Goal: Transaction & Acquisition: Purchase product/service

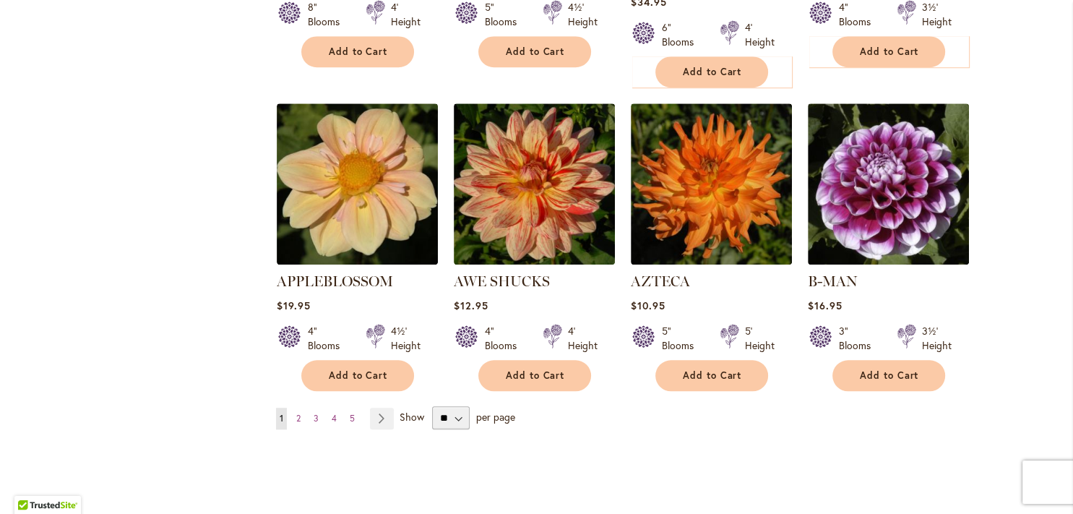
scroll to position [1092, 0]
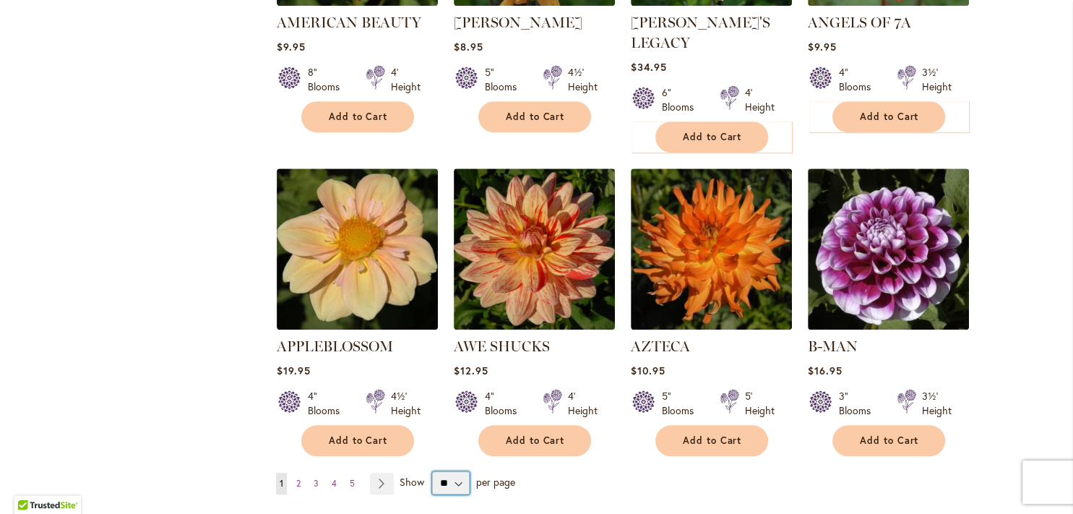
click at [432, 471] on select "** ** ** **" at bounding box center [451, 482] width 38 height 23
select select "**"
click option "**" at bounding box center [0, 0] width 0 height 0
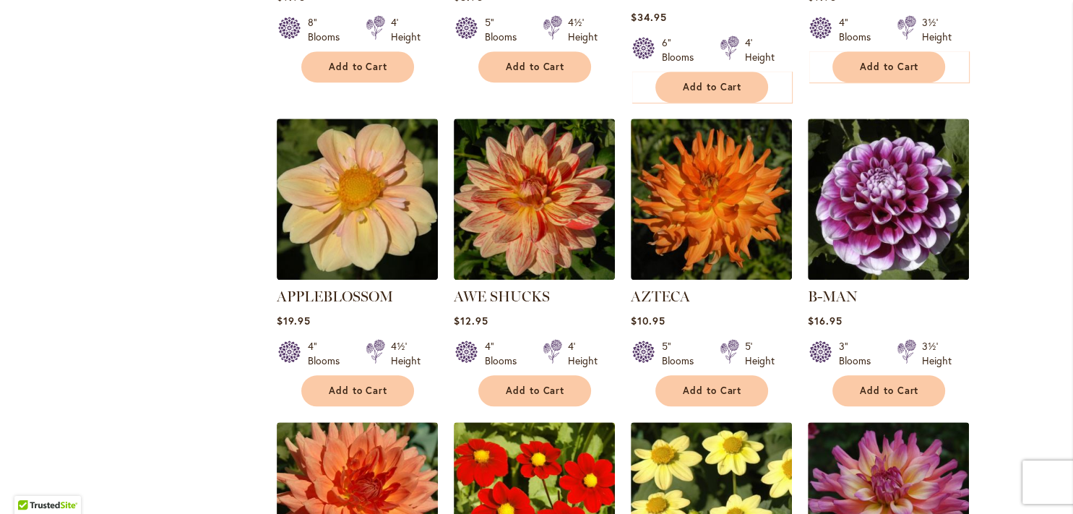
scroll to position [1163, 0]
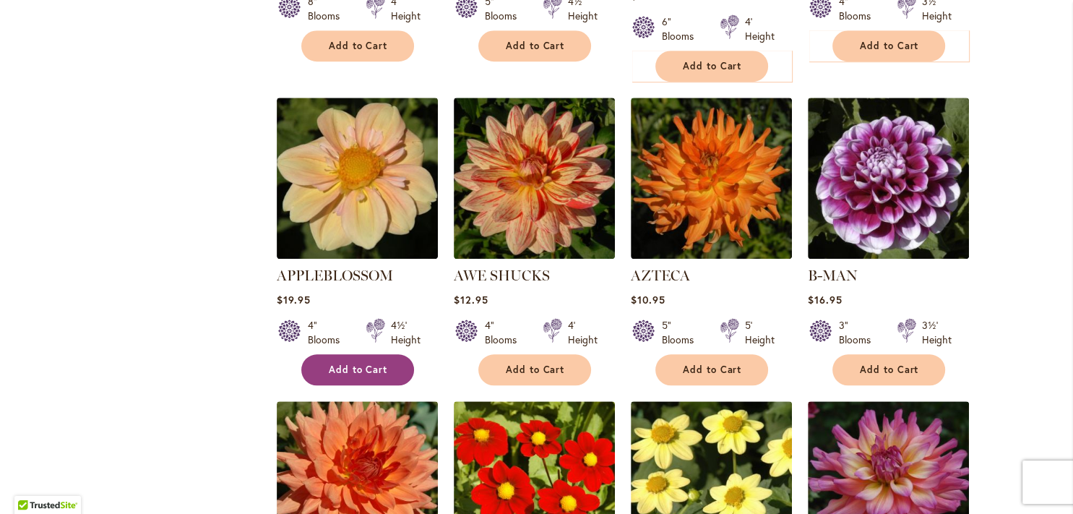
click at [347, 363] on span "Add to Cart" at bounding box center [358, 369] width 59 height 12
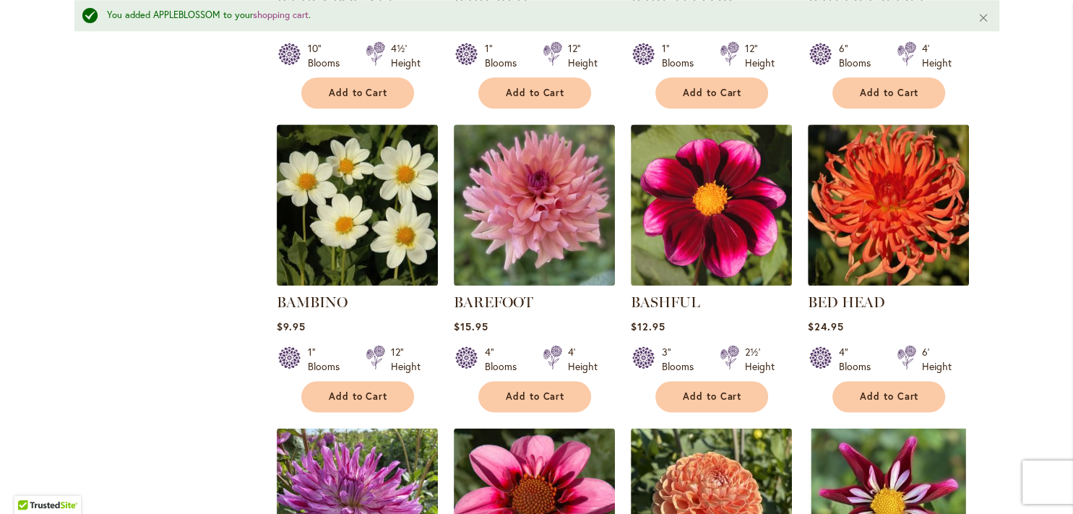
scroll to position [1783, 0]
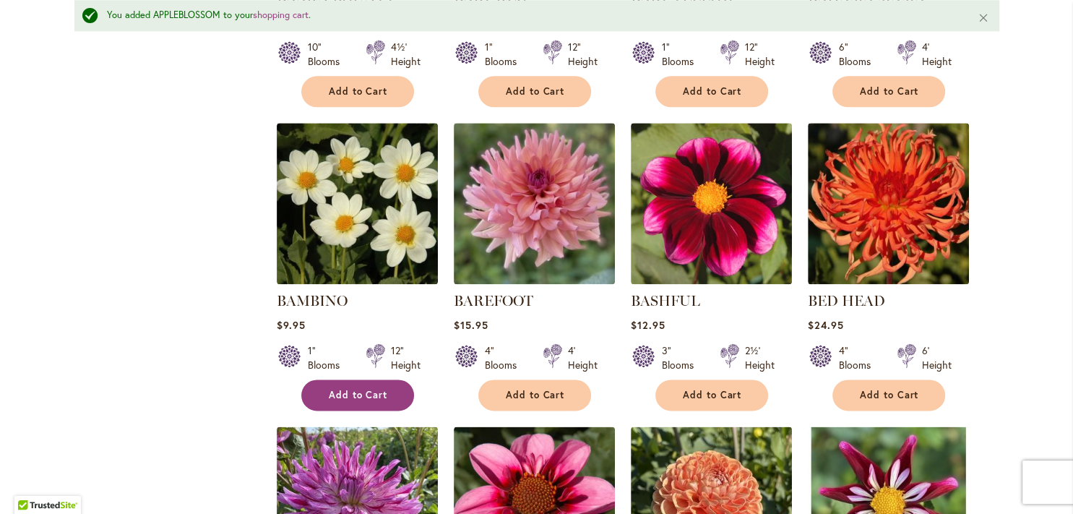
click at [347, 389] on span "Add to Cart" at bounding box center [358, 395] width 59 height 12
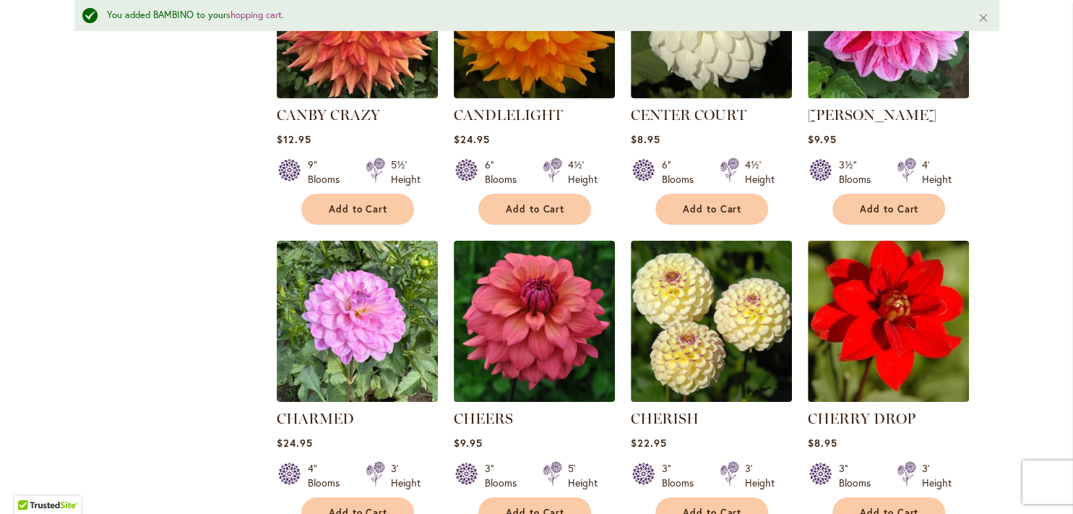
scroll to position [4768, 0]
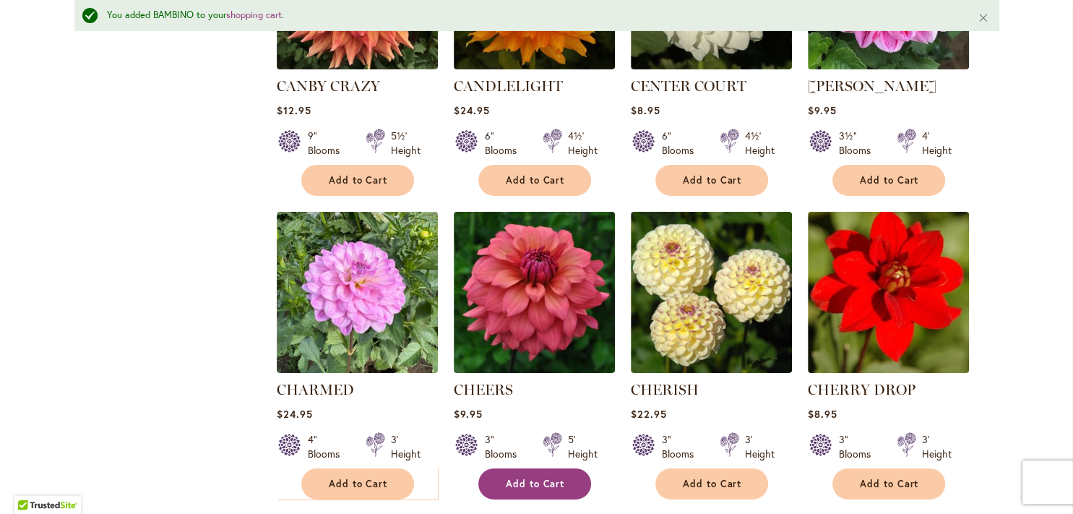
click at [516, 468] on button "Add to Cart" at bounding box center [534, 483] width 113 height 31
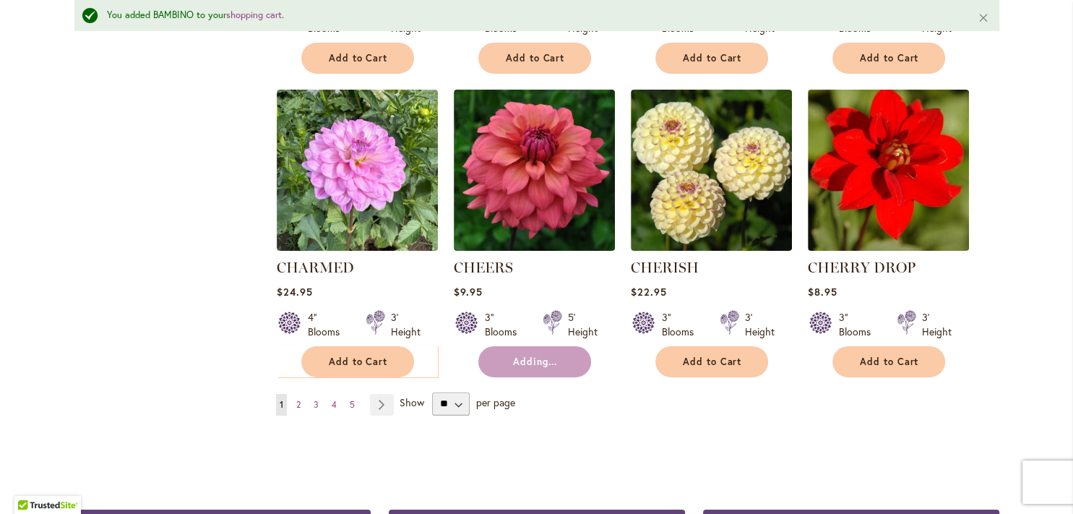
scroll to position [4914, 0]
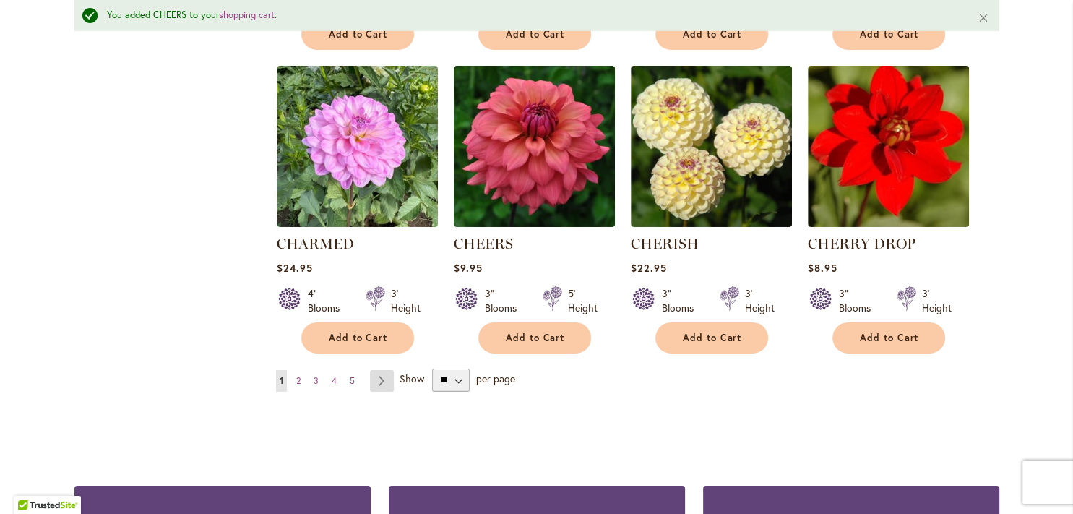
click at [376, 370] on link "Page Next" at bounding box center [382, 381] width 24 height 22
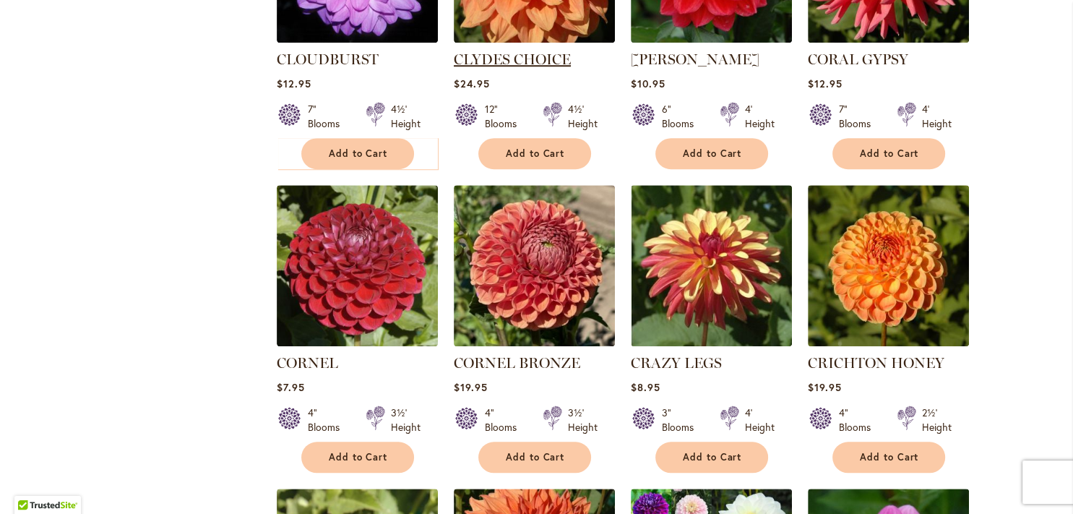
scroll to position [1169, 0]
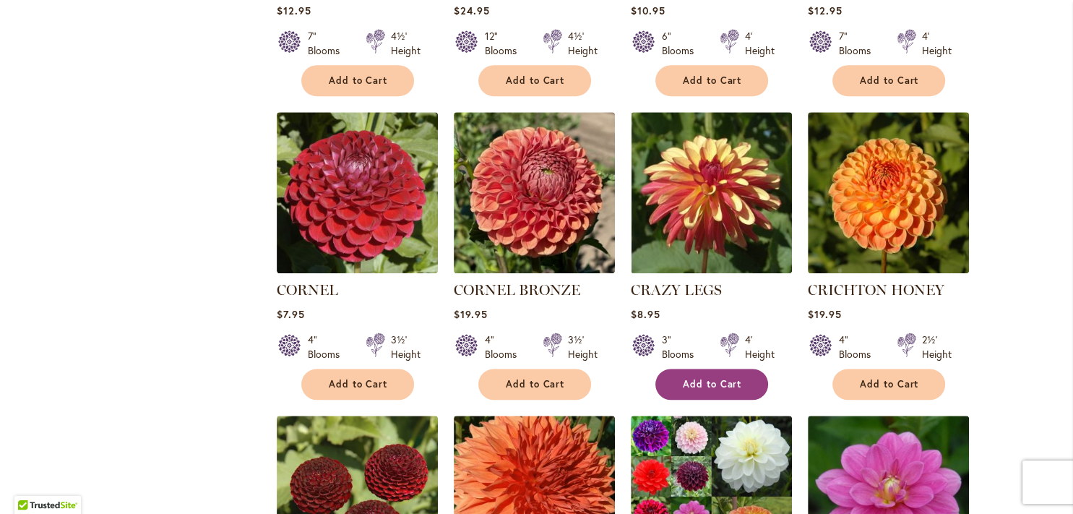
click at [693, 378] on span "Add to Cart" at bounding box center [712, 384] width 59 height 12
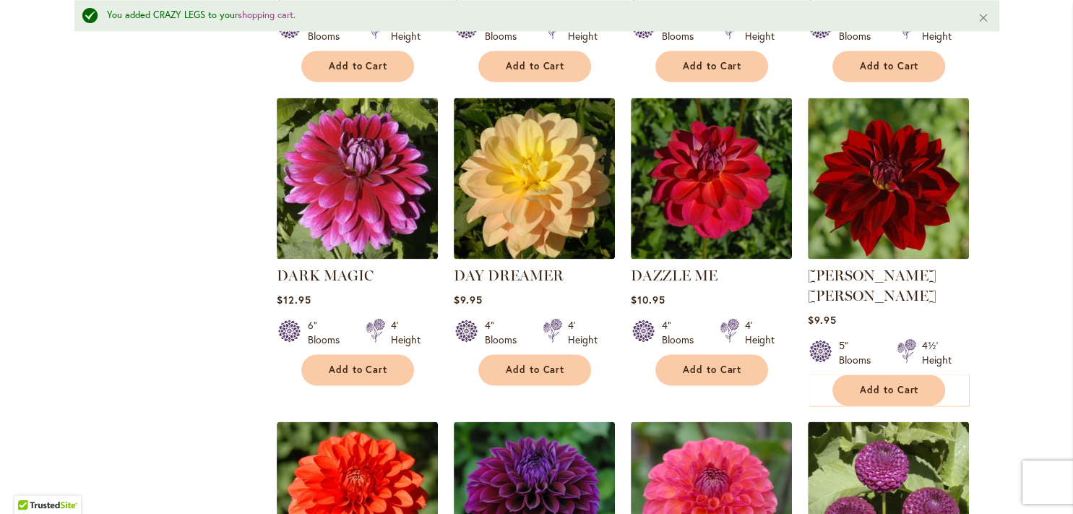
scroll to position [2152, 0]
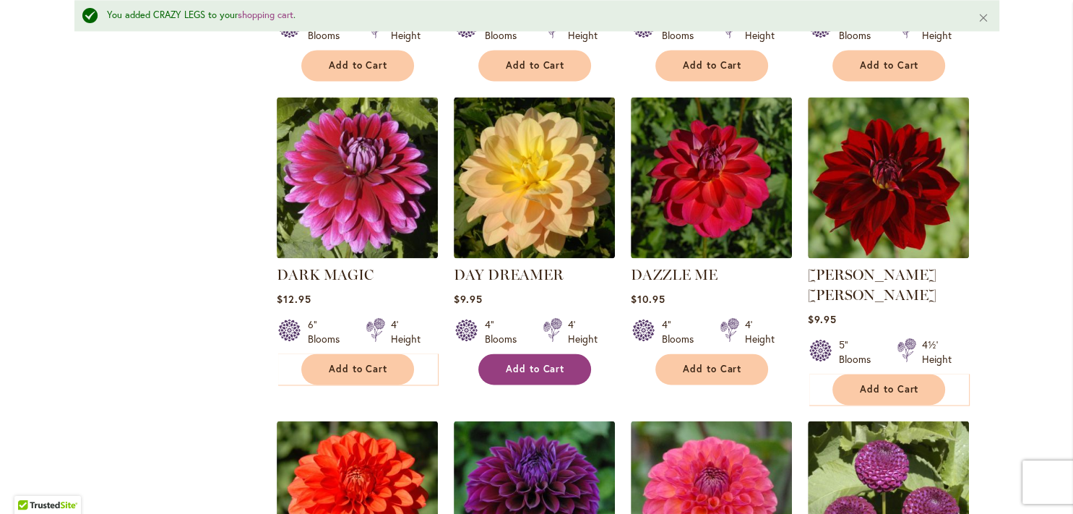
click at [542, 363] on span "Add to Cart" at bounding box center [535, 369] width 59 height 12
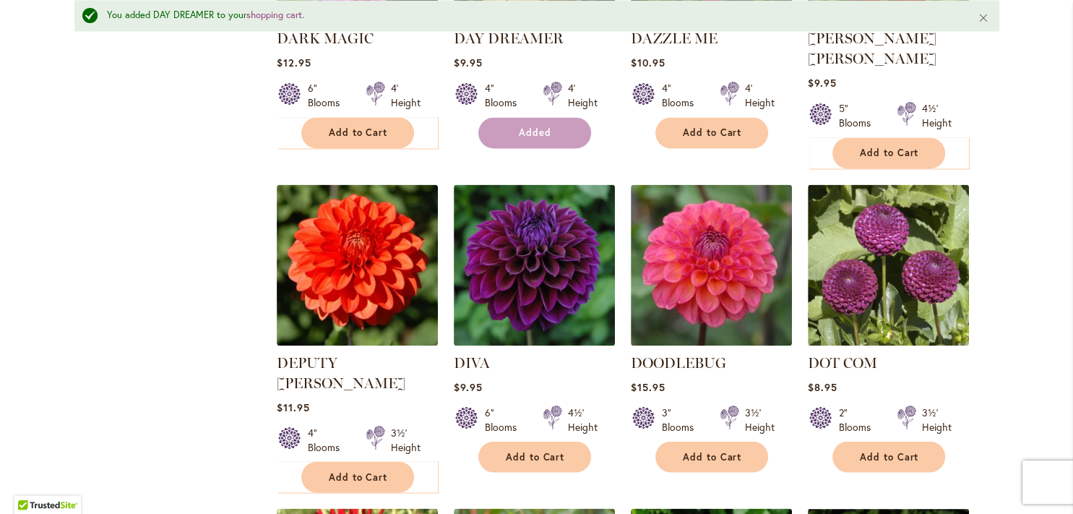
scroll to position [2444, 0]
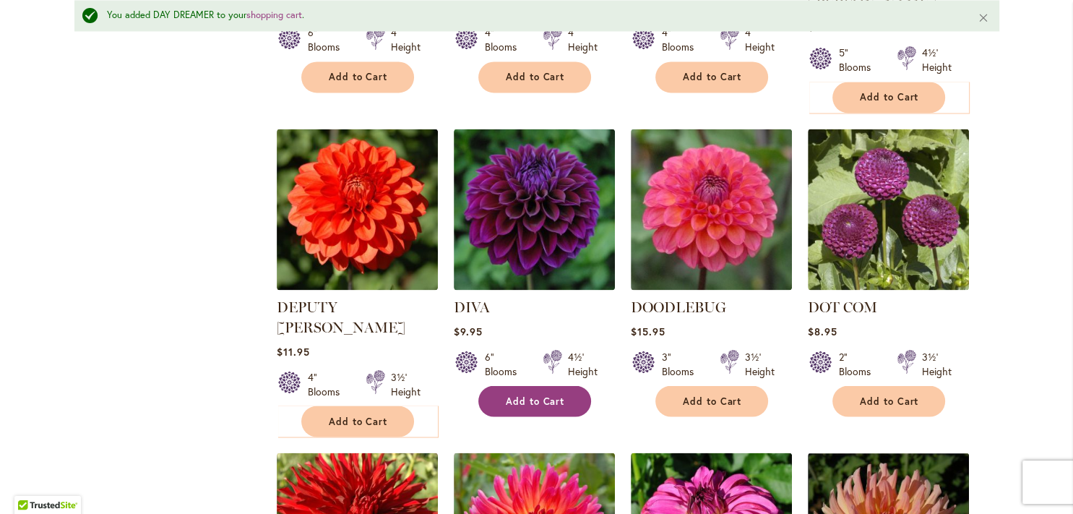
click at [533, 394] on span "Add to Cart" at bounding box center [535, 400] width 59 height 12
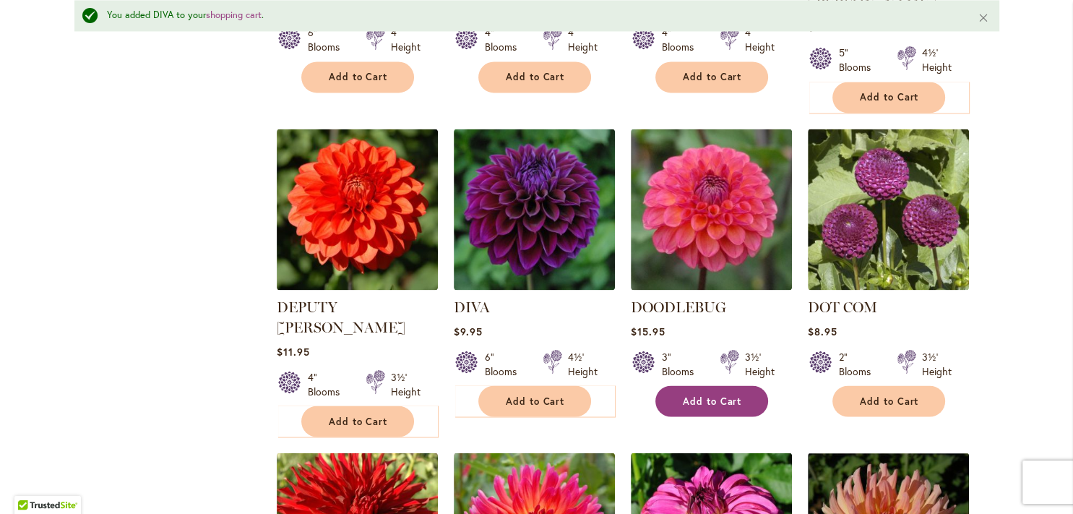
click at [701, 385] on button "Add to Cart" at bounding box center [711, 400] width 113 height 31
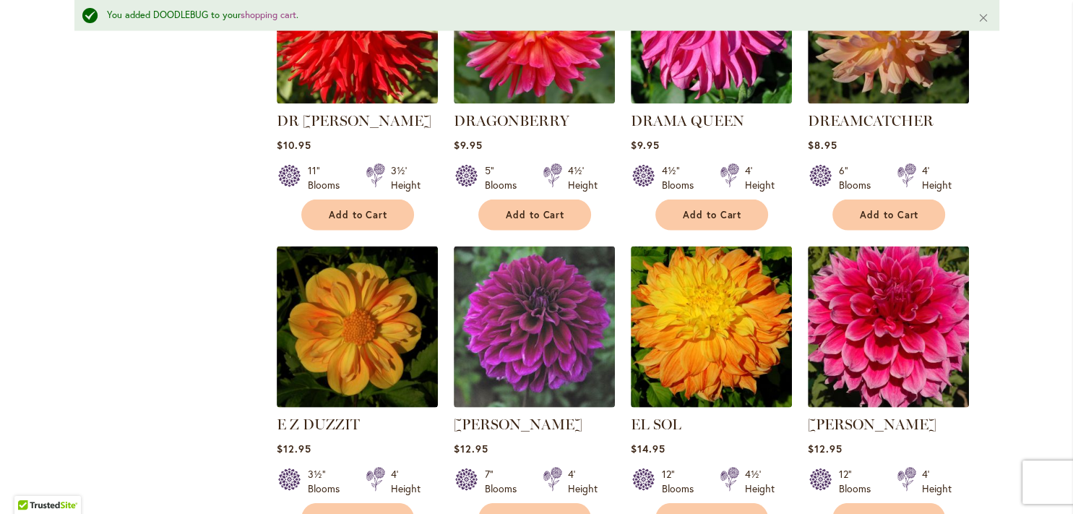
scroll to position [3026, 0]
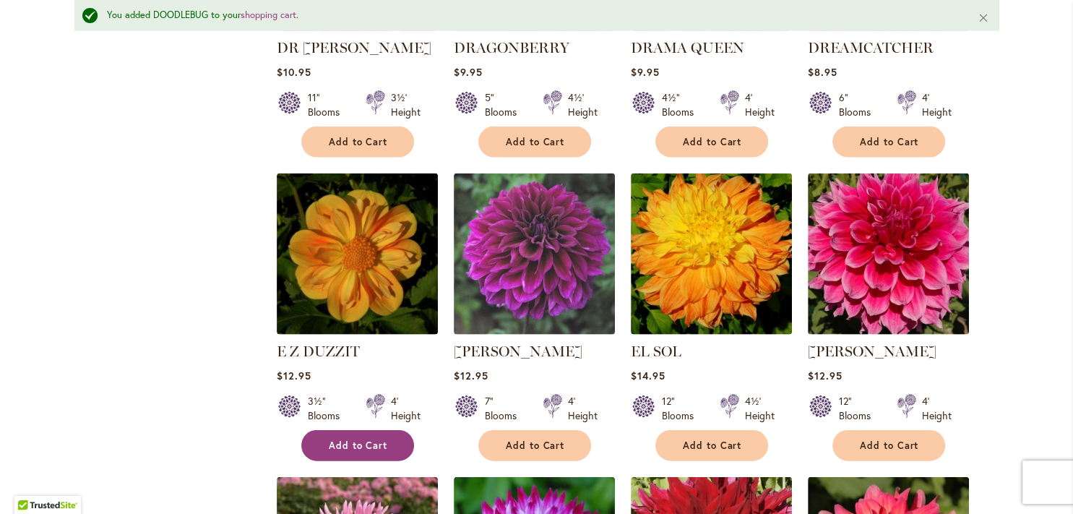
click at [354, 430] on button "Add to Cart" at bounding box center [357, 445] width 113 height 31
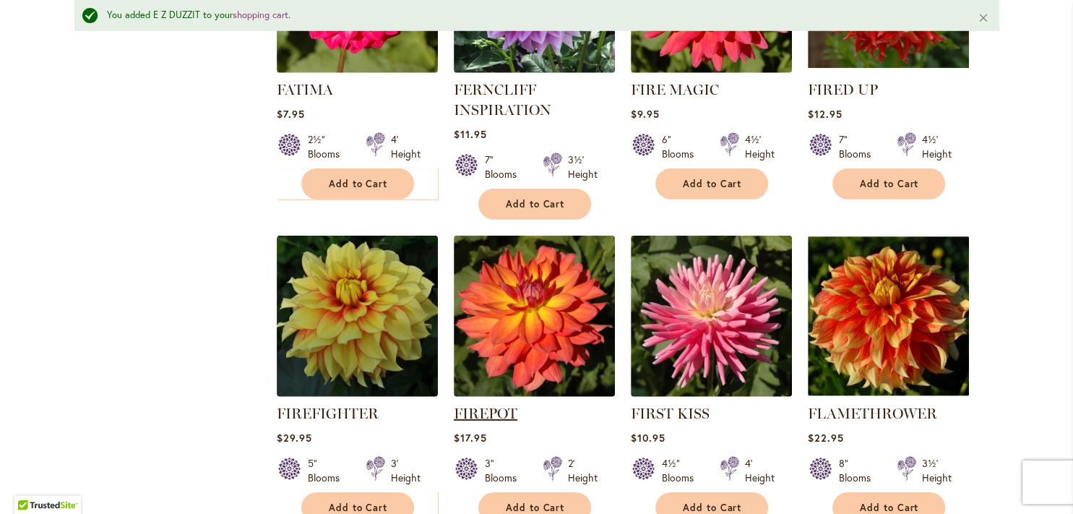
scroll to position [4264, 0]
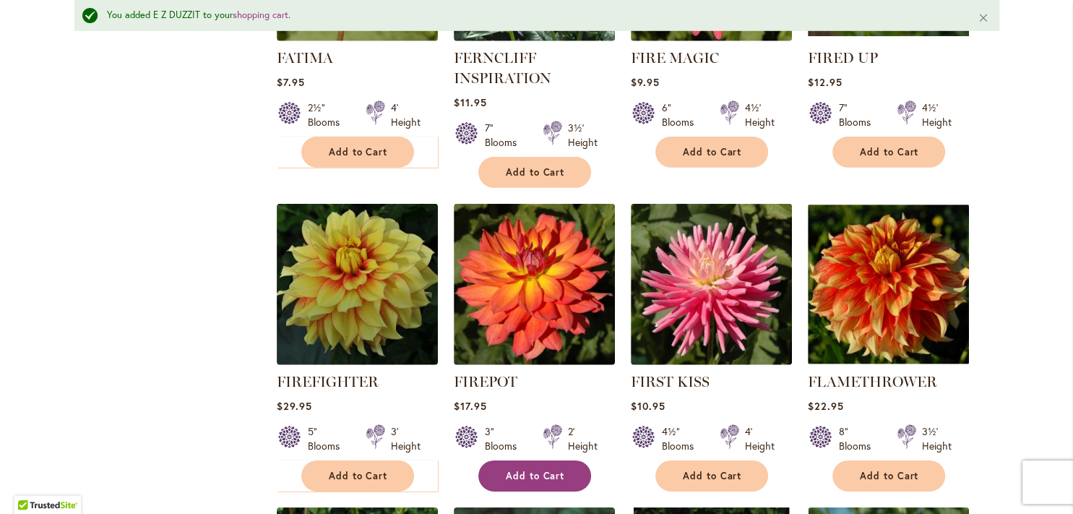
click at [516, 469] on span "Add to Cart" at bounding box center [535, 475] width 59 height 12
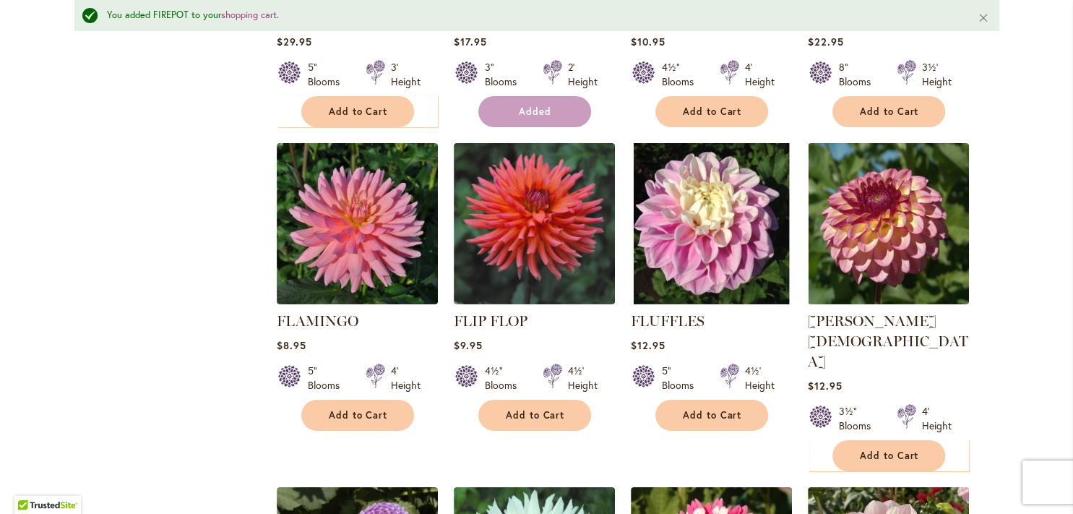
scroll to position [4919, 0]
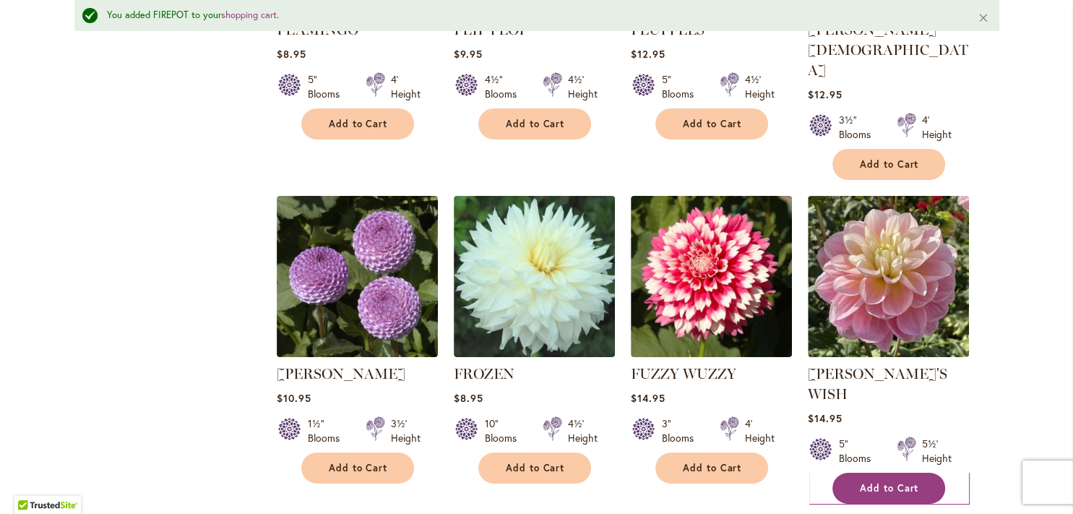
click at [884, 472] on button "Add to Cart" at bounding box center [888, 487] width 113 height 31
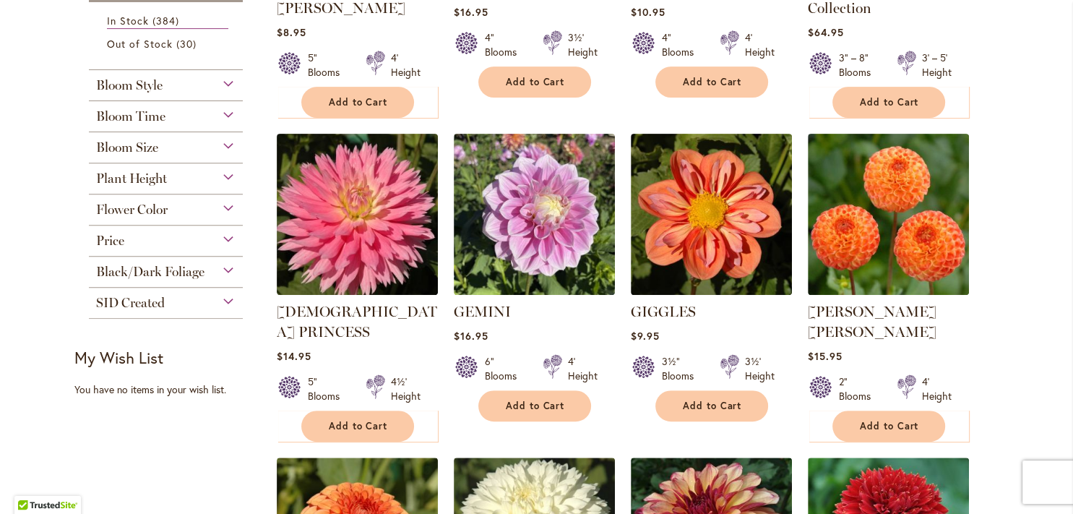
scroll to position [302, 0]
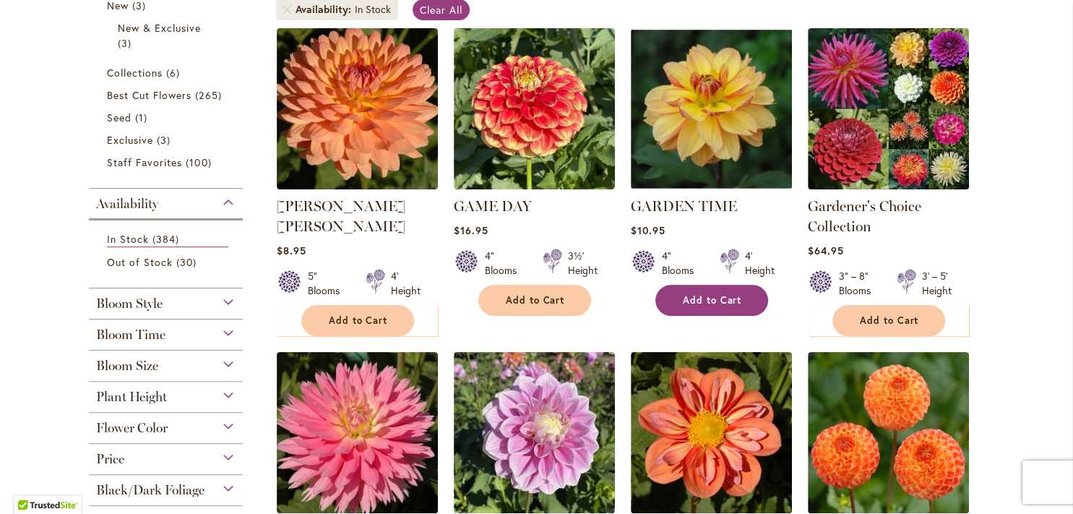
click at [687, 297] on span "Add to Cart" at bounding box center [712, 300] width 59 height 12
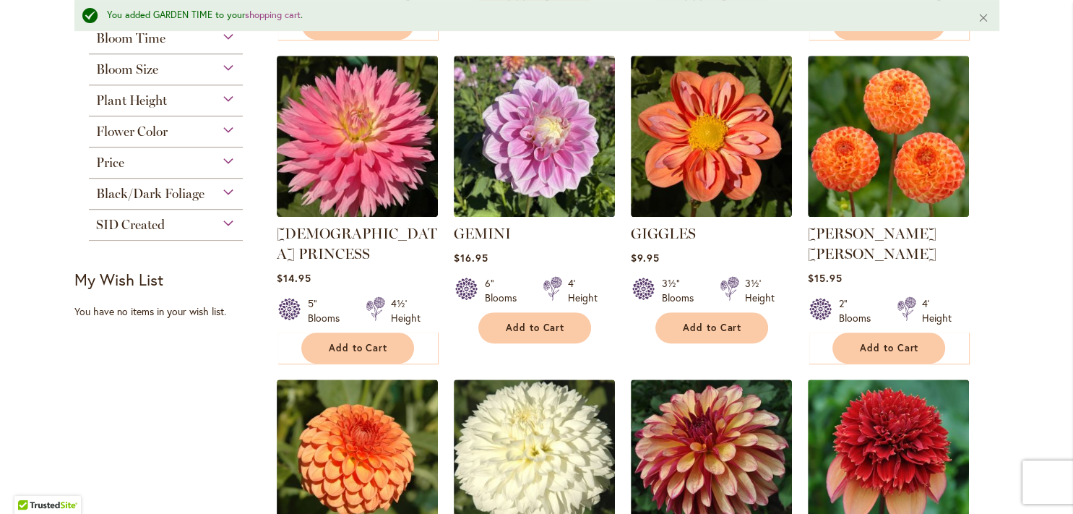
scroll to position [631, 0]
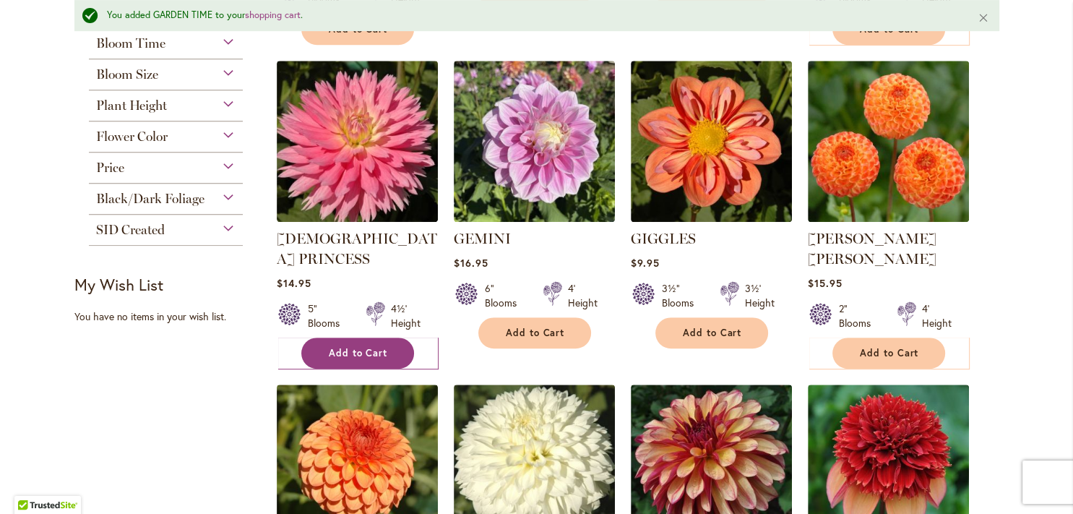
click at [329, 347] on span "Add to Cart" at bounding box center [358, 353] width 59 height 12
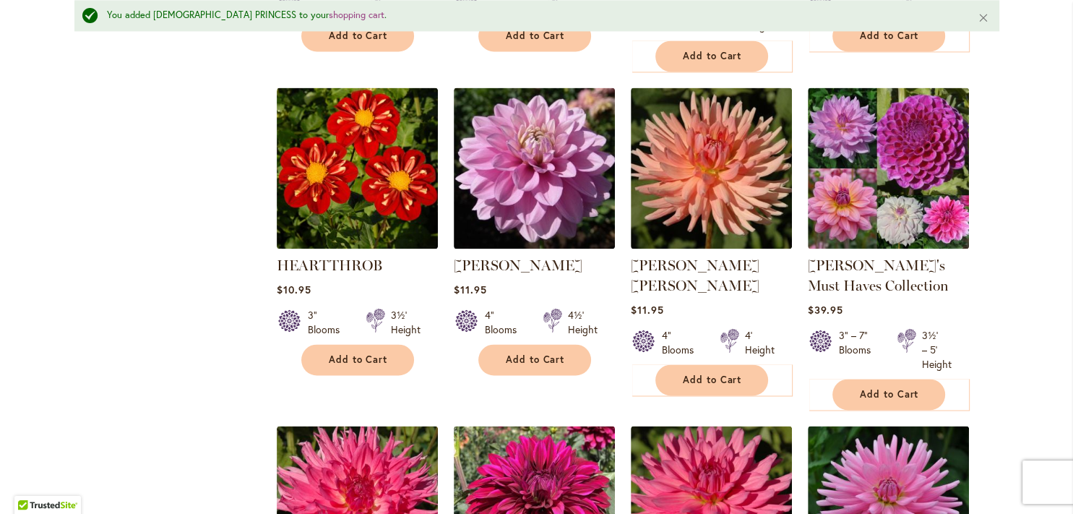
scroll to position [2164, 0]
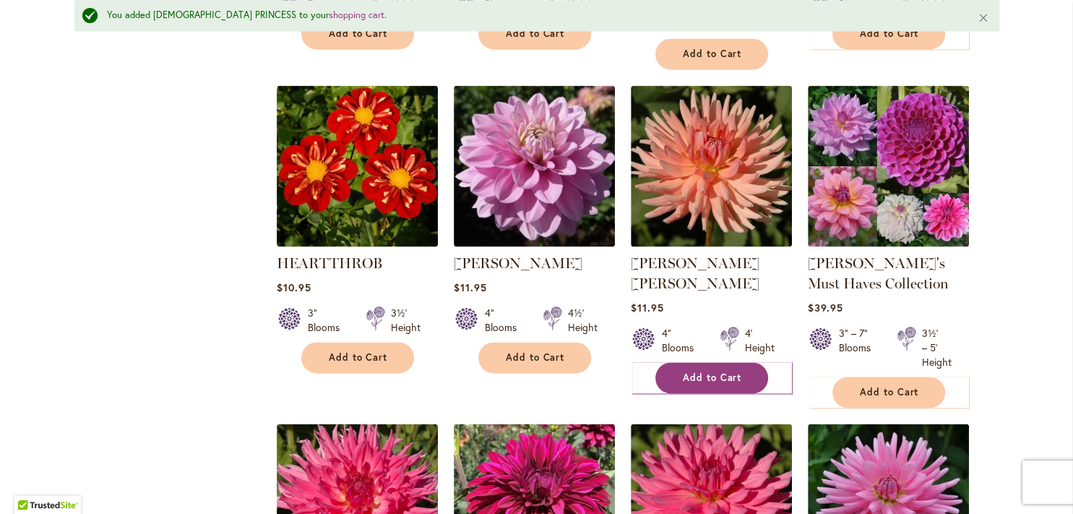
click at [730, 371] on span "Add to Cart" at bounding box center [712, 377] width 59 height 12
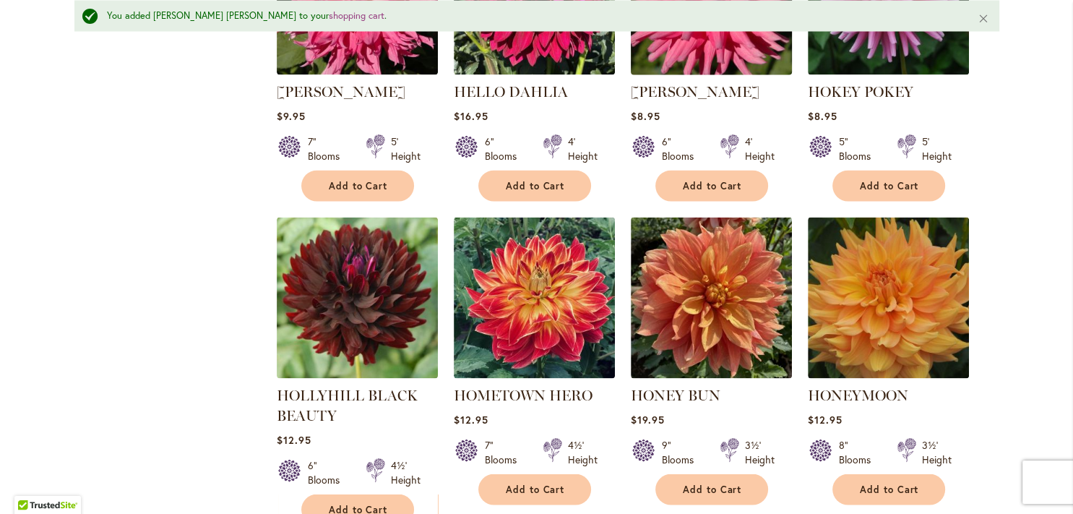
scroll to position [2819, 0]
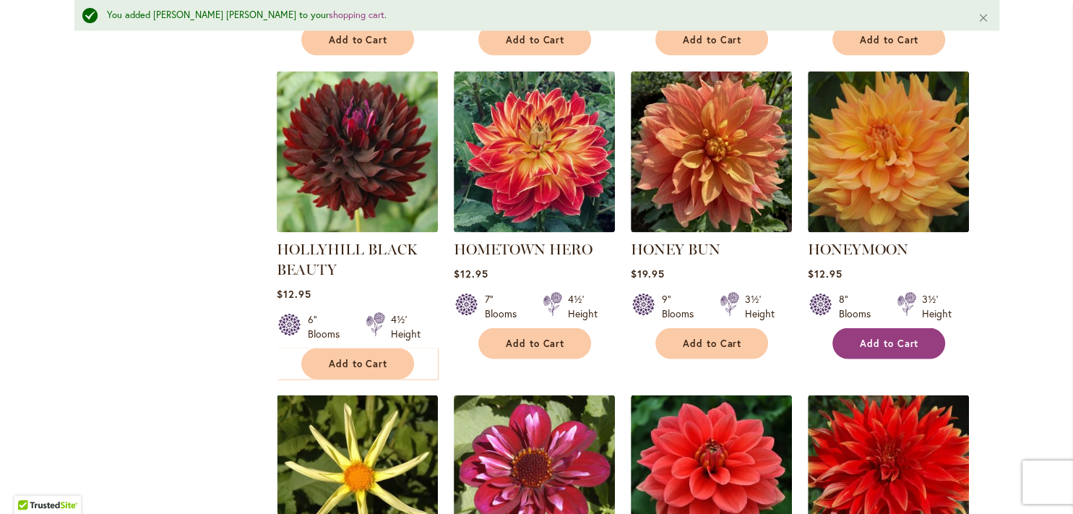
click at [860, 337] on span "Add to Cart" at bounding box center [889, 343] width 59 height 12
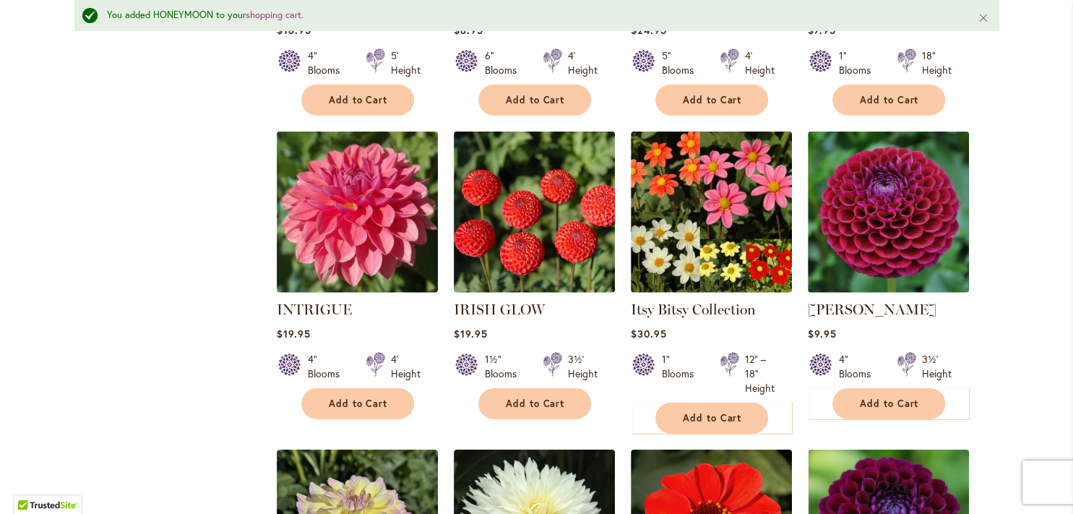
scroll to position [4348, 0]
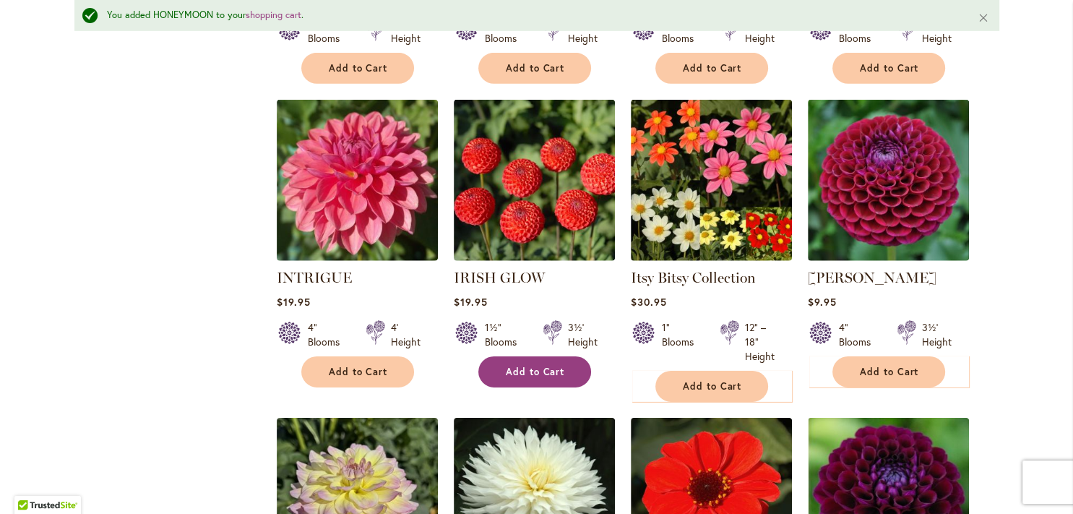
click at [524, 356] on button "Add to Cart" at bounding box center [534, 371] width 113 height 31
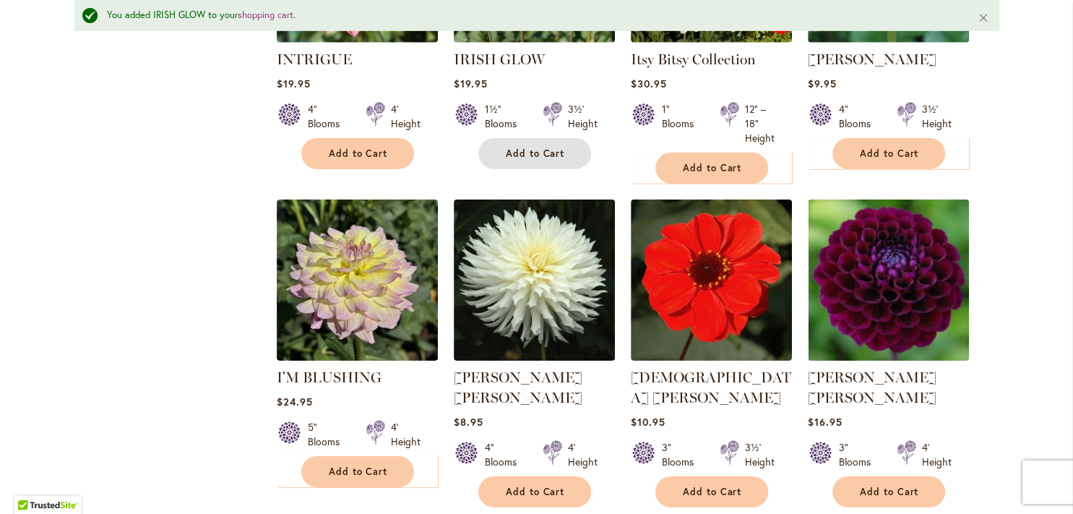
scroll to position [4858, 0]
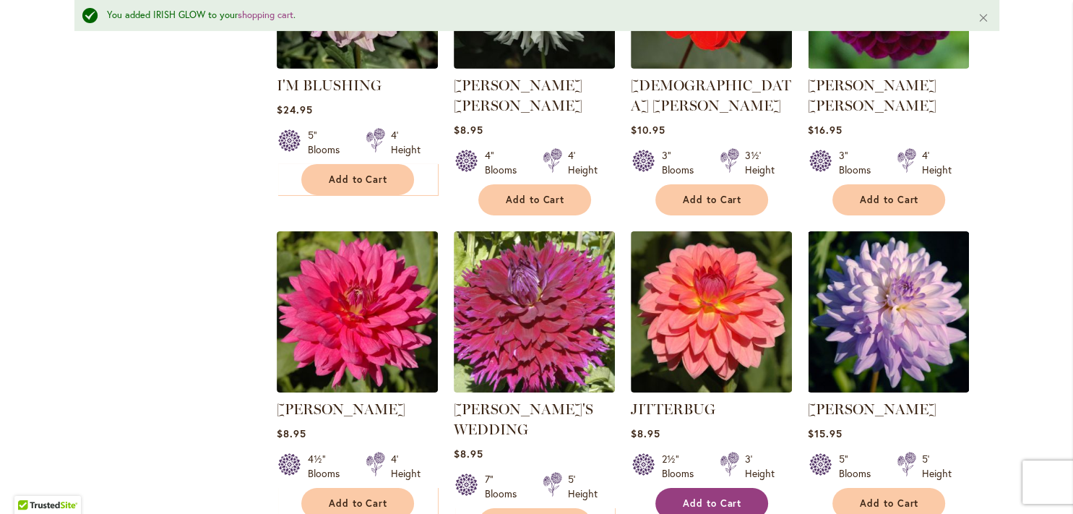
click at [717, 488] on button "Add to Cart" at bounding box center [711, 503] width 113 height 31
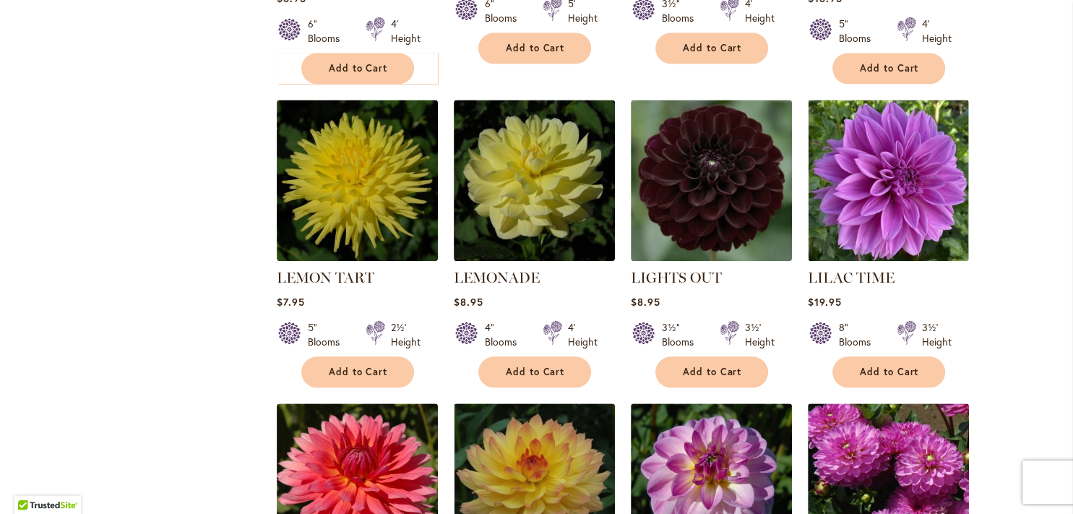
scroll to position [1461, 0]
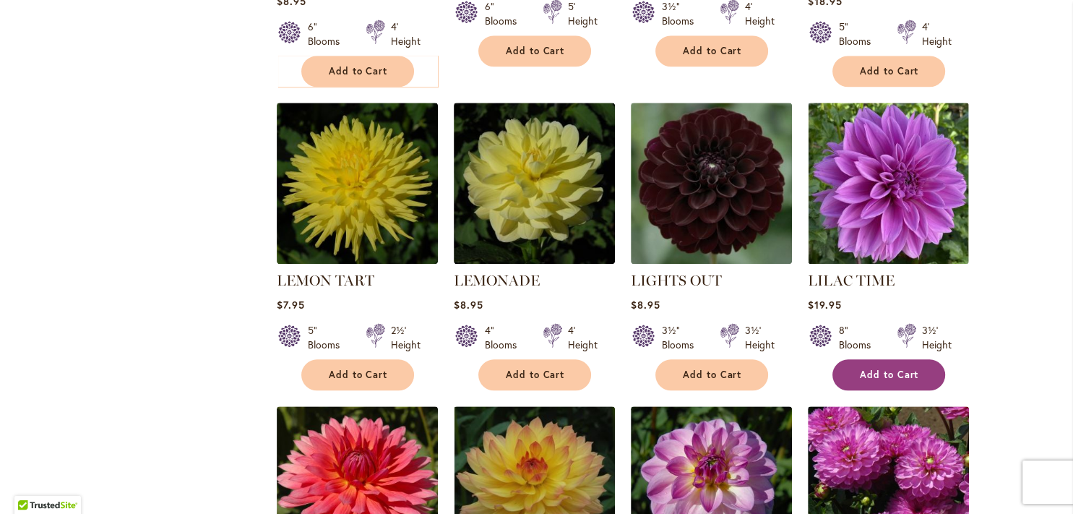
click at [852, 359] on button "Add to Cart" at bounding box center [888, 374] width 113 height 31
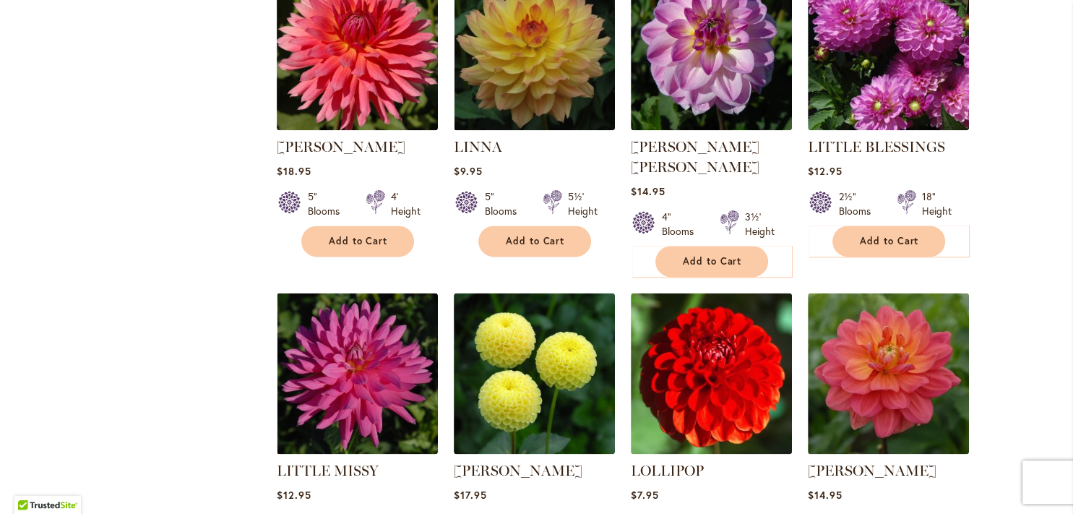
scroll to position [1959, 0]
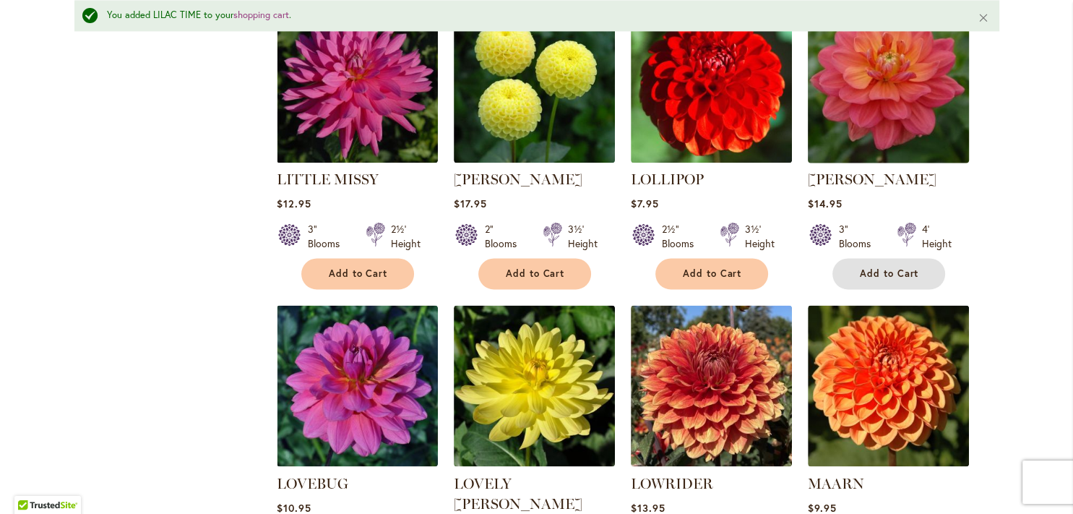
click at [887, 267] on span "Add to Cart" at bounding box center [889, 273] width 59 height 12
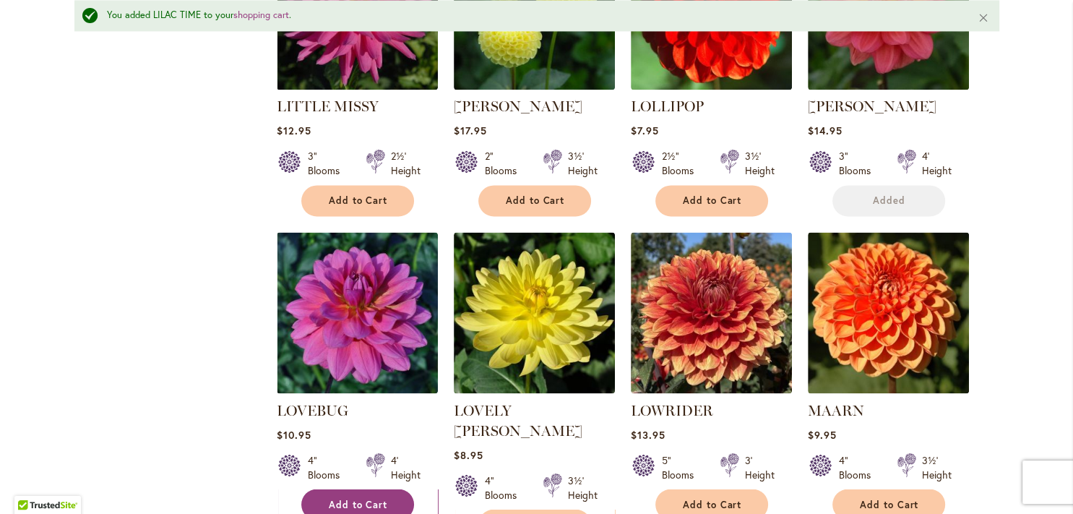
scroll to position [2320, 0]
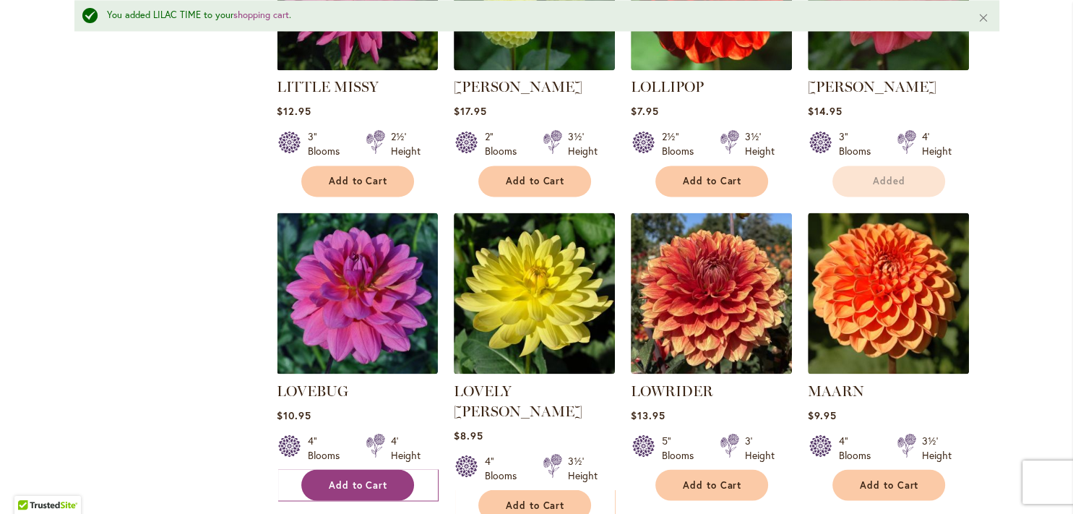
click at [338, 381] on div "LOVEBUG Rating: 100% 2 Reviews $10.95 4" Blooms 4' Height Add to Cart" at bounding box center [357, 436] width 161 height 113
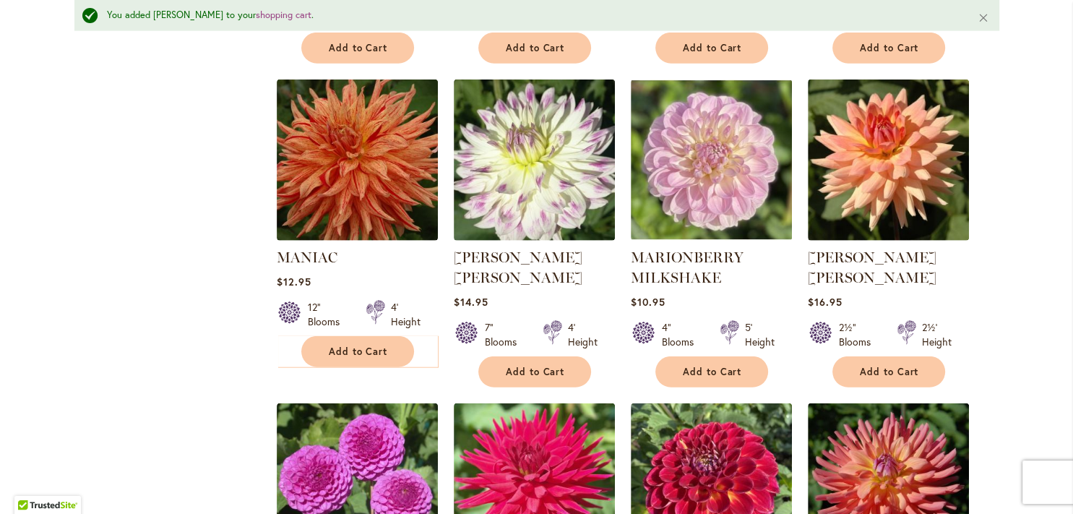
scroll to position [3465, 0]
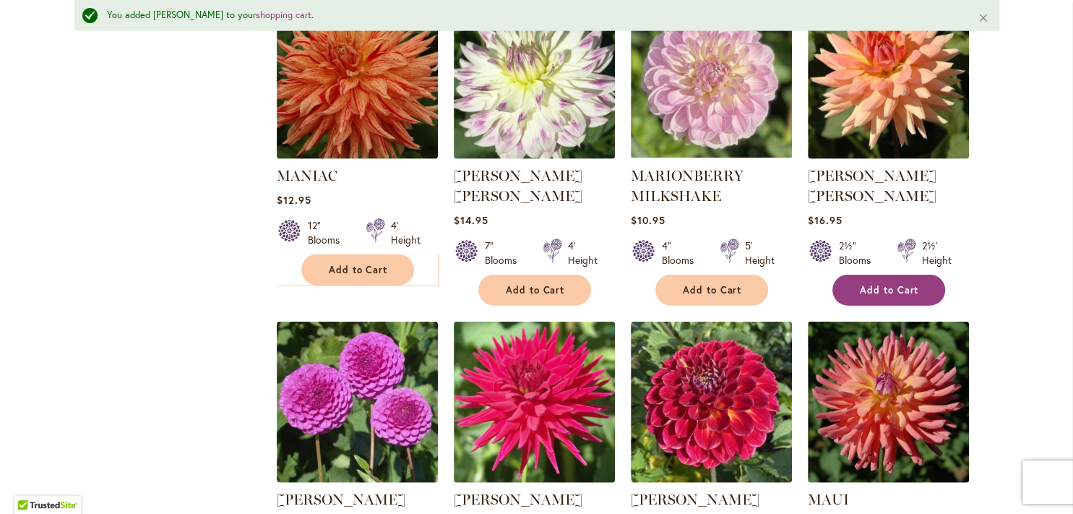
click at [906, 284] on span "Add to Cart" at bounding box center [889, 290] width 59 height 12
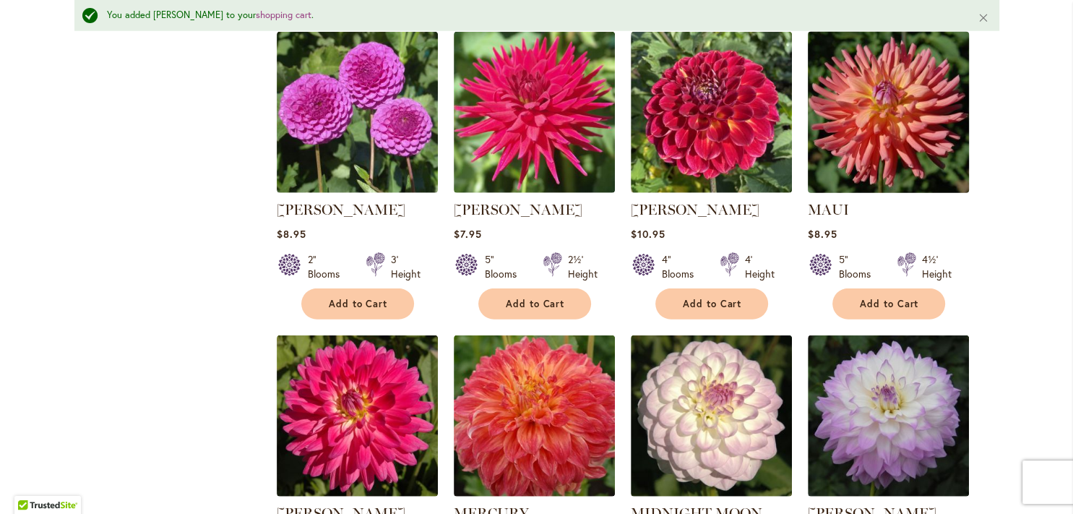
scroll to position [3757, 0]
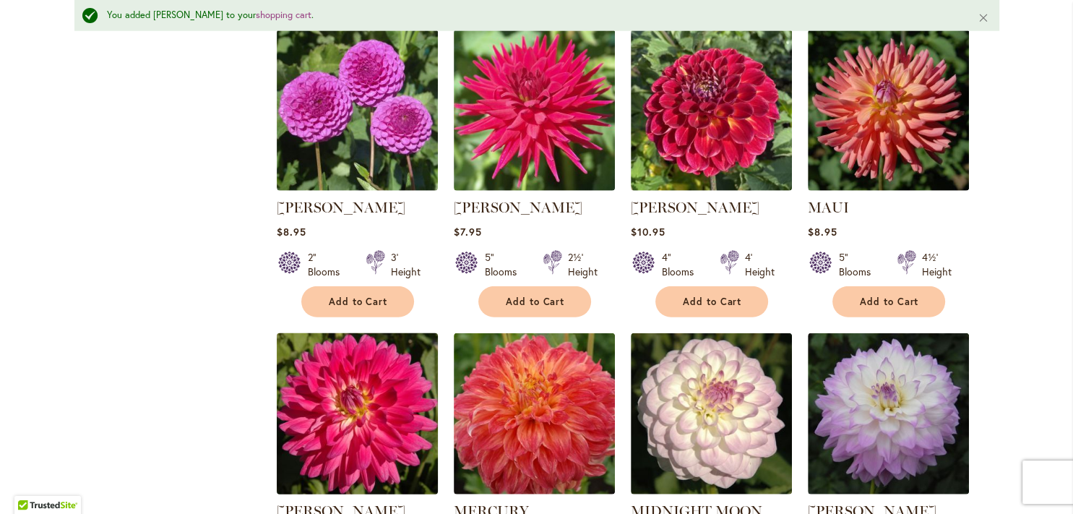
click at [343, 329] on img at bounding box center [356, 413] width 169 height 169
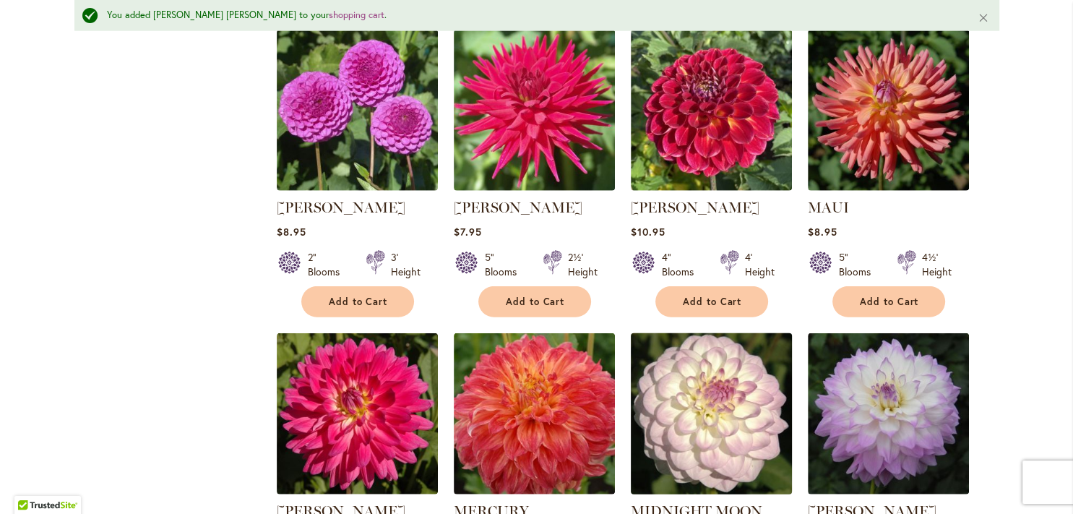
scroll to position [3902, 0]
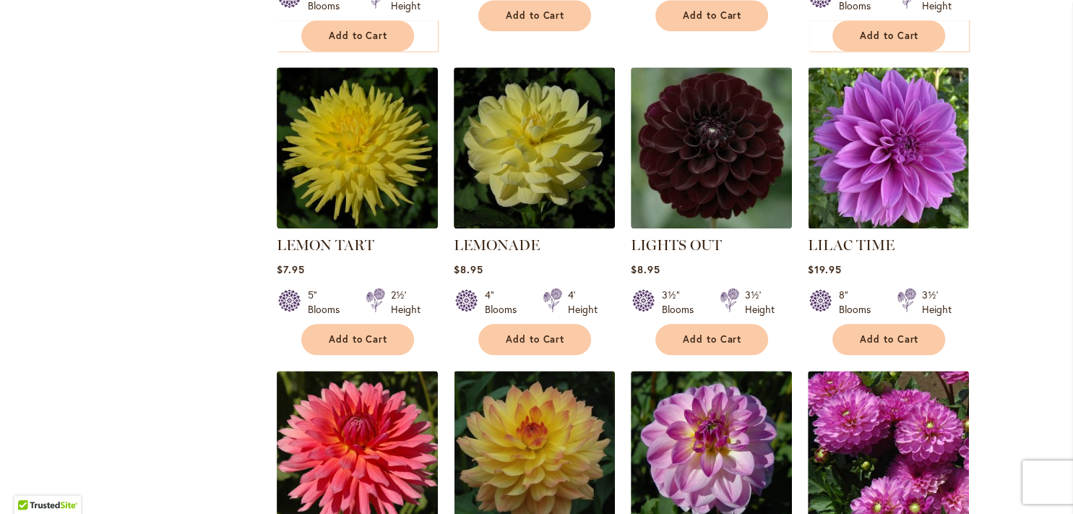
scroll to position [2079, 0]
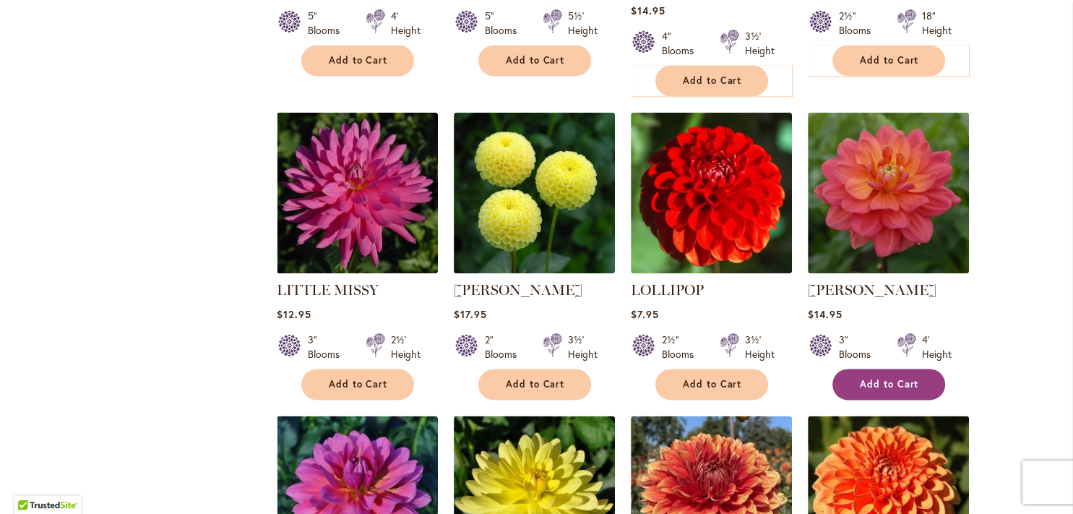
click at [872, 378] on span "Add to Cart" at bounding box center [889, 384] width 59 height 12
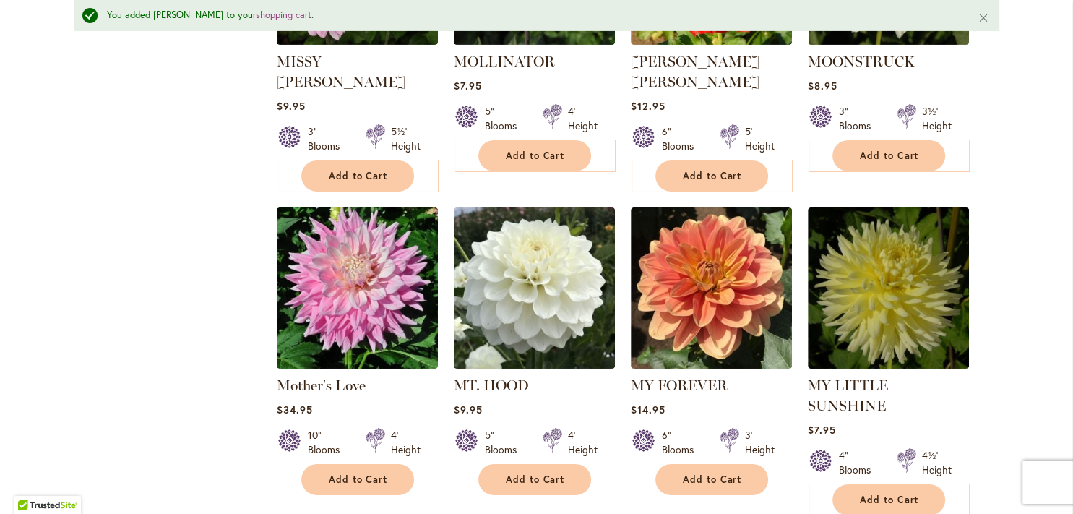
scroll to position [4883, 0]
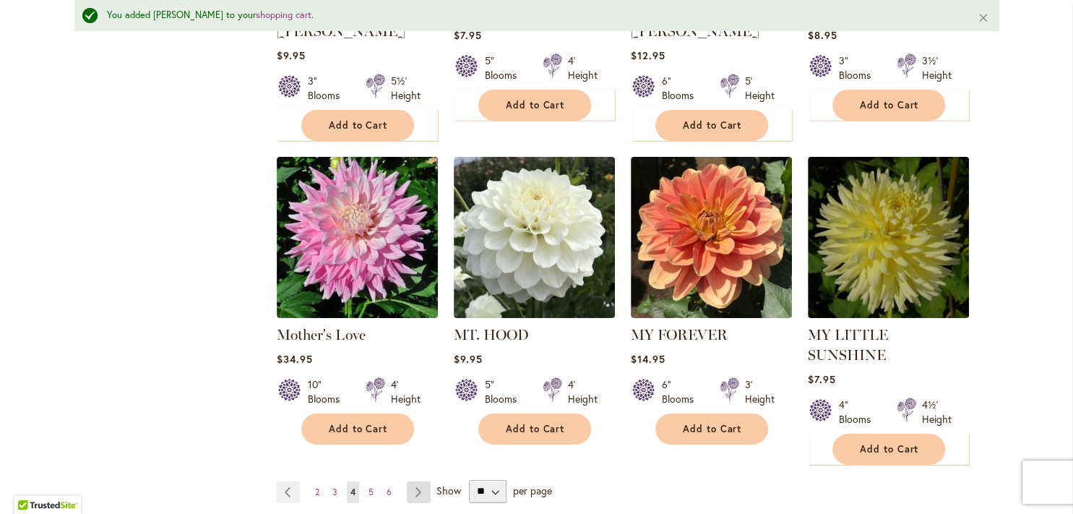
click at [411, 481] on link "Page Next" at bounding box center [419, 492] width 24 height 22
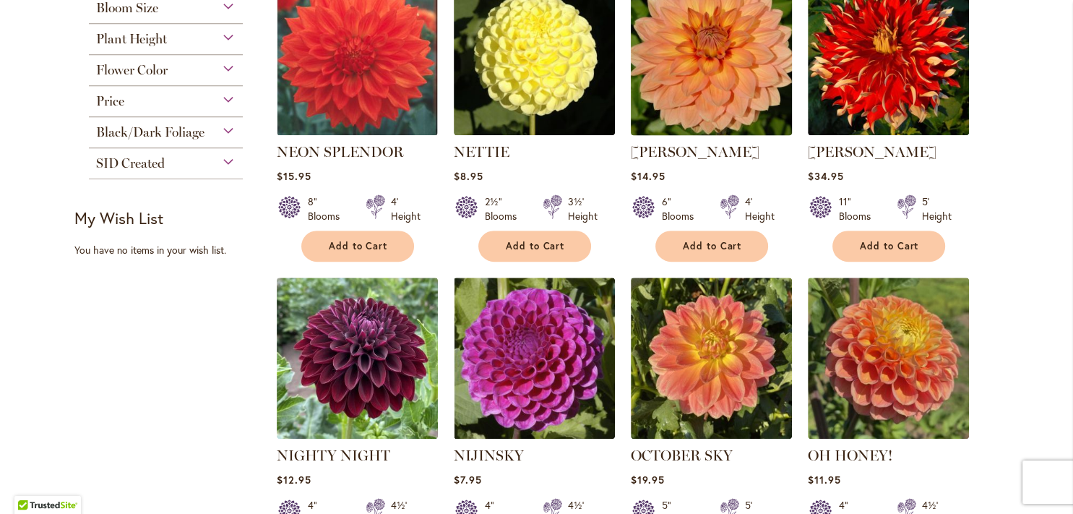
scroll to position [586, 0]
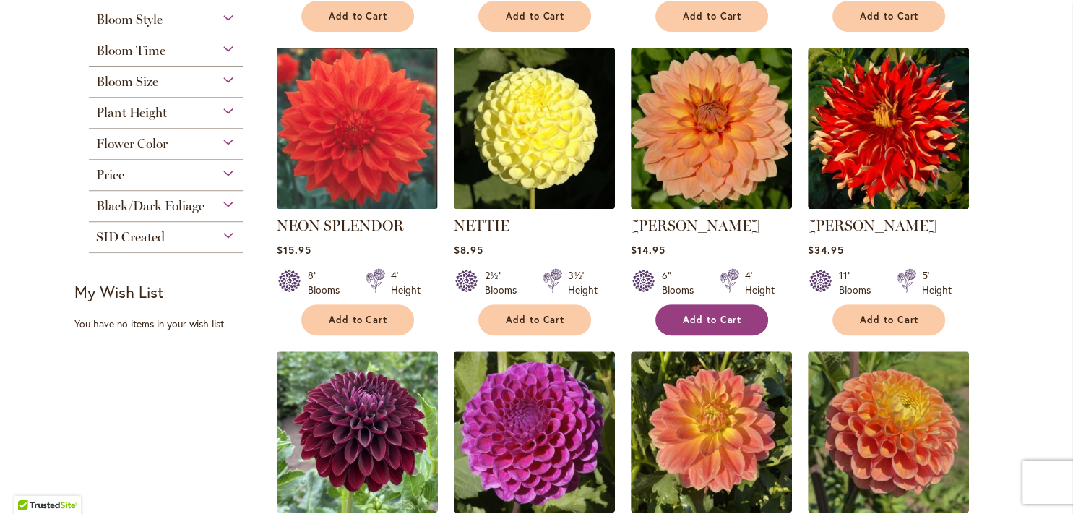
click at [689, 321] on span "Add to Cart" at bounding box center [712, 319] width 59 height 12
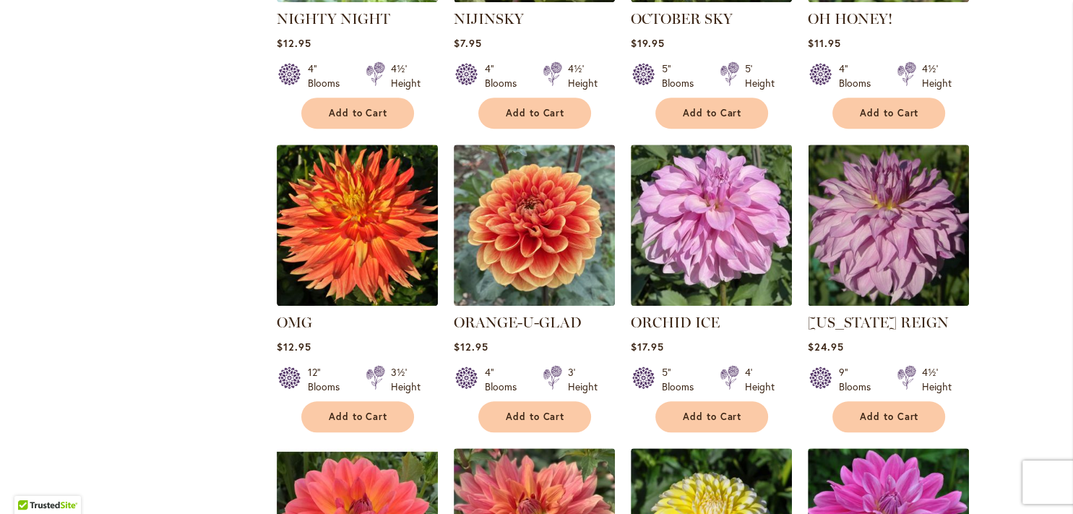
scroll to position [1314, 0]
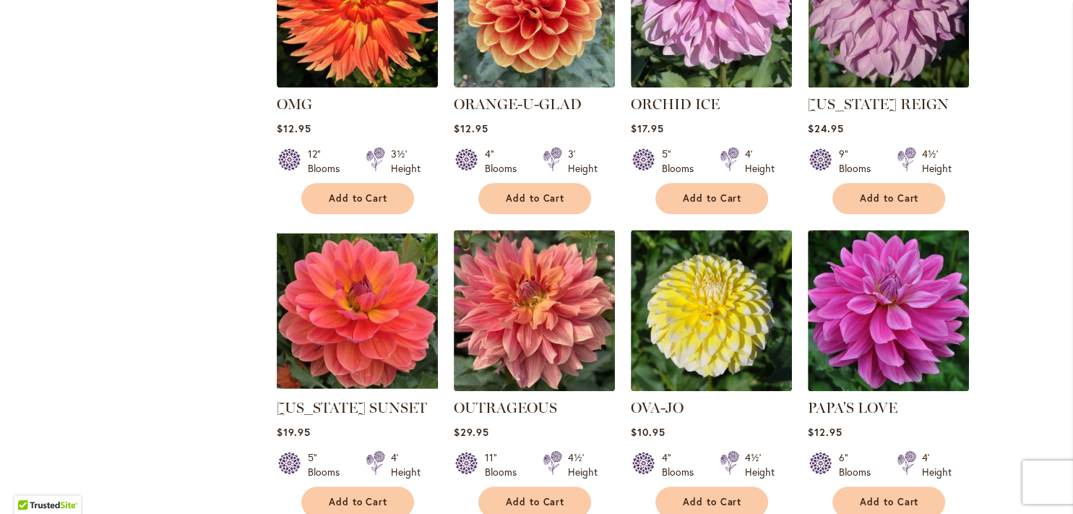
click at [352, 425] on div "$19.95" at bounding box center [357, 432] width 161 height 14
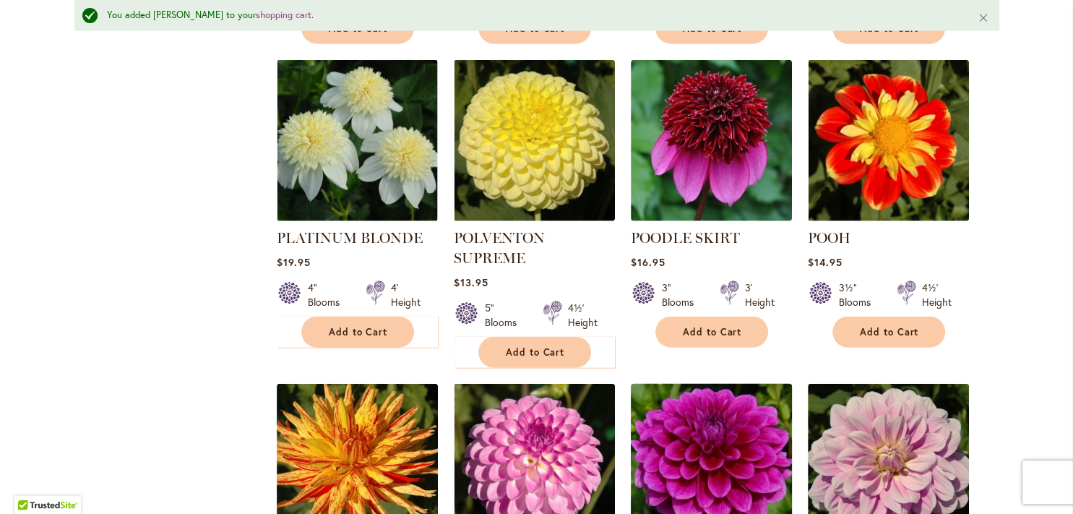
scroll to position [3390, 0]
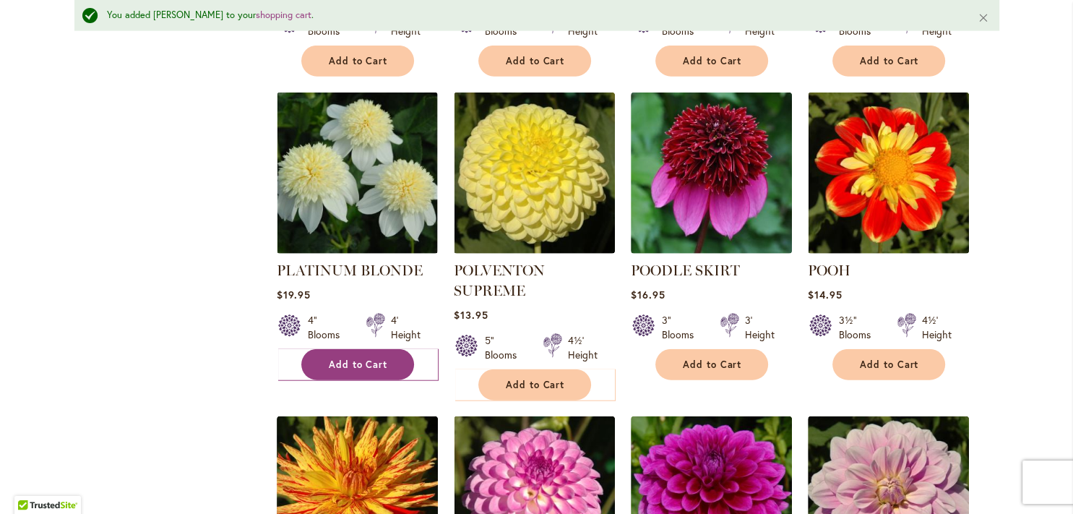
click at [389, 349] on button "Add to Cart" at bounding box center [357, 364] width 113 height 31
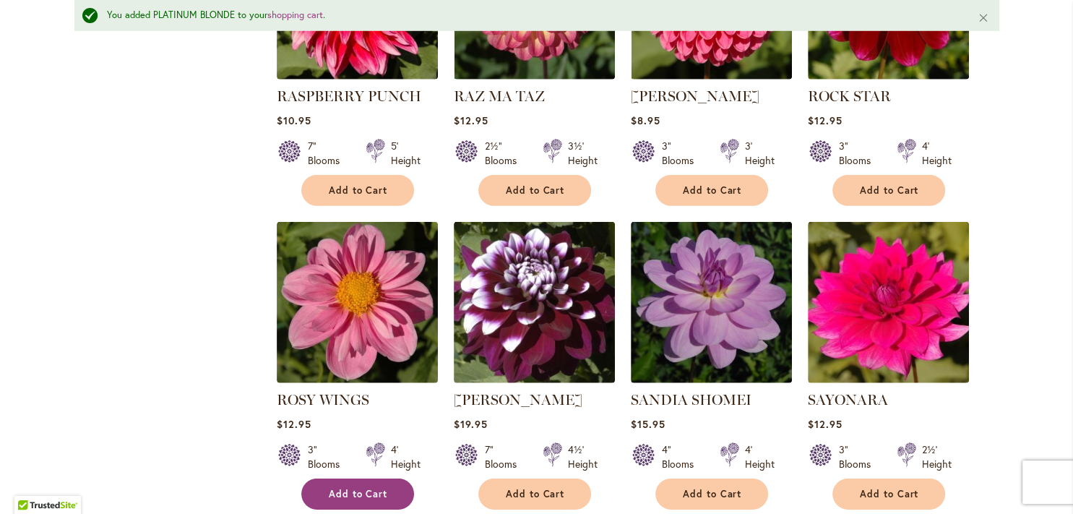
scroll to position [4337, 0]
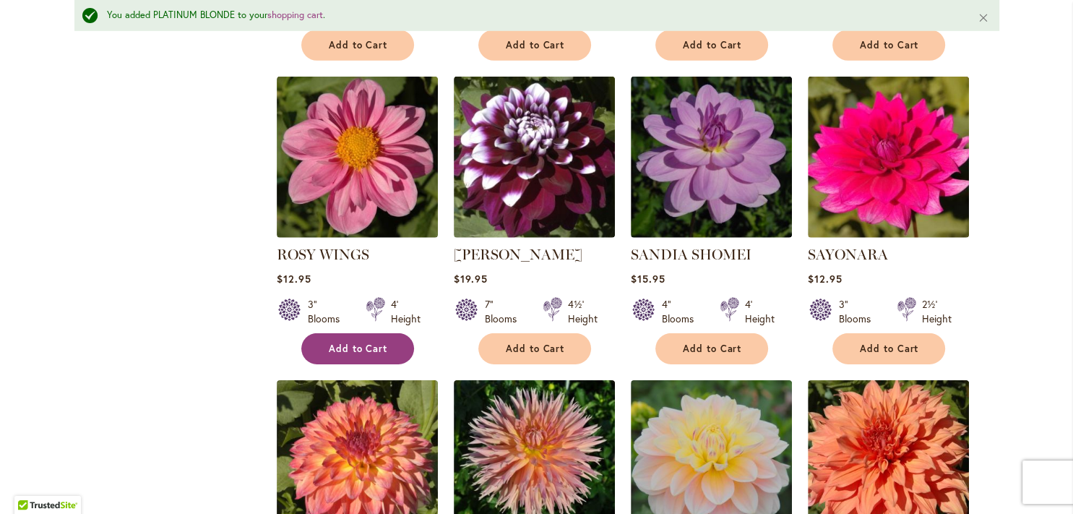
click at [348, 342] on span "Add to Cart" at bounding box center [358, 348] width 59 height 12
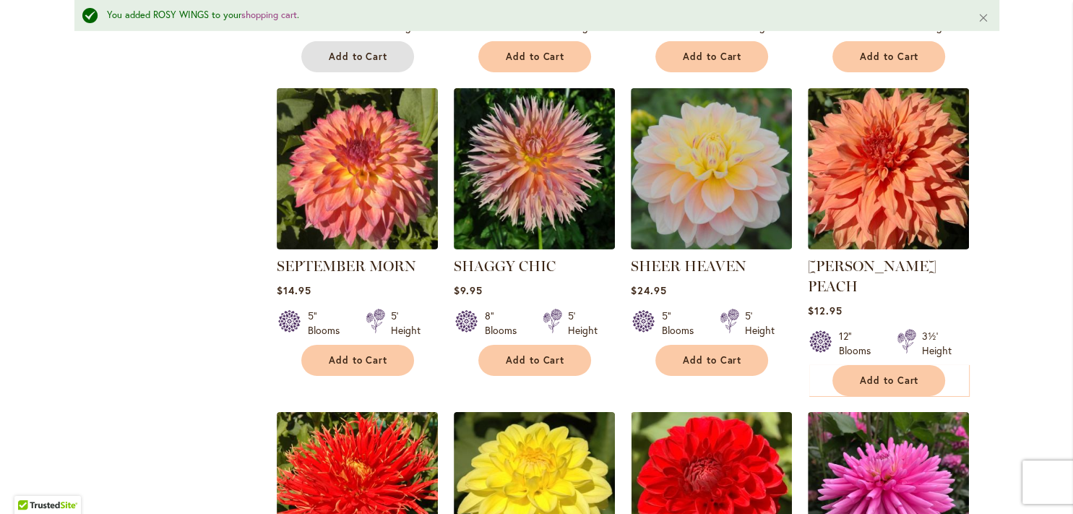
scroll to position [5065, 0]
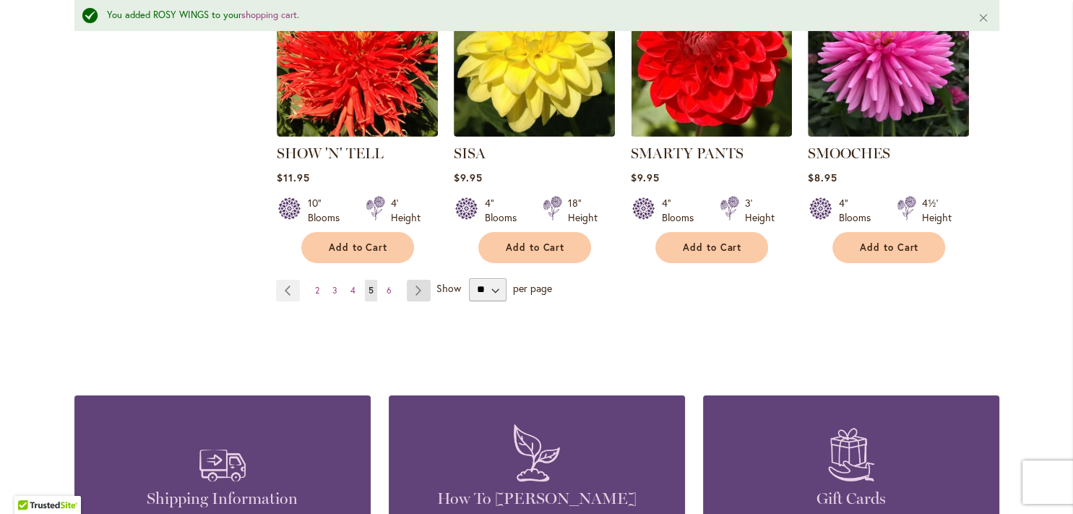
click at [410, 280] on link "Page Next" at bounding box center [419, 291] width 24 height 22
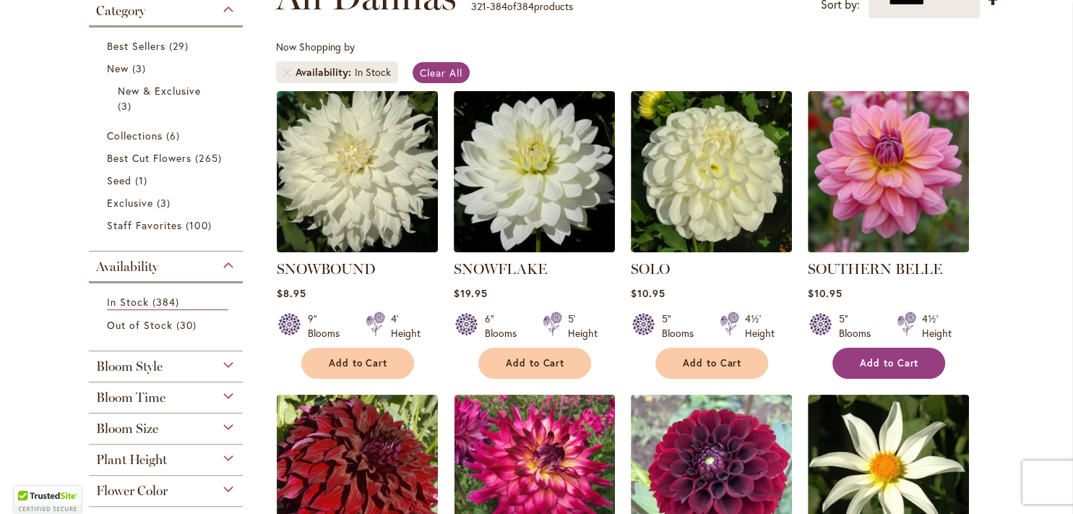
scroll to position [312, 0]
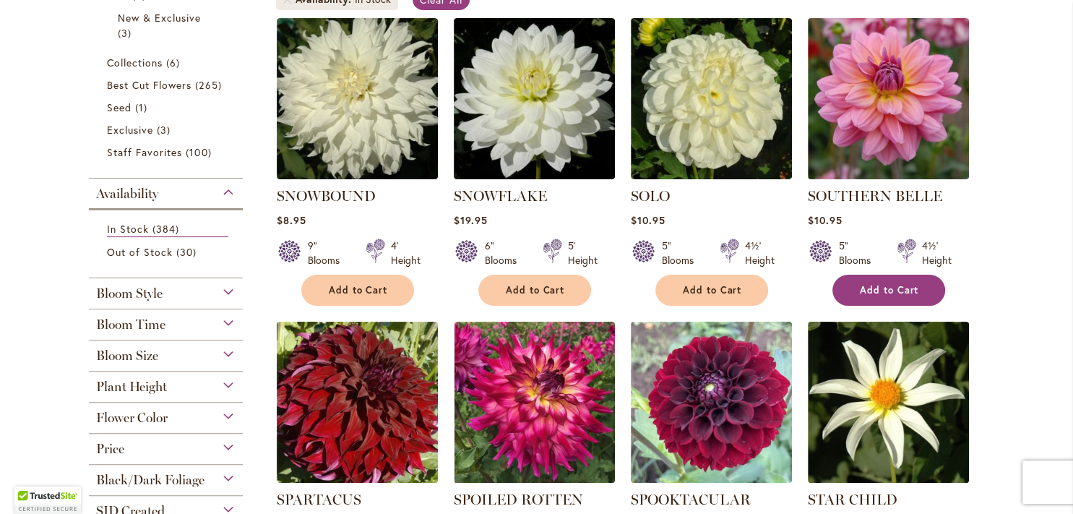
click at [883, 287] on span "Add to Cart" at bounding box center [889, 290] width 59 height 12
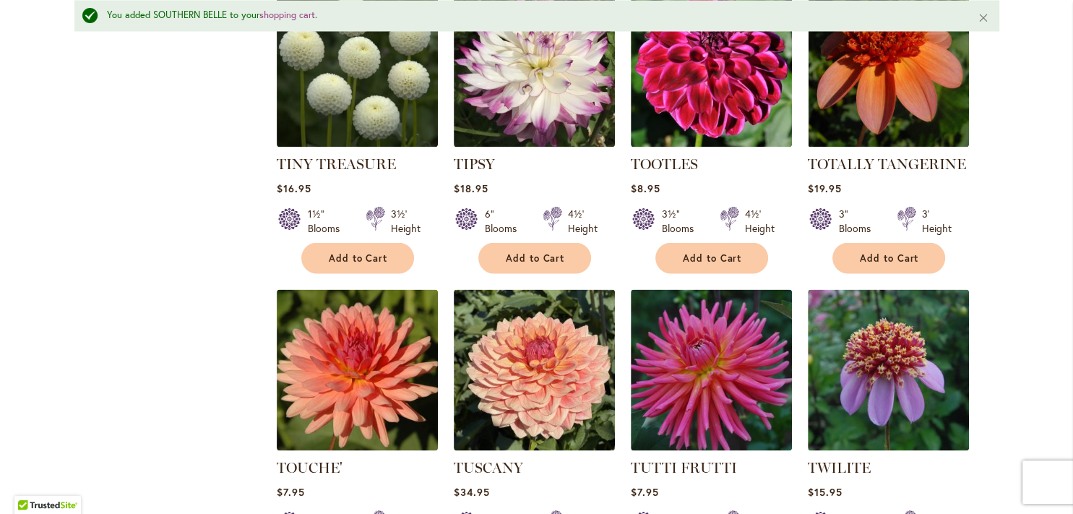
scroll to position [2534, 0]
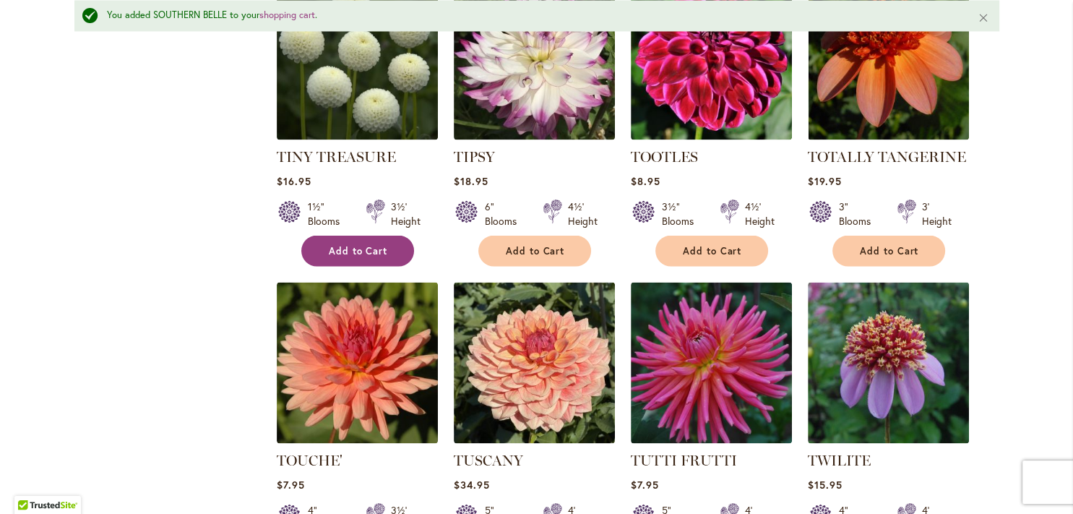
click at [321, 243] on button "Add to Cart" at bounding box center [357, 250] width 113 height 31
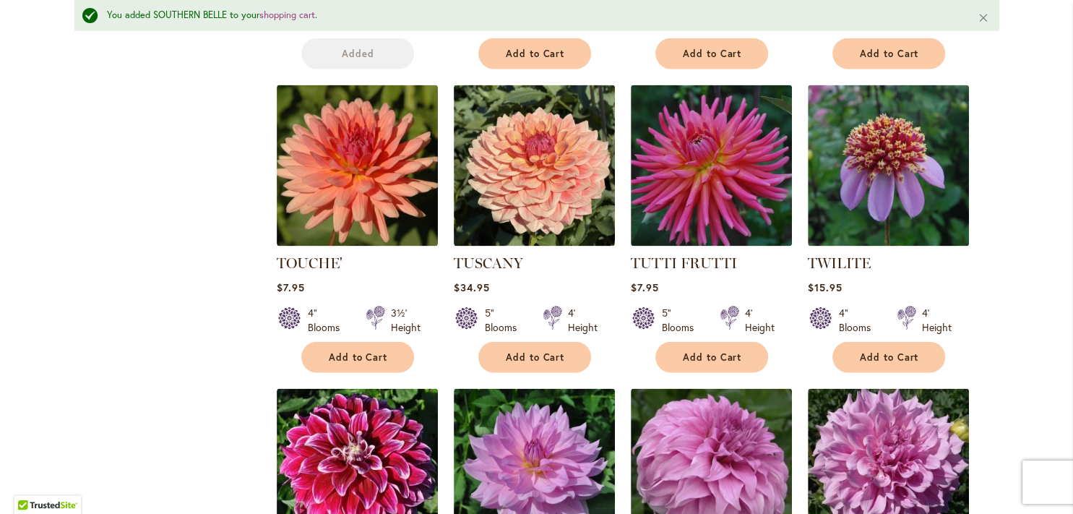
scroll to position [2753, 0]
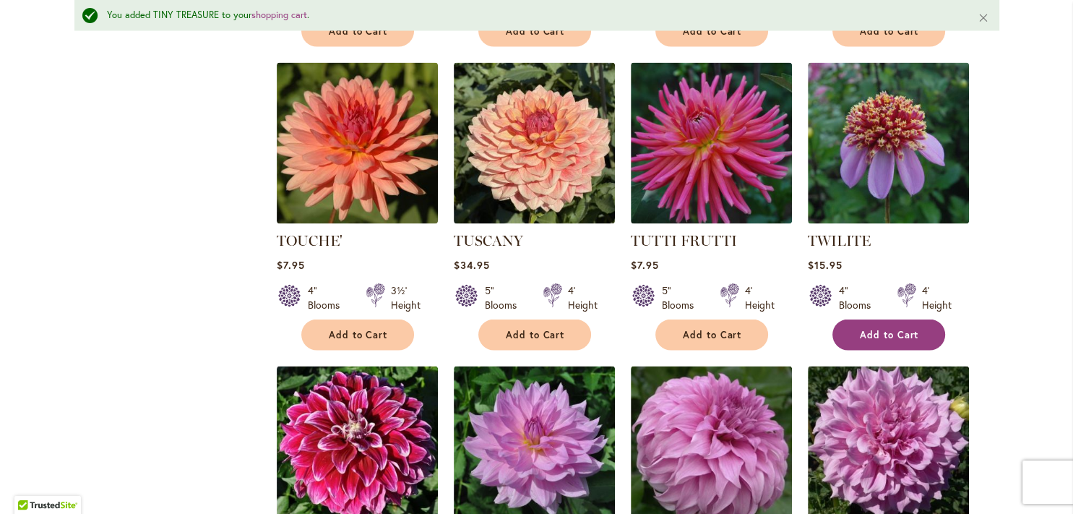
click at [871, 329] on span "Add to Cart" at bounding box center [889, 335] width 59 height 12
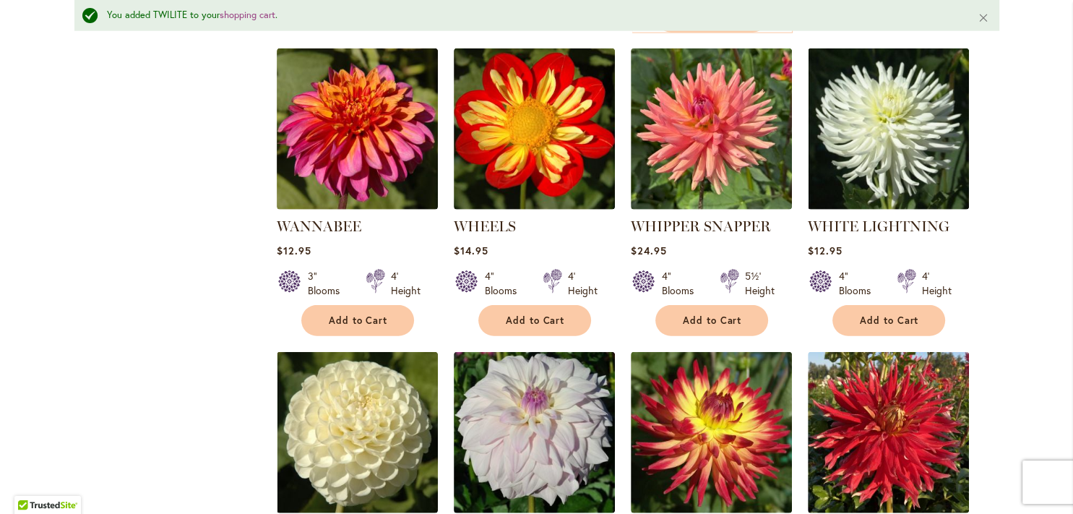
scroll to position [3699, 0]
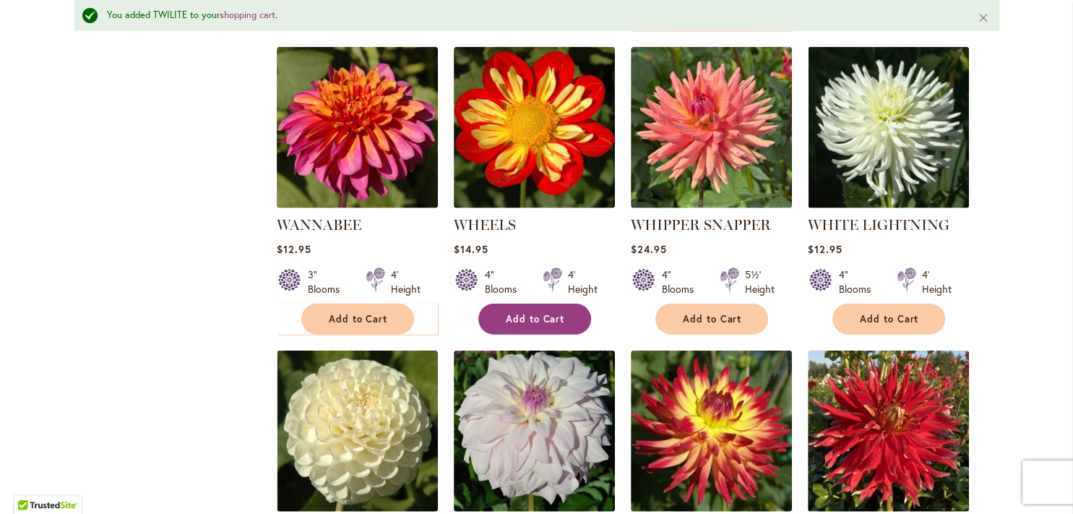
click at [516, 303] on button "Add to Cart" at bounding box center [534, 318] width 113 height 31
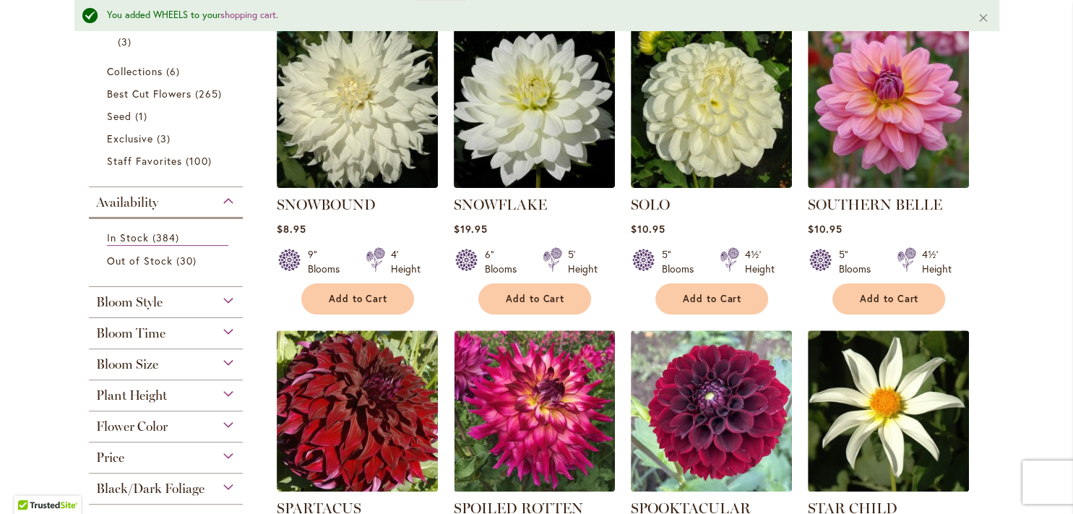
scroll to position [0, 0]
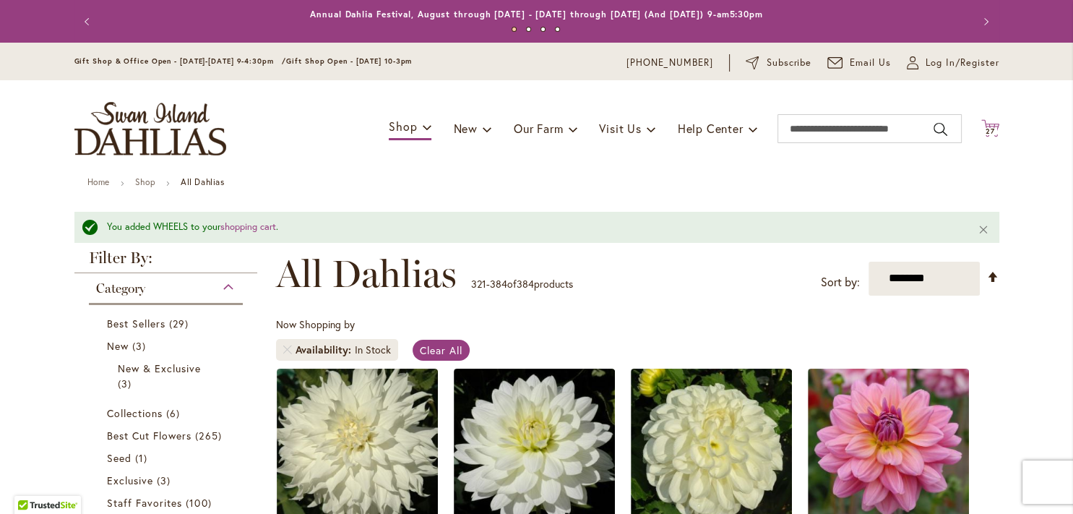
click at [981, 126] on icon at bounding box center [990, 127] width 18 height 17
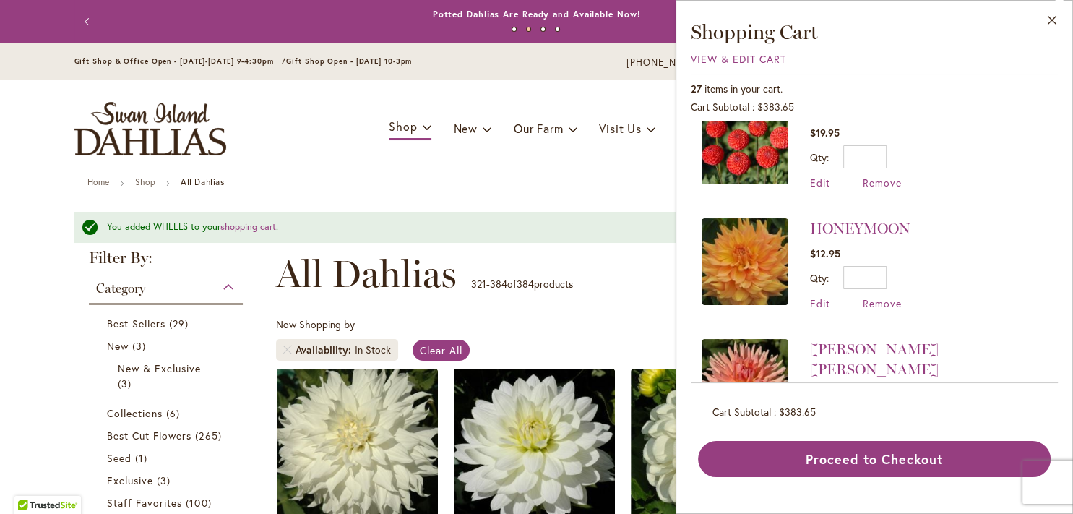
scroll to position [1383, 0]
click at [888, 295] on span "Remove" at bounding box center [881, 302] width 39 height 14
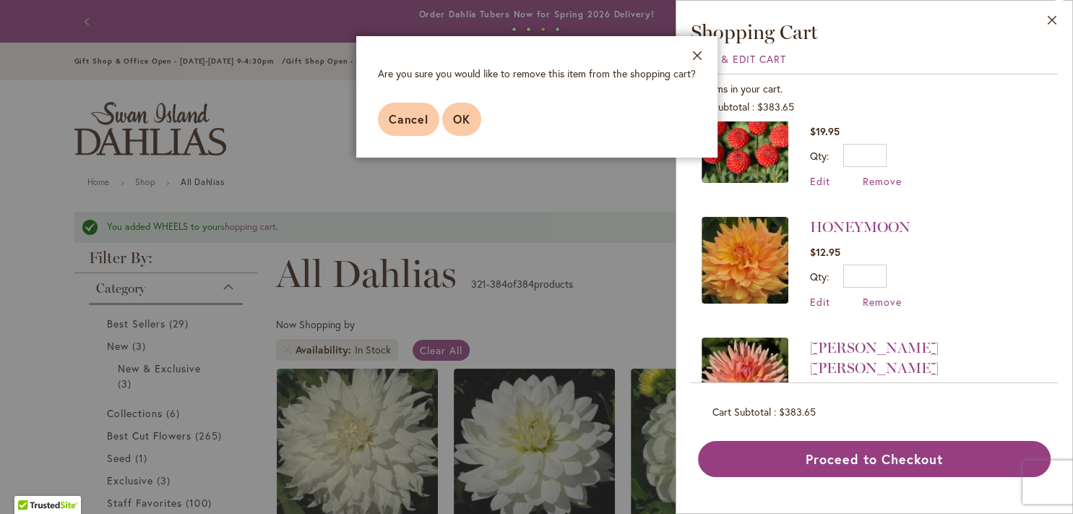
click at [454, 115] on span "OK" at bounding box center [461, 118] width 17 height 15
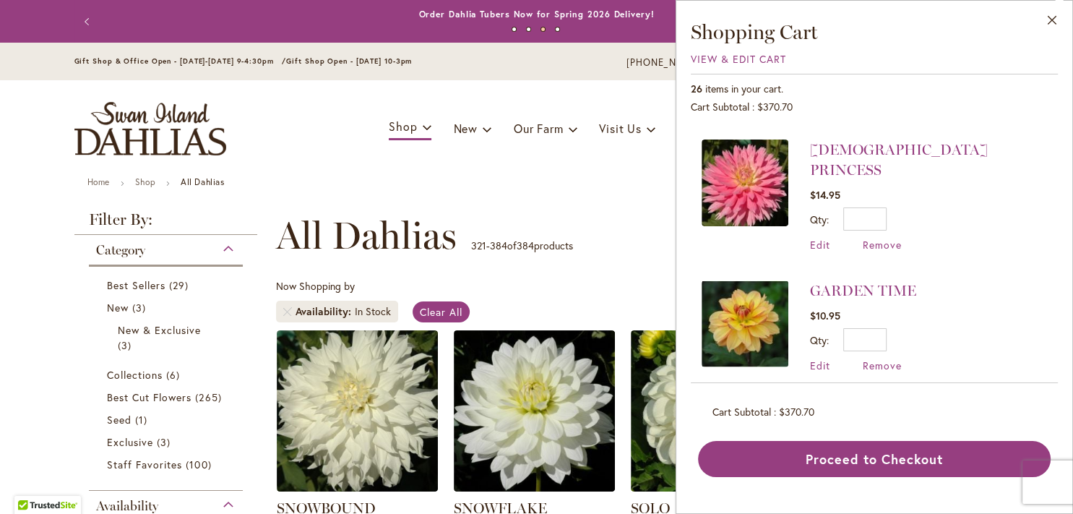
scroll to position [0, 0]
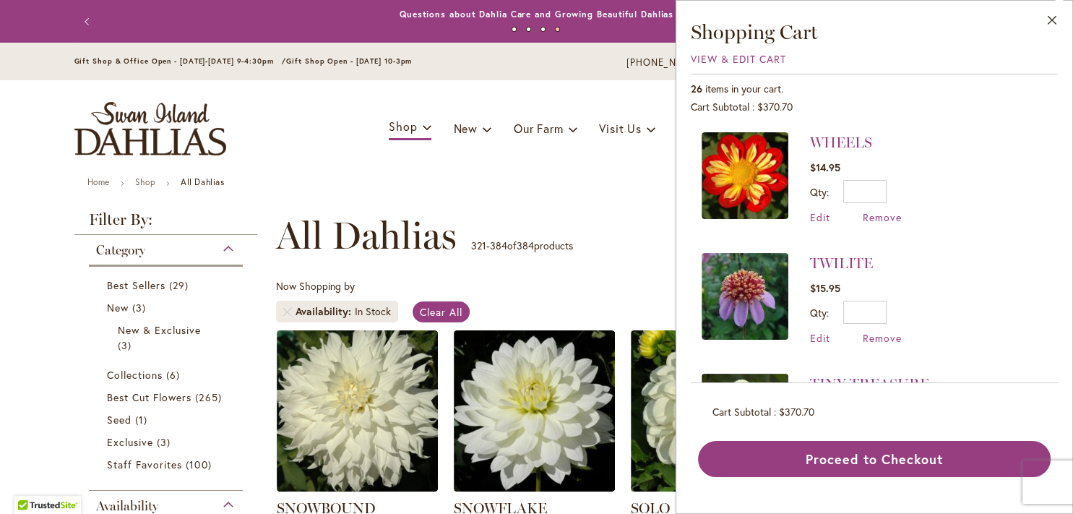
click at [745, 270] on img at bounding box center [744, 296] width 87 height 87
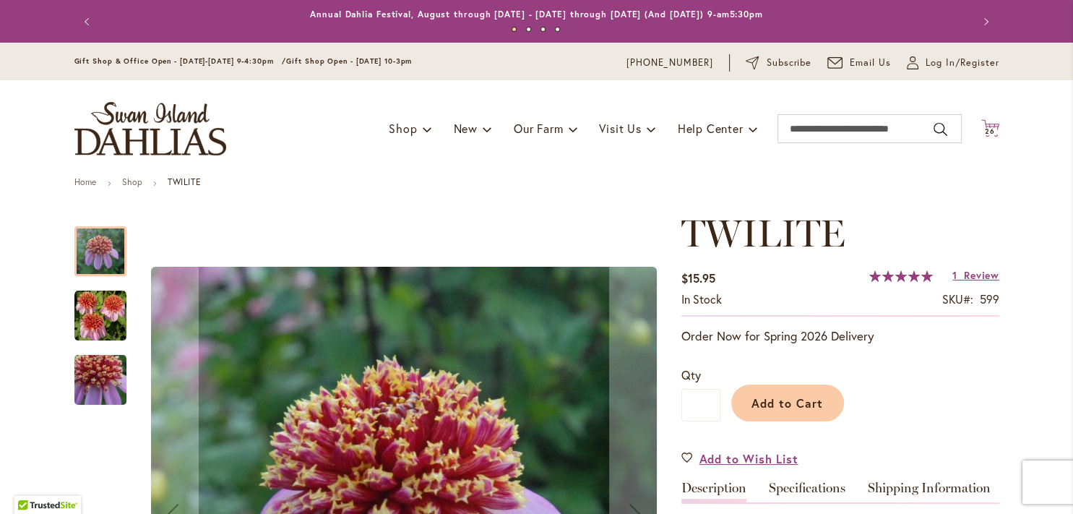
click at [981, 122] on icon "Cart .cls-1 { fill: #231f20; }" at bounding box center [990, 128] width 18 height 18
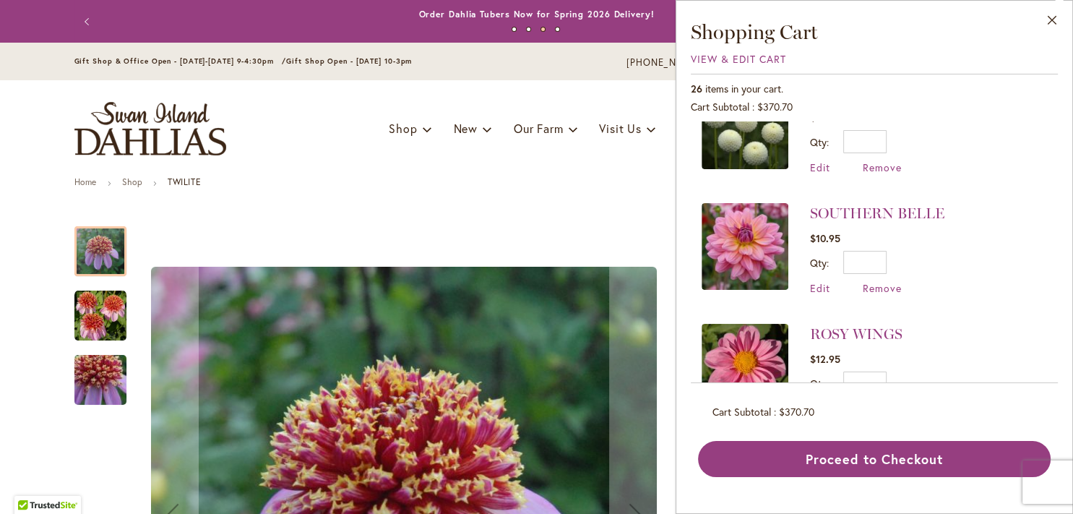
scroll to position [364, 0]
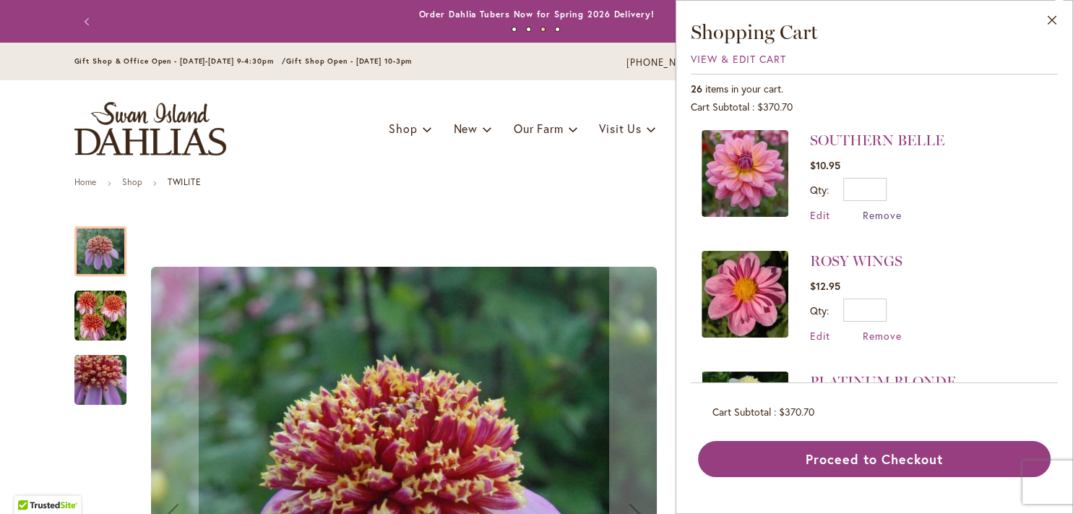
click at [874, 208] on span "Remove" at bounding box center [881, 215] width 39 height 14
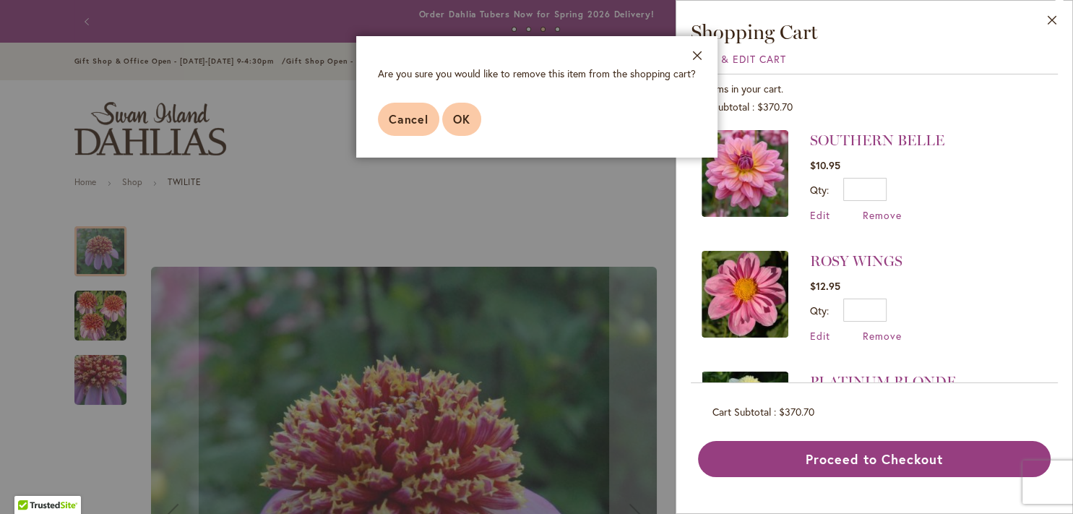
click at [458, 117] on span "OK" at bounding box center [461, 118] width 17 height 15
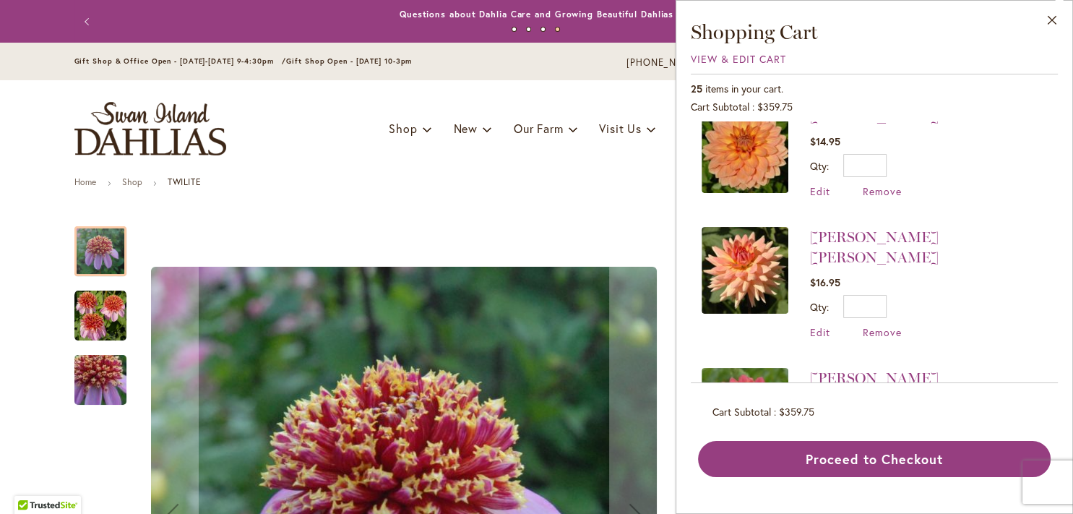
scroll to position [655, 0]
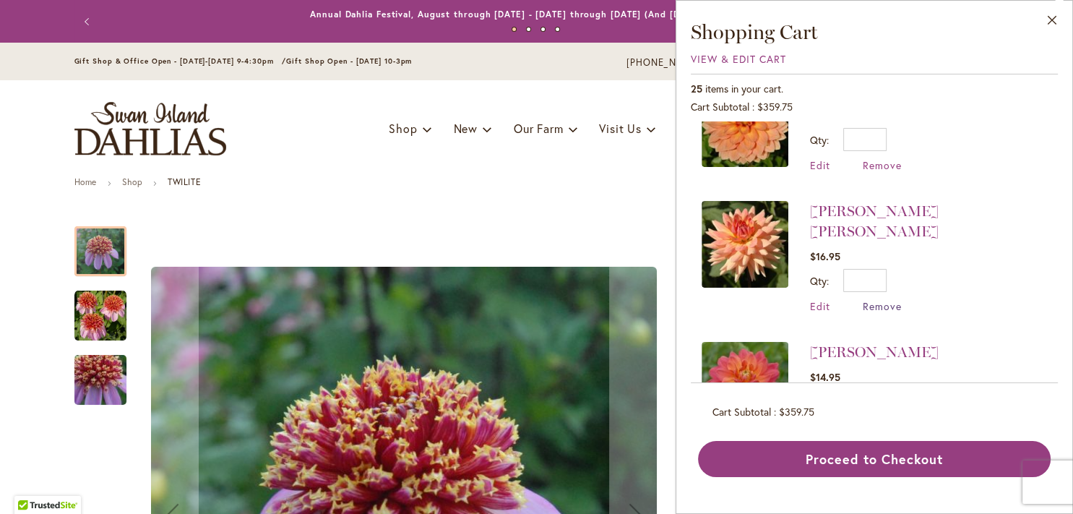
click at [873, 299] on span "Remove" at bounding box center [881, 306] width 39 height 14
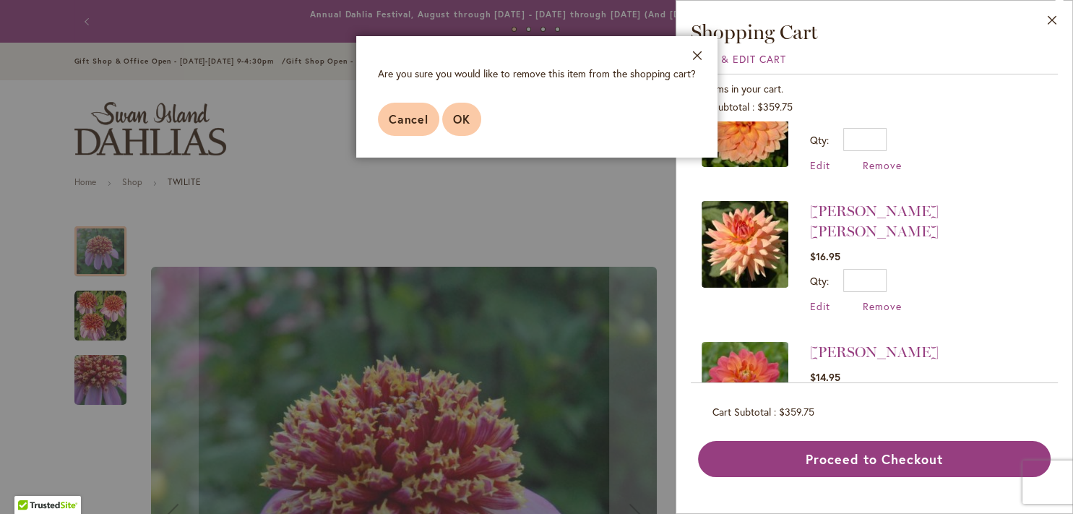
click at [471, 112] on button "OK" at bounding box center [461, 119] width 39 height 33
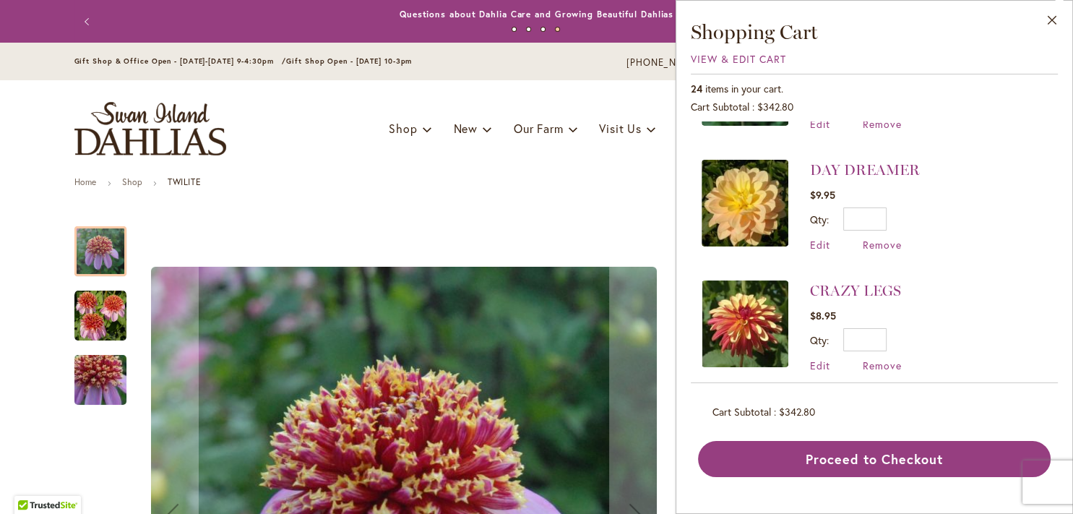
scroll to position [2111, 0]
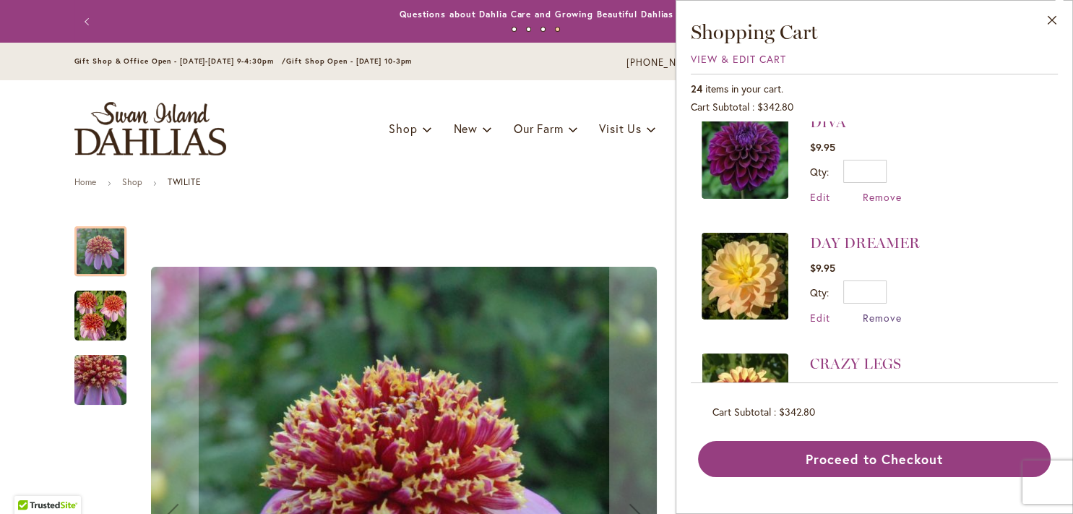
click at [882, 311] on span "Remove" at bounding box center [881, 318] width 39 height 14
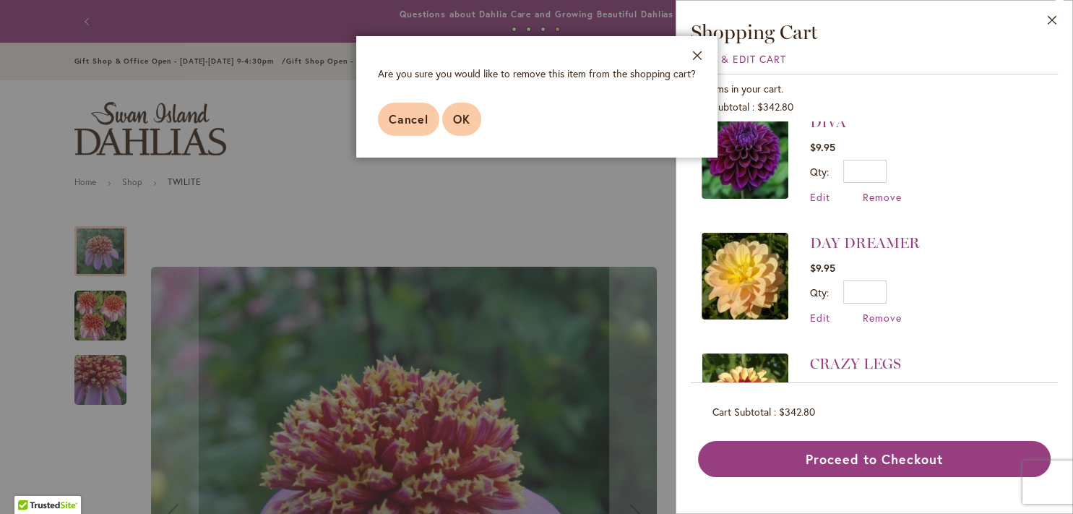
click at [462, 114] on span "OK" at bounding box center [461, 118] width 17 height 15
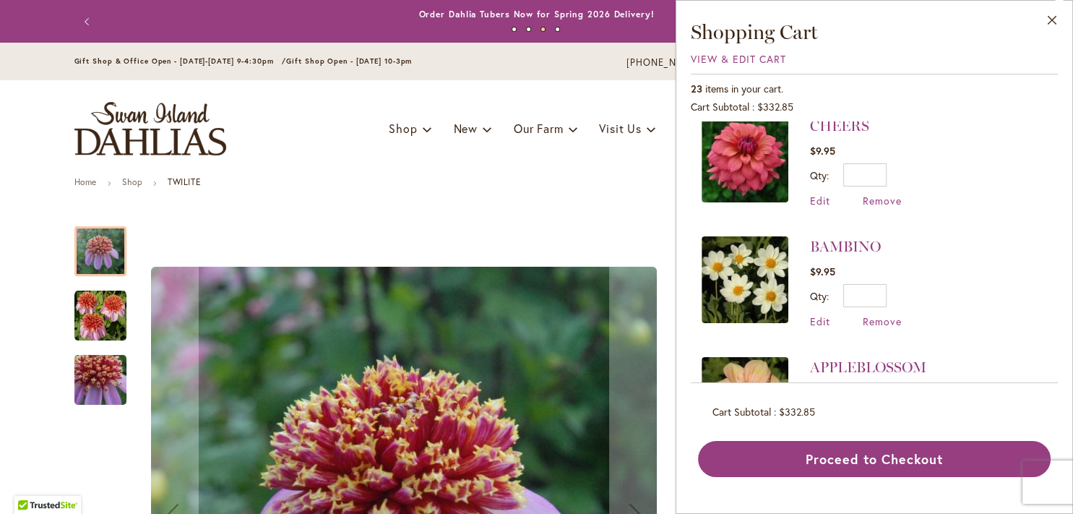
scroll to position [2365, 0]
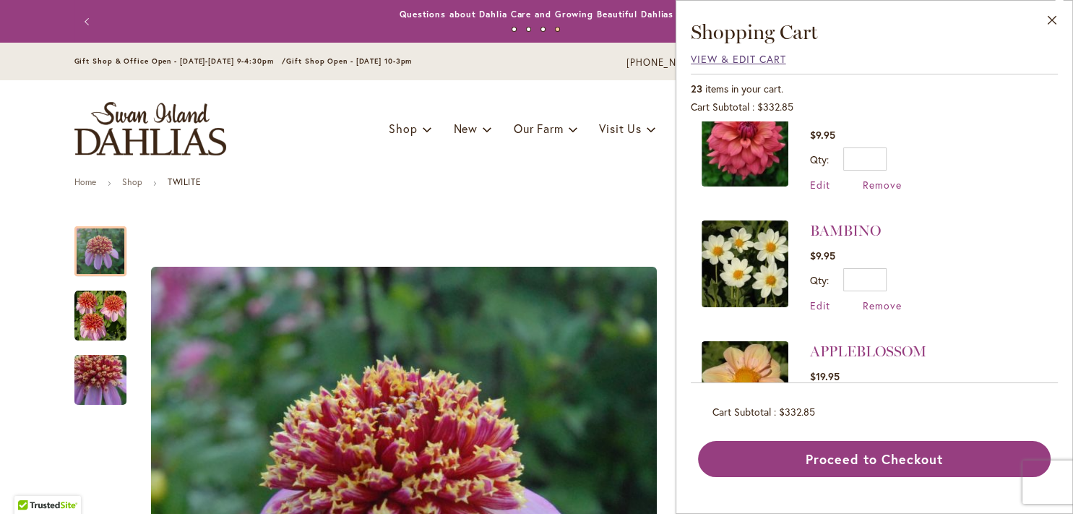
click at [740, 59] on span "View & Edit Cart" at bounding box center [738, 59] width 95 height 14
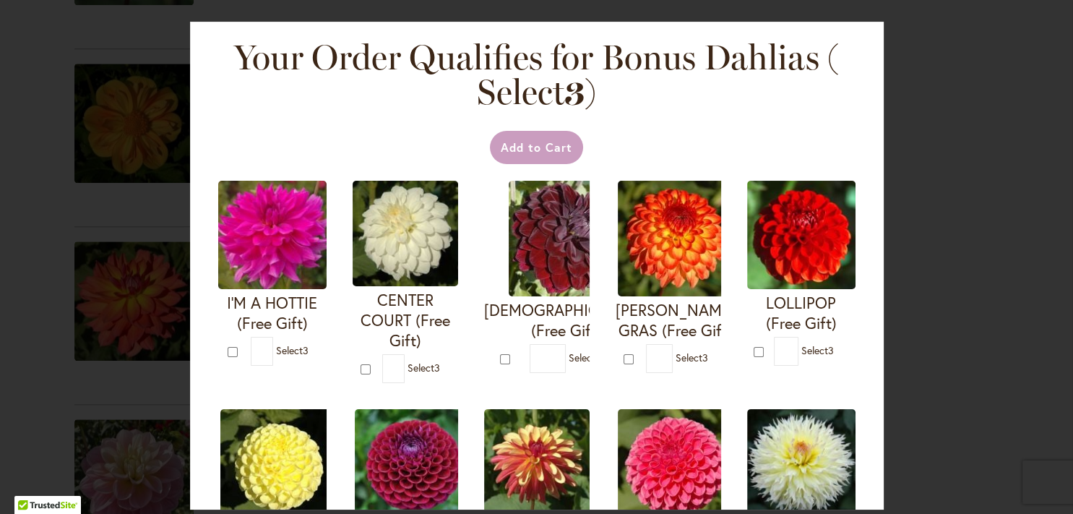
click at [946, 155] on div "Your Order Qualifies for Bonus Dahlias ( Select 3 ) Add to Cart I'M A HOTTIE (F…" at bounding box center [536, 257] width 1073 height 514
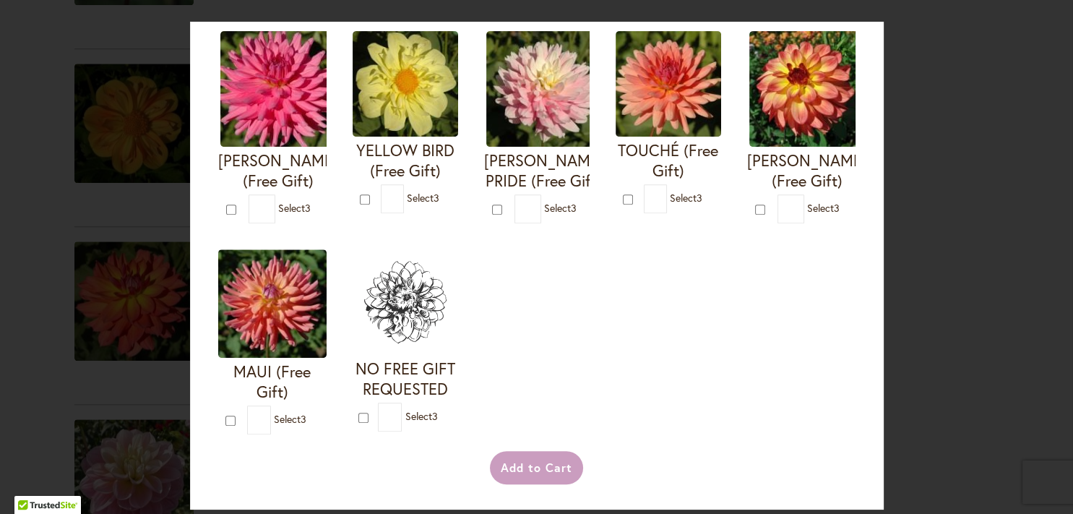
scroll to position [806, 0]
click at [48, 313] on div "Your Order Qualifies for Bonus Dahlias ( Select 3 ) Add to Cart I'M A HOTTIE (F…" at bounding box center [536, 257] width 1073 height 514
type input "*"
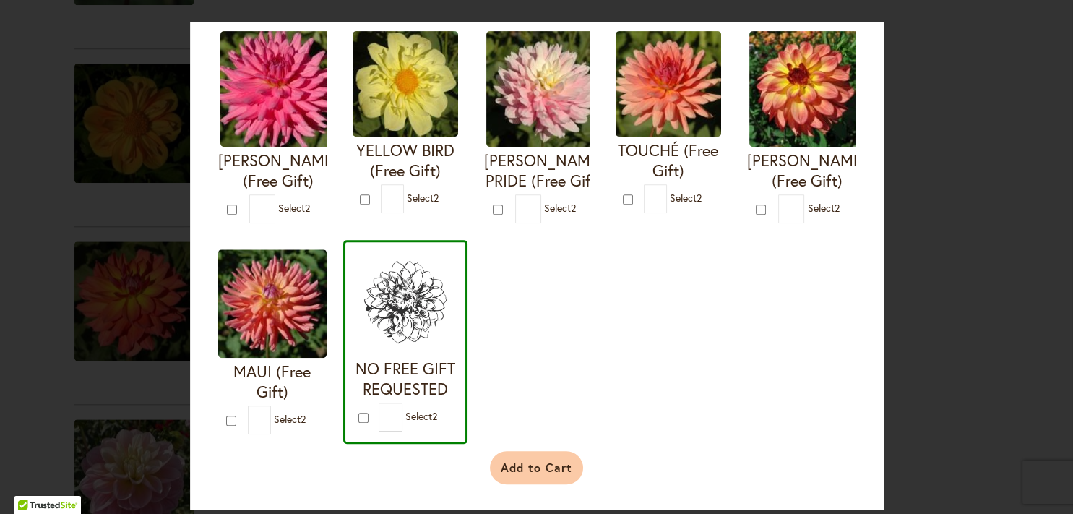
click at [534, 462] on button "Add to Cart" at bounding box center [536, 467] width 93 height 33
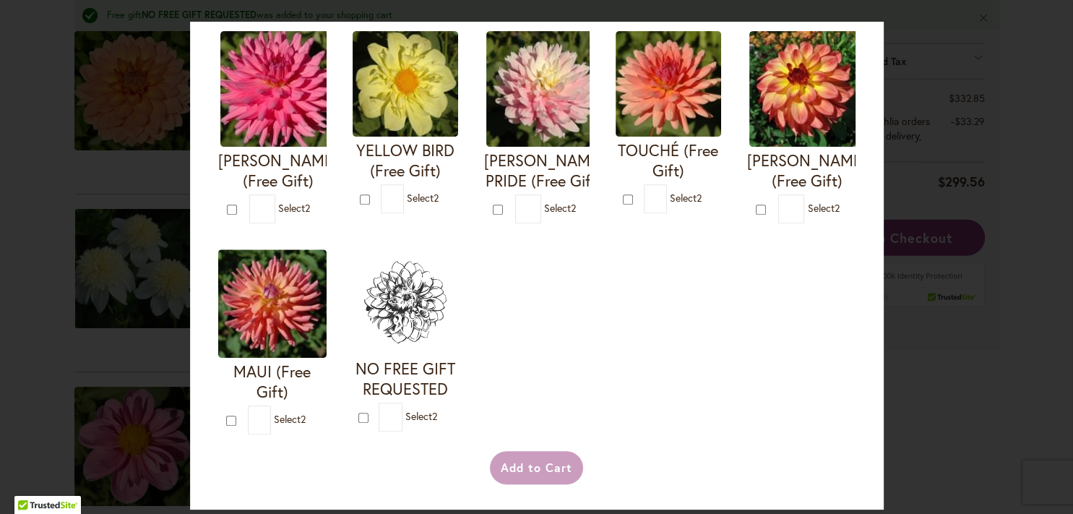
scroll to position [806, 0]
type input "*"
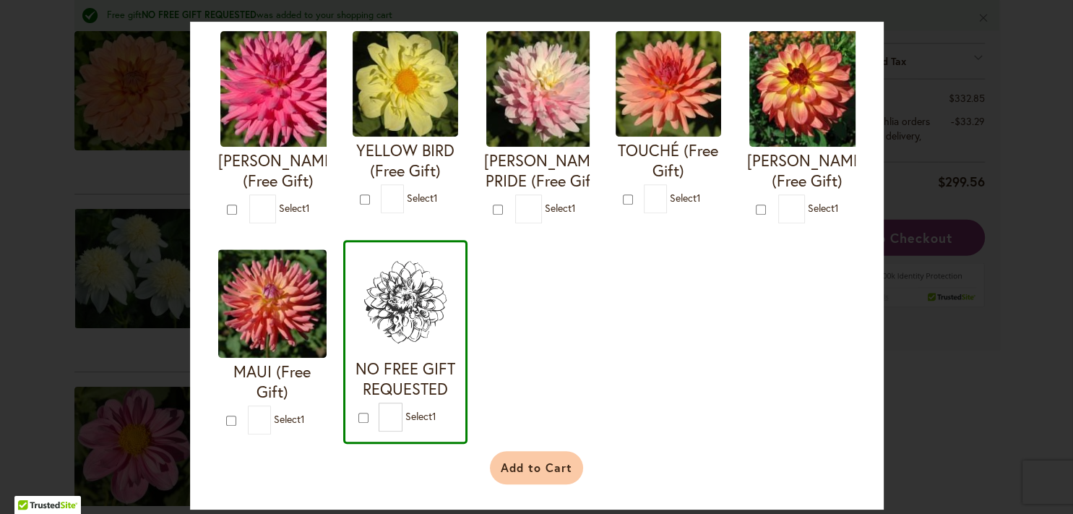
click at [519, 472] on button "Add to Cart" at bounding box center [536, 467] width 93 height 33
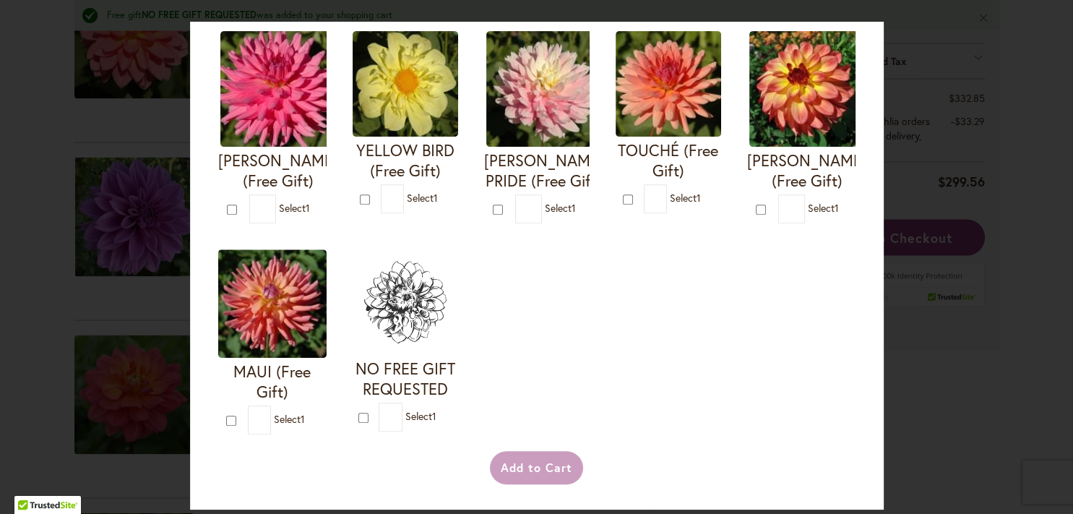
scroll to position [806, 0]
type input "*"
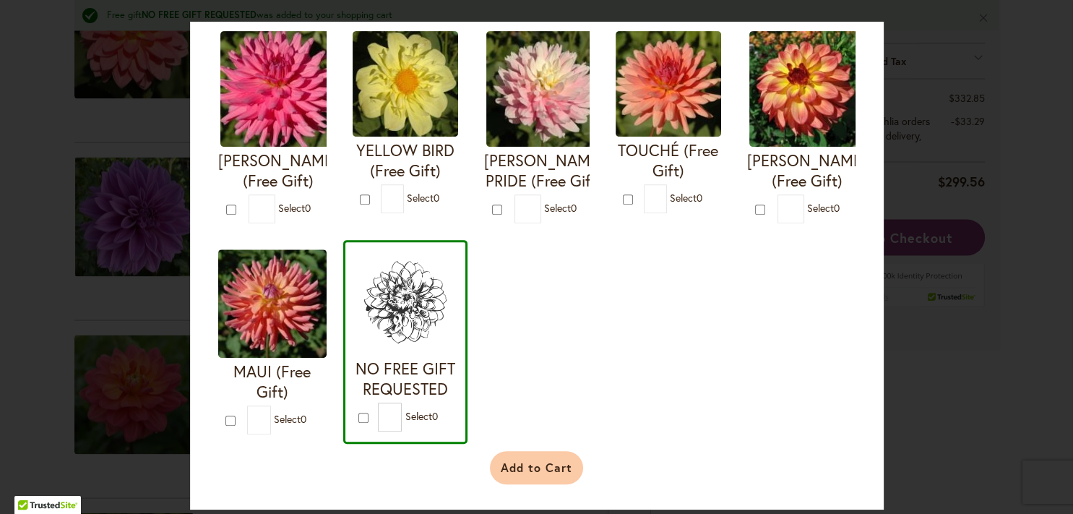
click at [501, 466] on button "Add to Cart" at bounding box center [536, 467] width 93 height 33
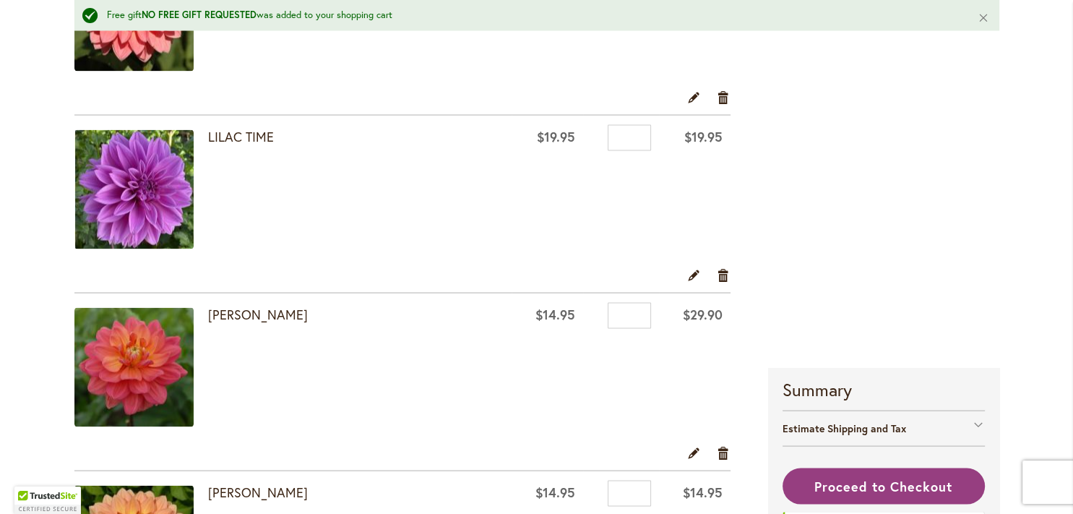
scroll to position [2294, 0]
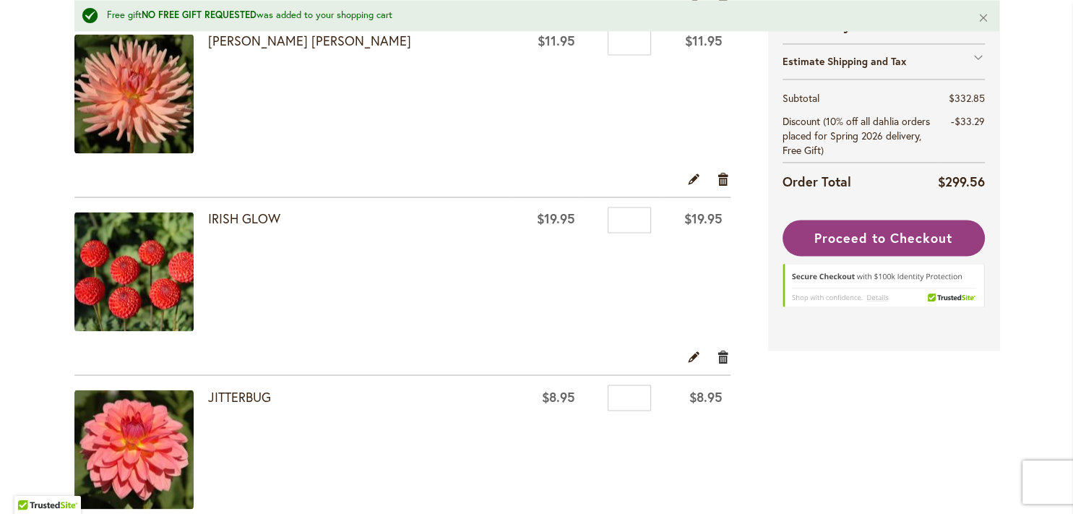
click at [717, 355] on link "Remove item" at bounding box center [724, 357] width 14 height 16
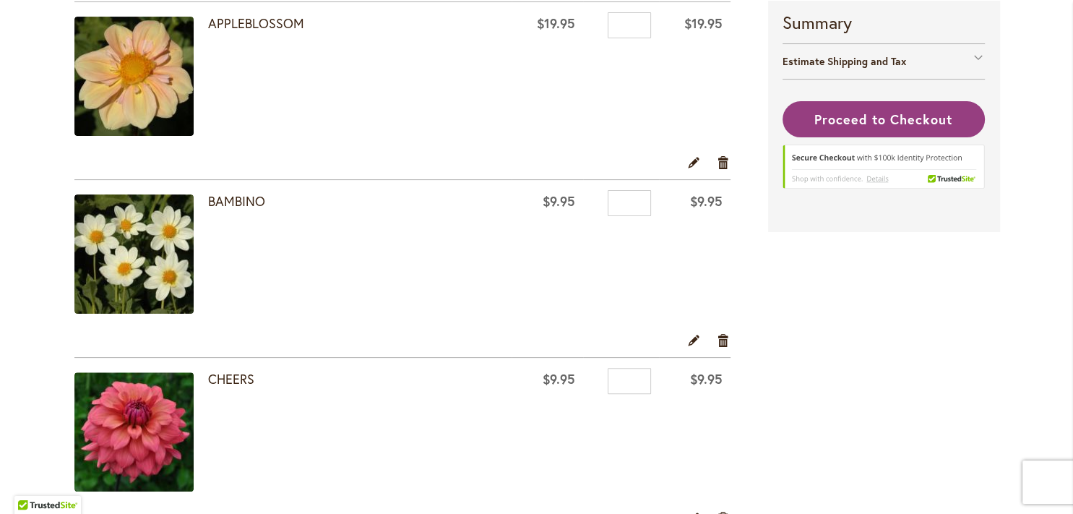
scroll to position [246, 0]
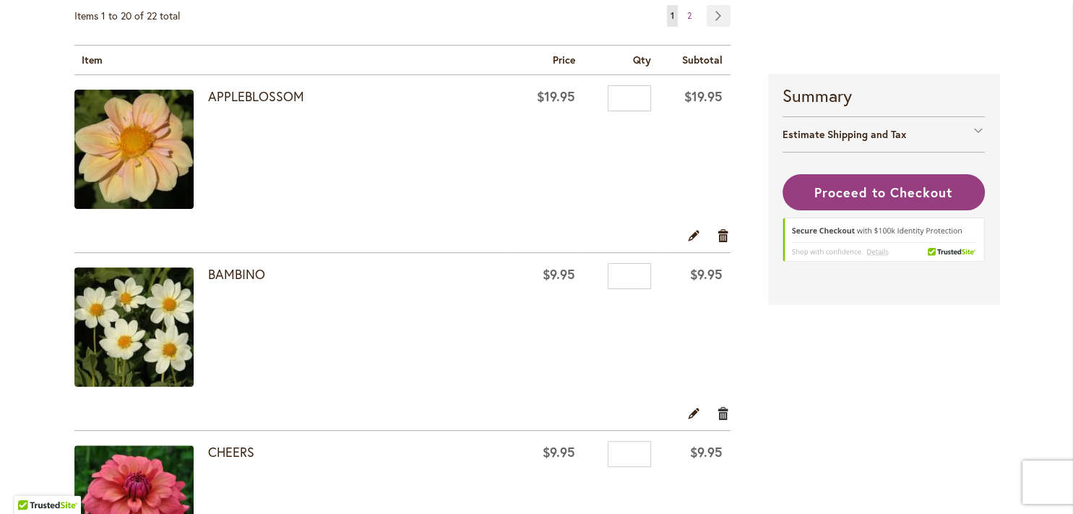
click at [717, 409] on link "Remove item" at bounding box center [724, 412] width 14 height 16
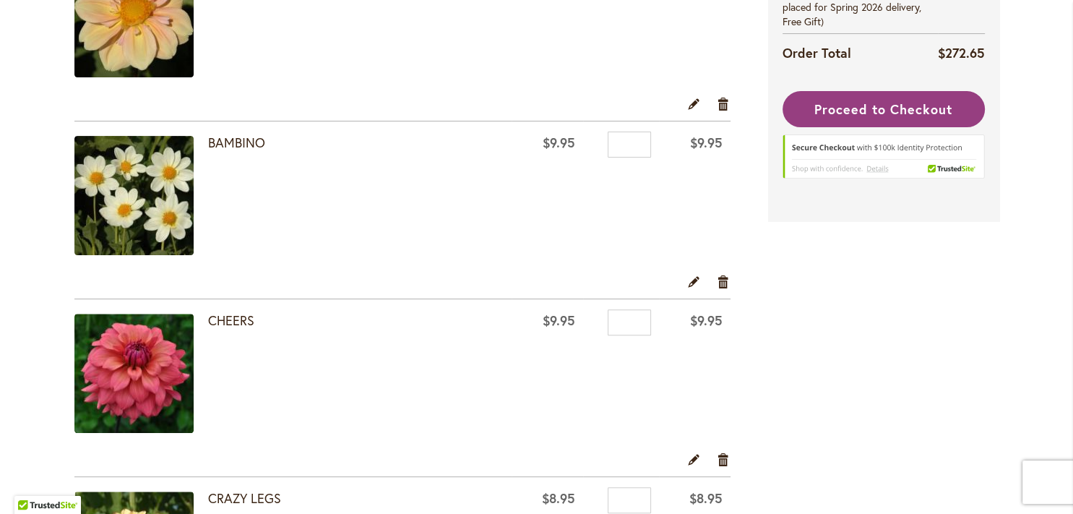
scroll to position [391, 0]
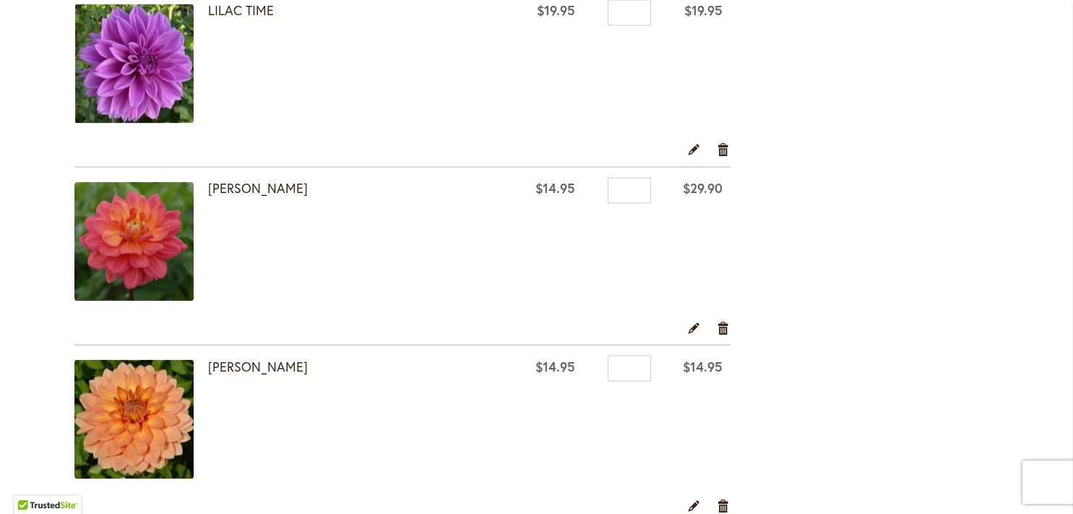
scroll to position [2537, 0]
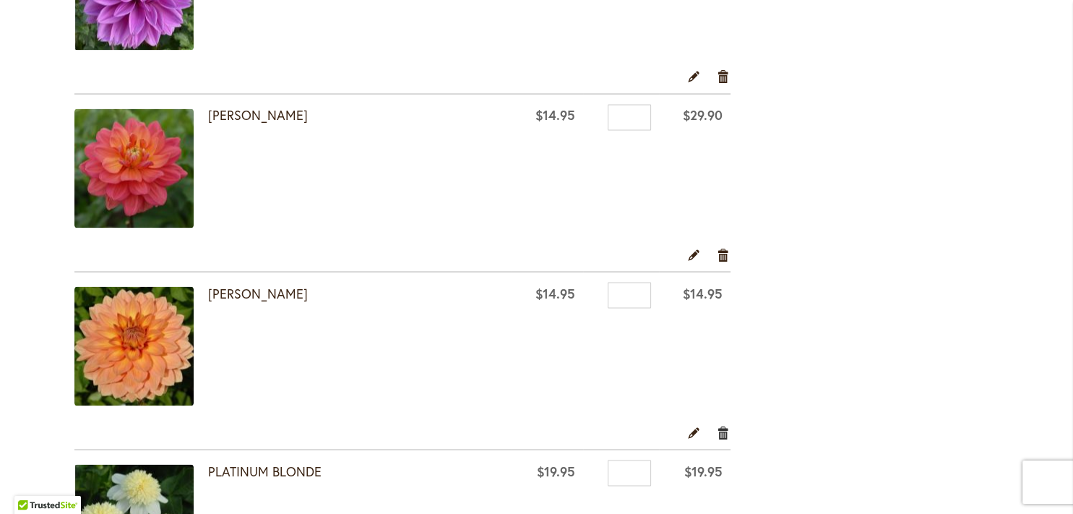
click at [717, 423] on link "Remove item" at bounding box center [724, 431] width 14 height 16
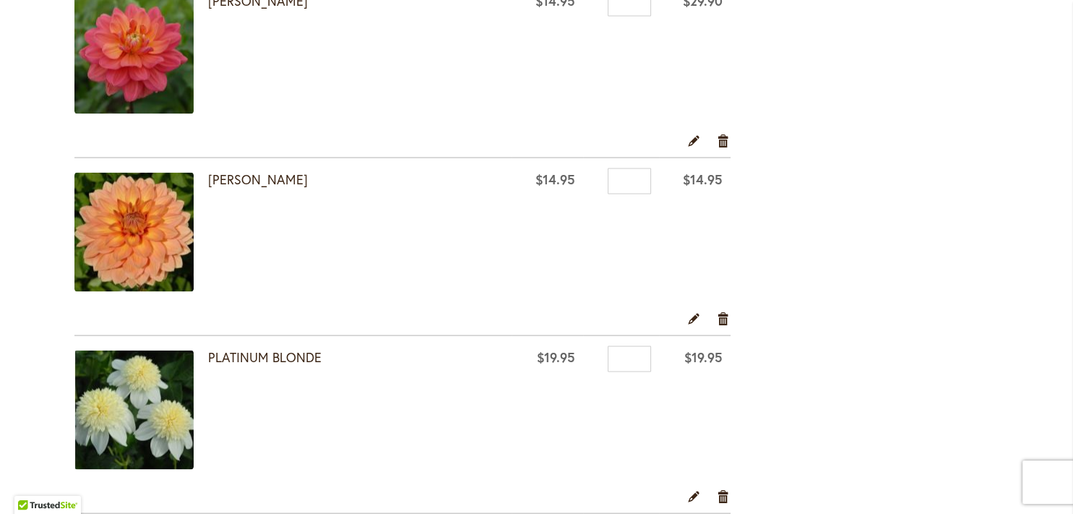
scroll to position [2683, 0]
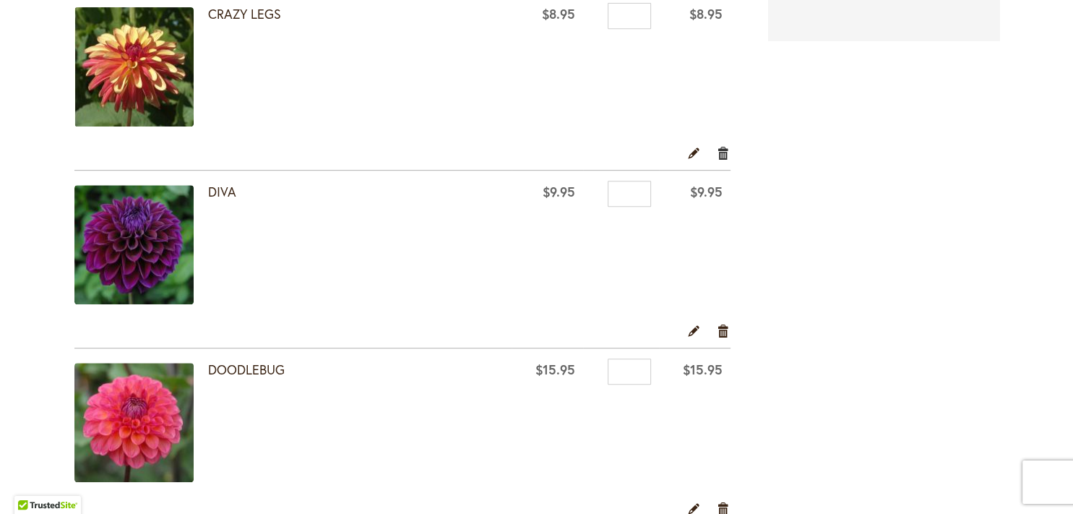
scroll to position [464, 0]
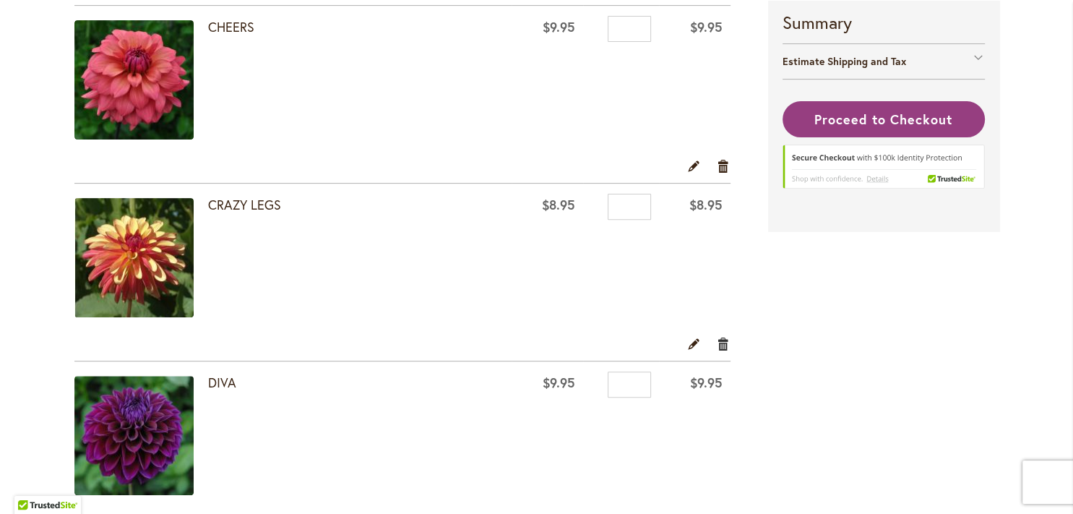
click at [719, 345] on link "Remove item" at bounding box center [724, 343] width 14 height 16
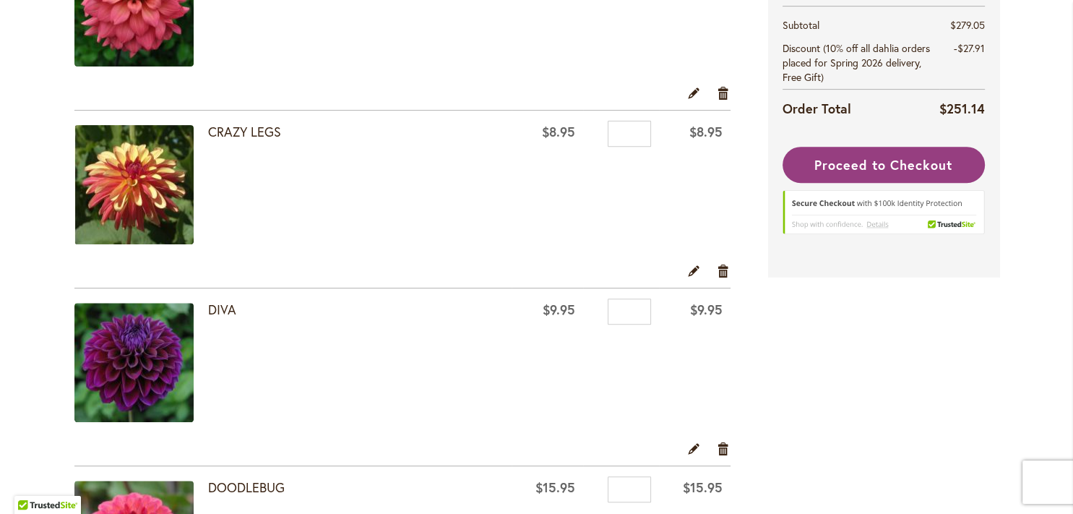
scroll to position [459, 0]
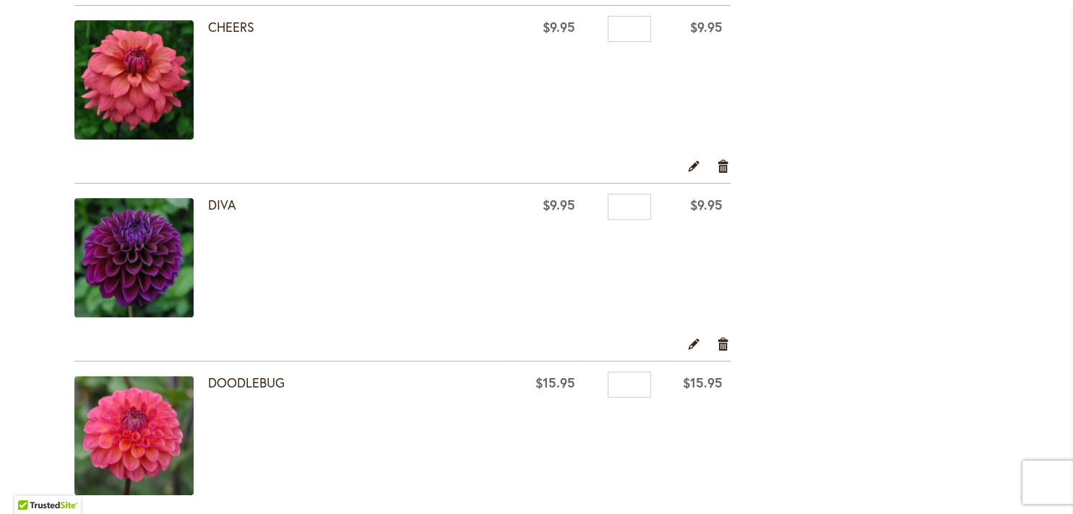
scroll to position [27, 0]
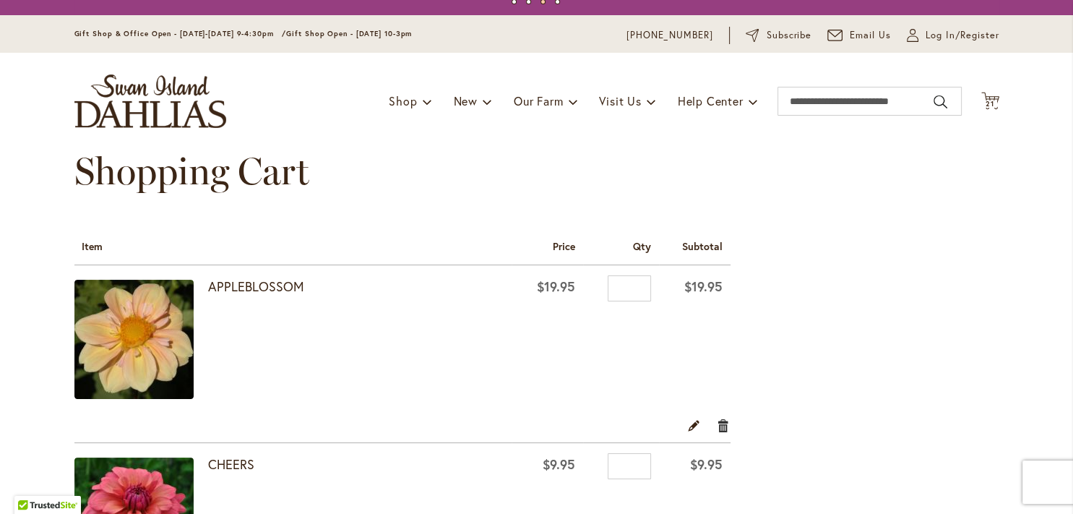
click at [722, 421] on link "Remove item" at bounding box center [724, 425] width 14 height 16
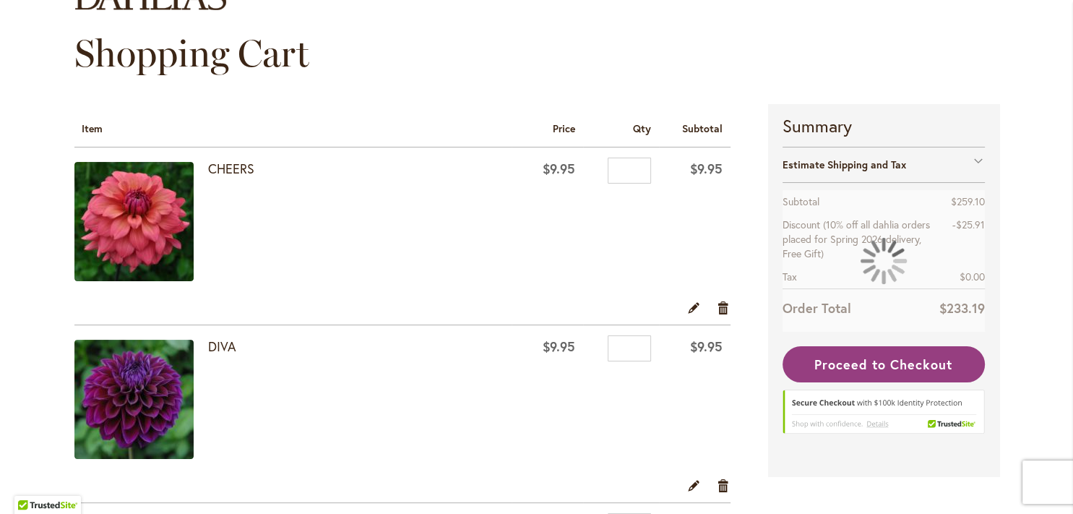
scroll to position [218, 0]
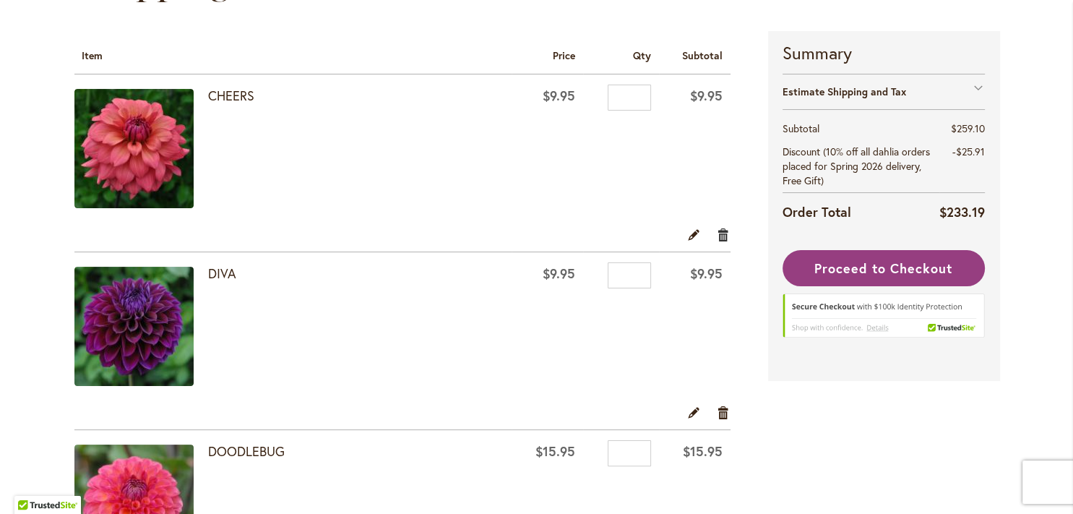
click at [717, 235] on link "Remove item" at bounding box center [724, 234] width 14 height 16
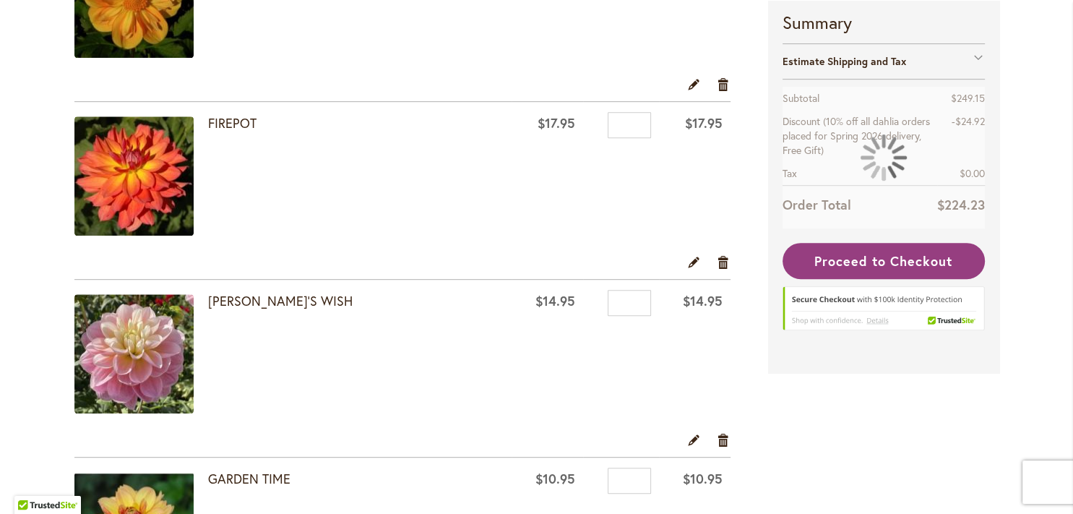
scroll to position [651, 0]
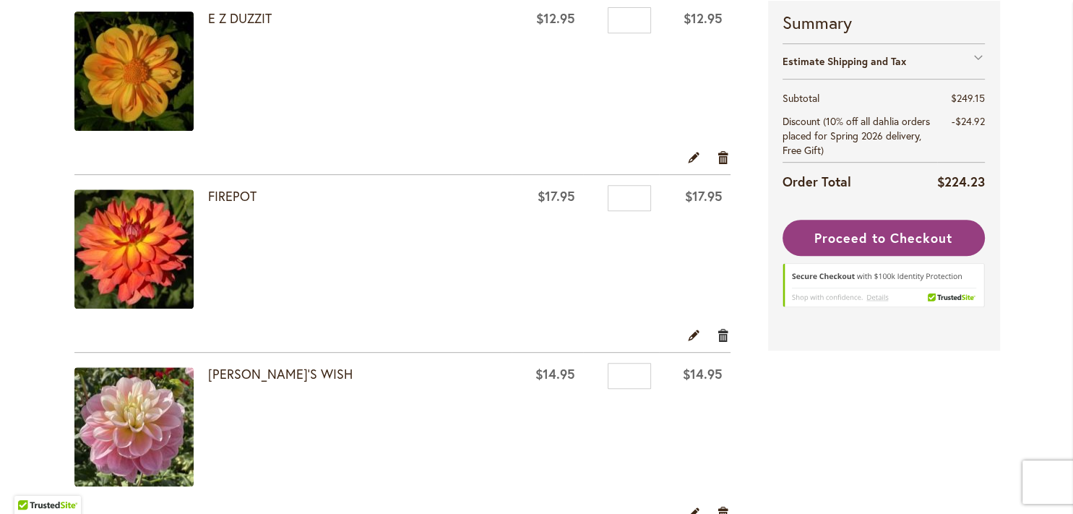
click at [717, 332] on link "Remove item" at bounding box center [724, 334] width 14 height 16
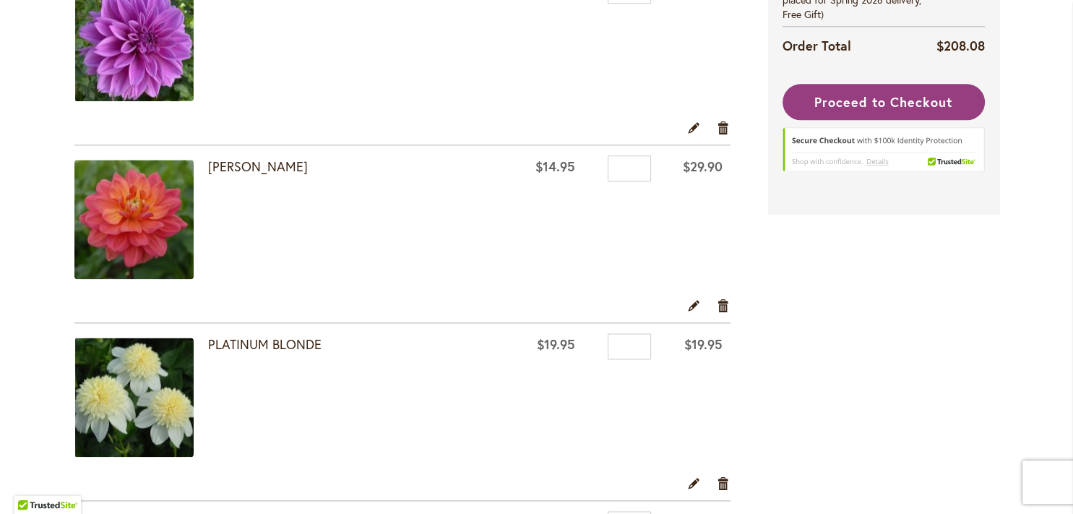
scroll to position [1775, 0]
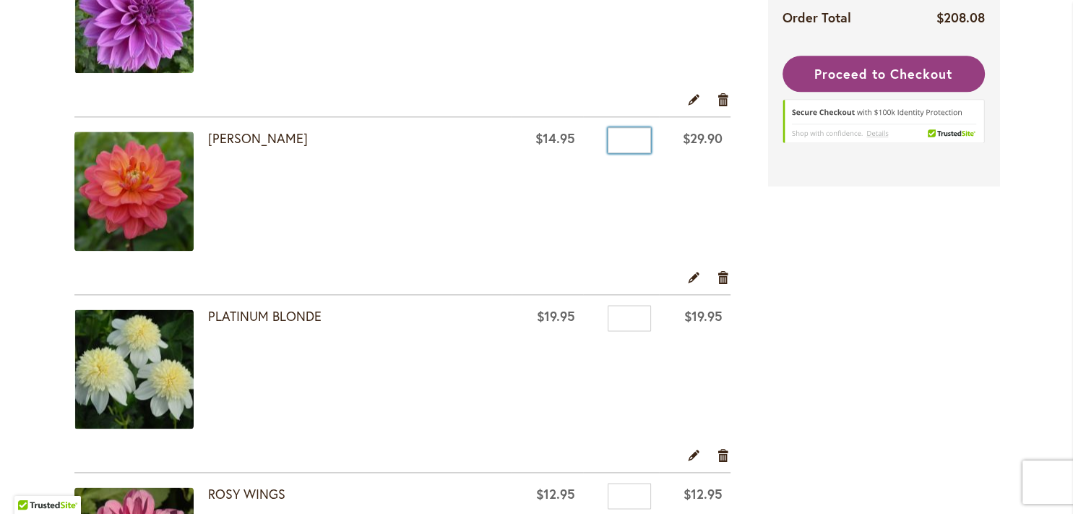
click at [637, 142] on input "*" at bounding box center [628, 140] width 43 height 26
type input "*"
click at [688, 276] on link "Edit" at bounding box center [694, 277] width 14 height 16
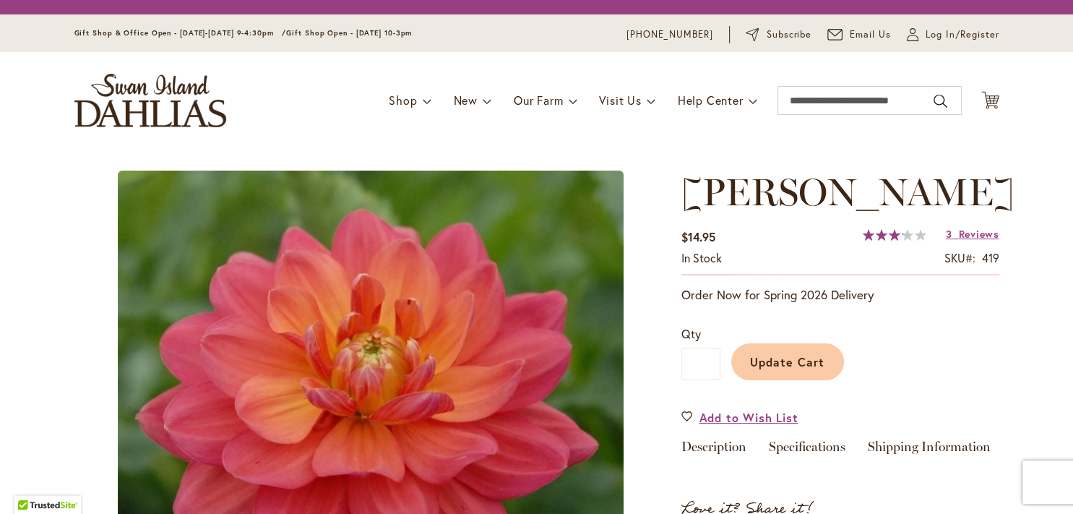
type input "*"
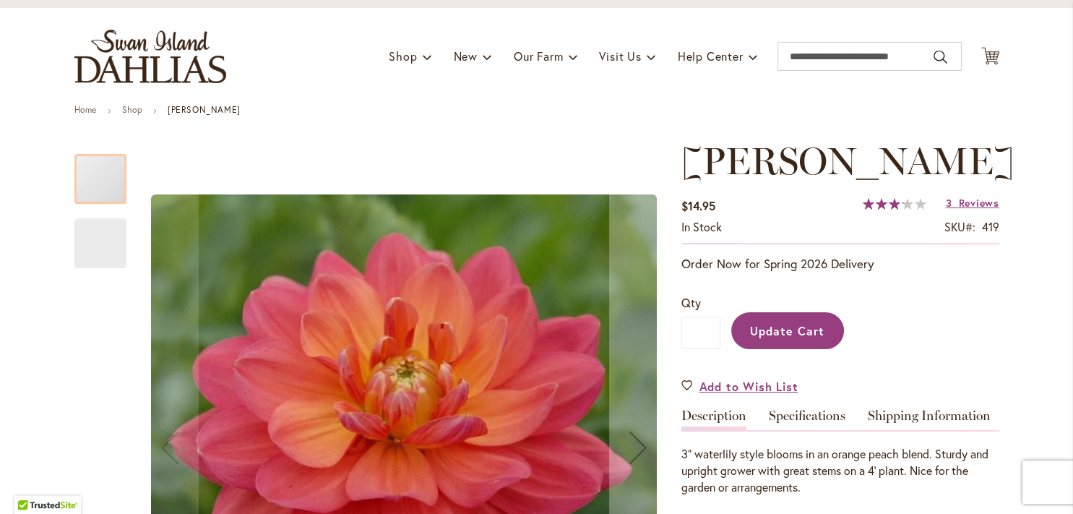
scroll to position [100, 0]
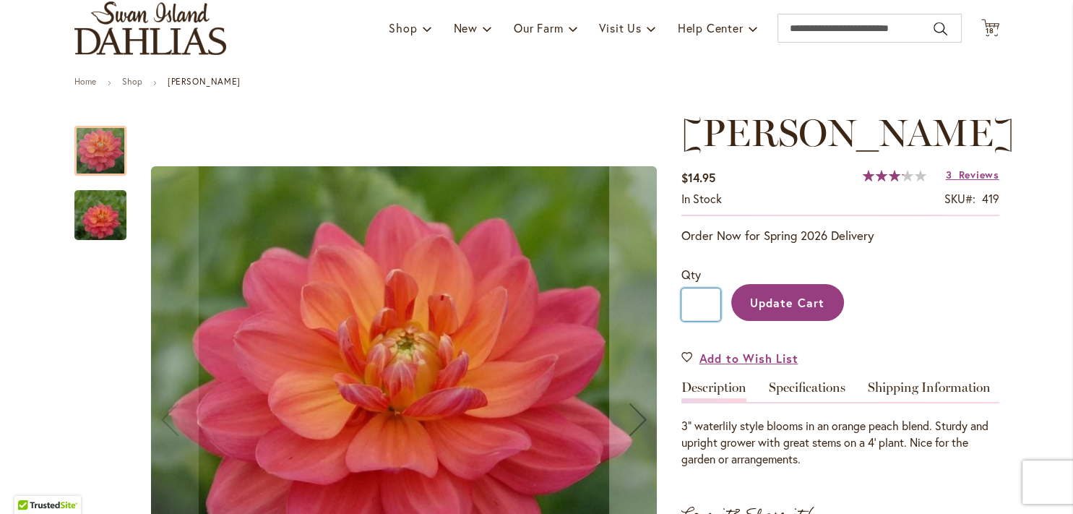
click at [704, 310] on input "*" at bounding box center [700, 304] width 39 height 33
type input "*"
click at [784, 295] on span "Update Cart" at bounding box center [787, 302] width 74 height 15
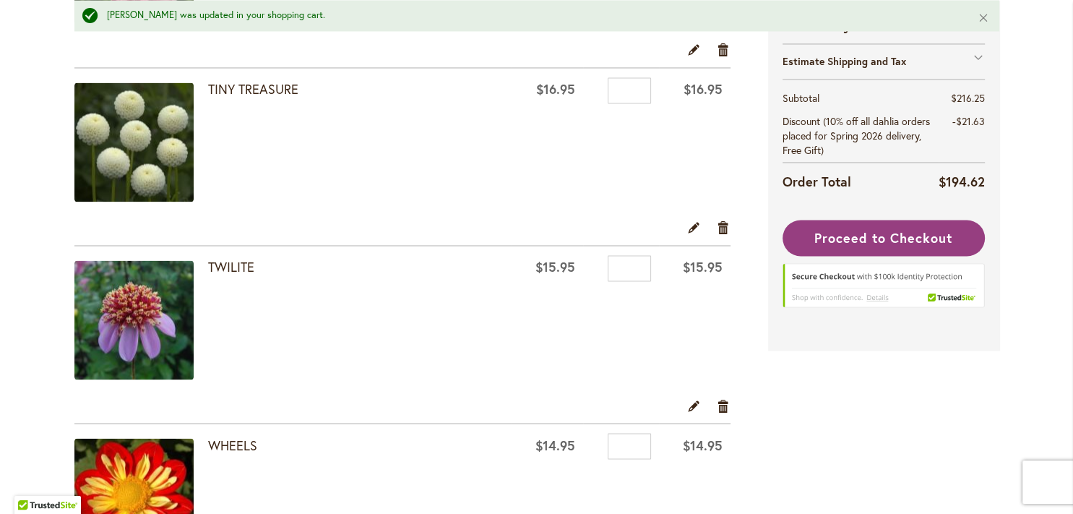
scroll to position [2468, 0]
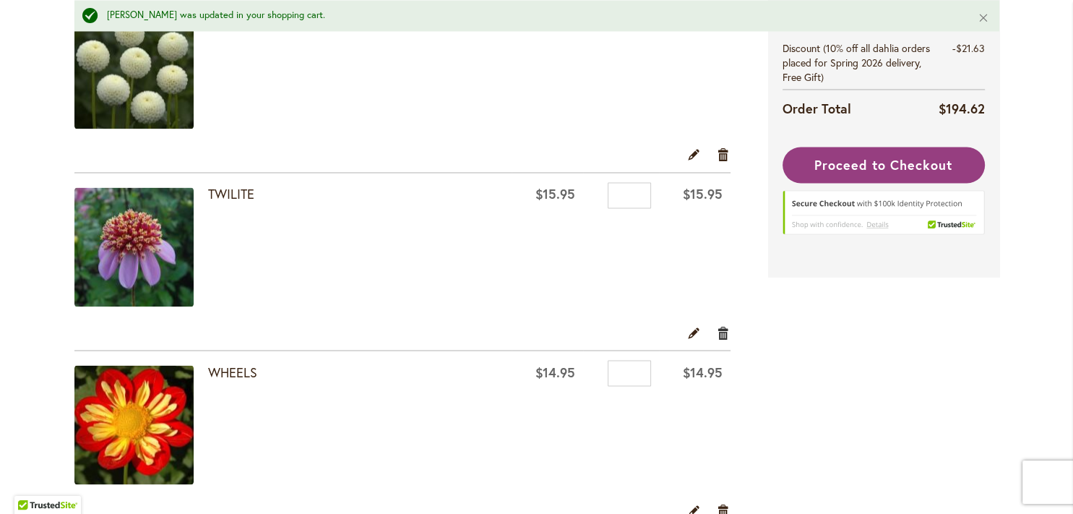
click at [719, 324] on link "Remove item" at bounding box center [724, 332] width 14 height 16
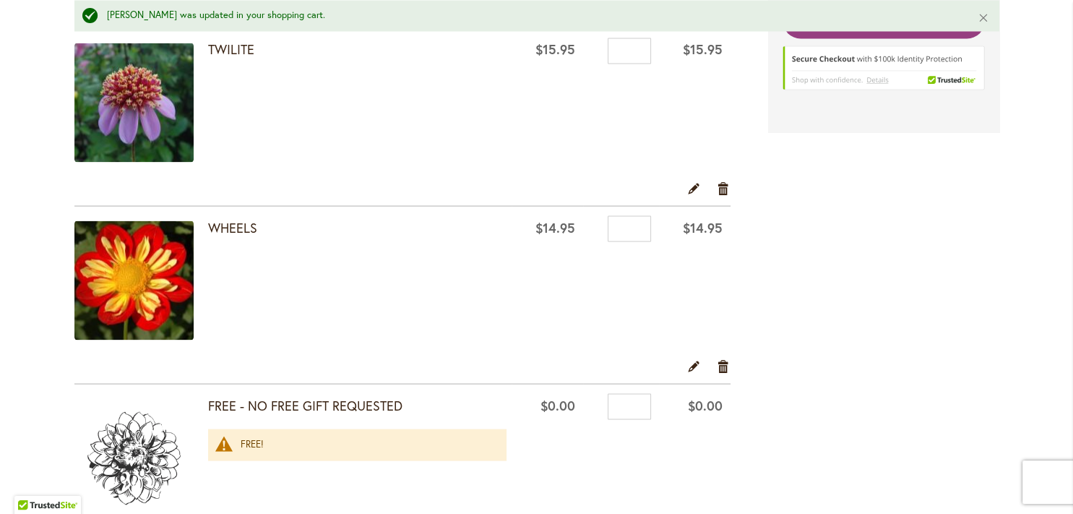
scroll to position [2613, 0]
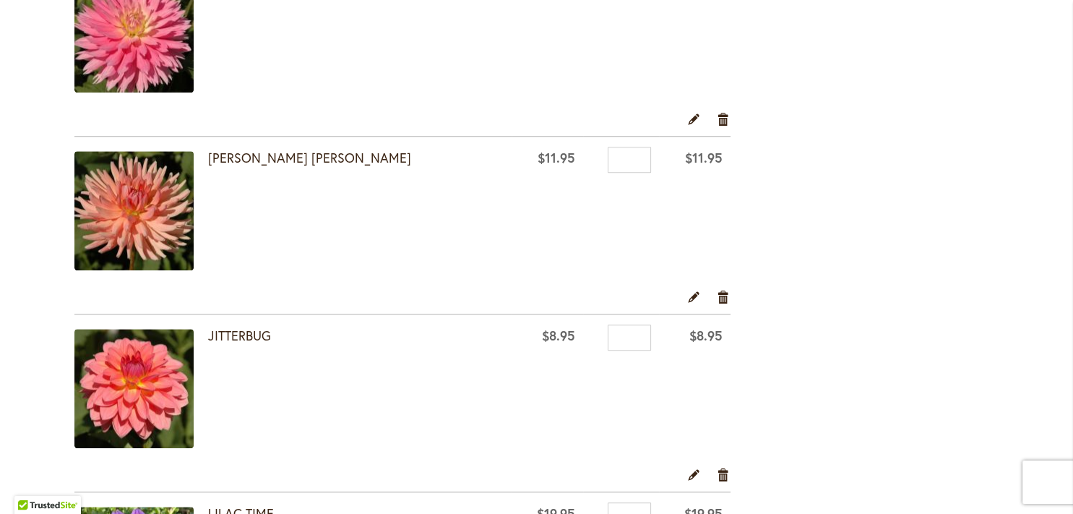
scroll to position [1192, 0]
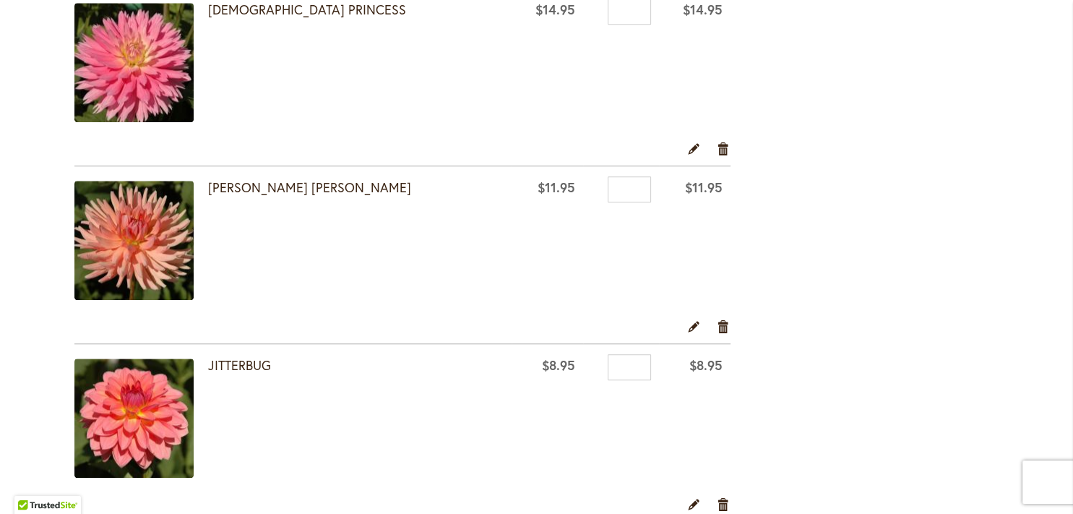
click at [151, 250] on img at bounding box center [133, 240] width 119 height 119
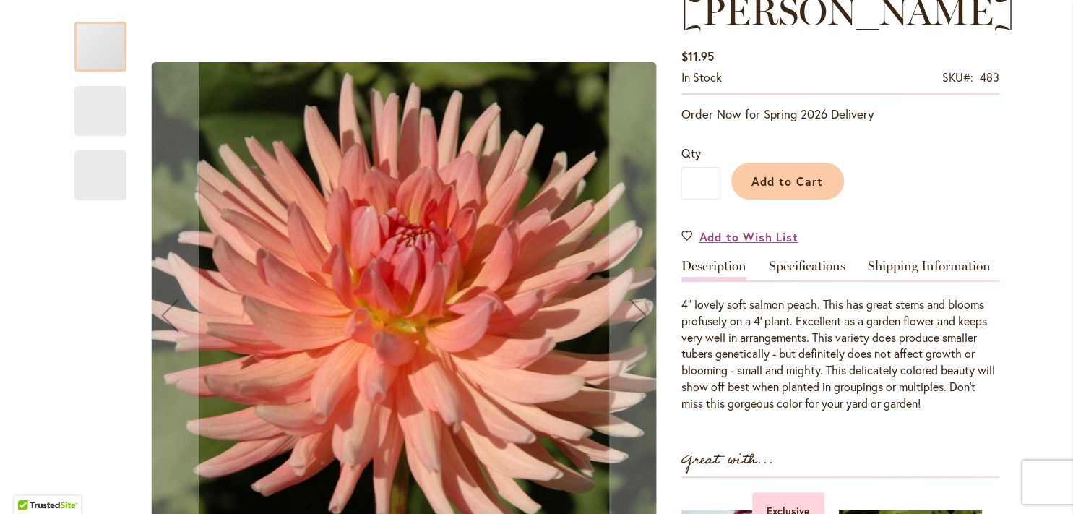
scroll to position [391, 0]
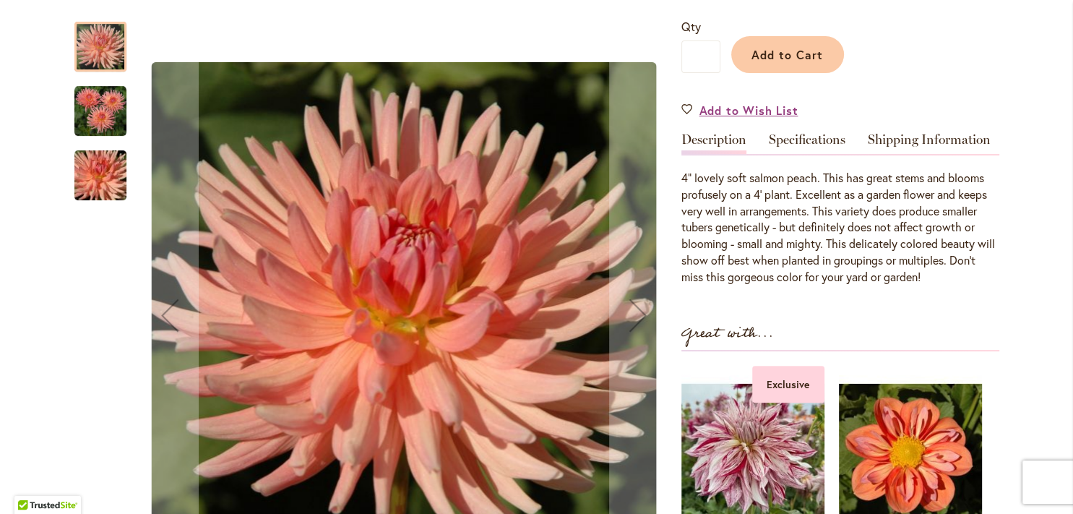
click at [95, 117] on img "HEATHER MARIE" at bounding box center [100, 111] width 52 height 52
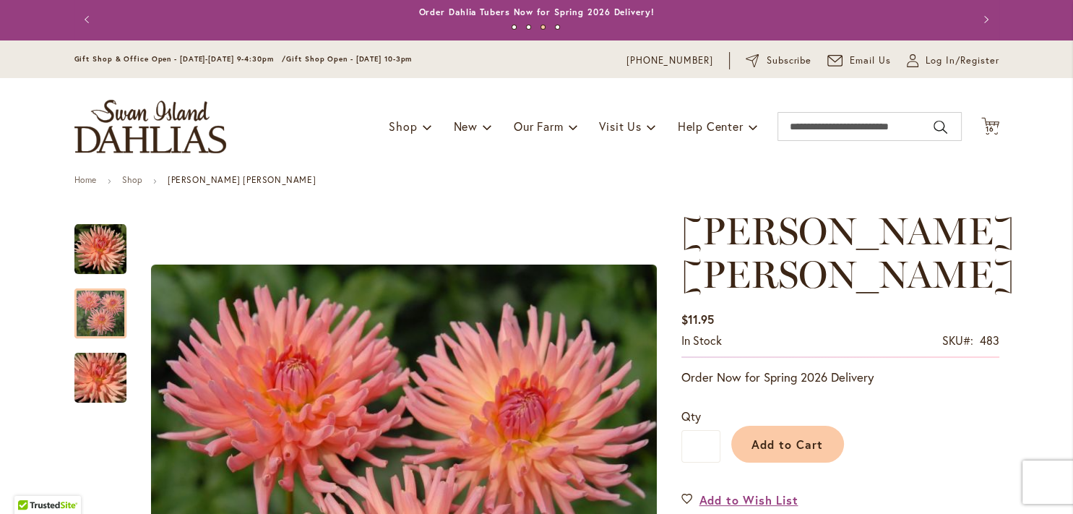
scroll to position [0, 0]
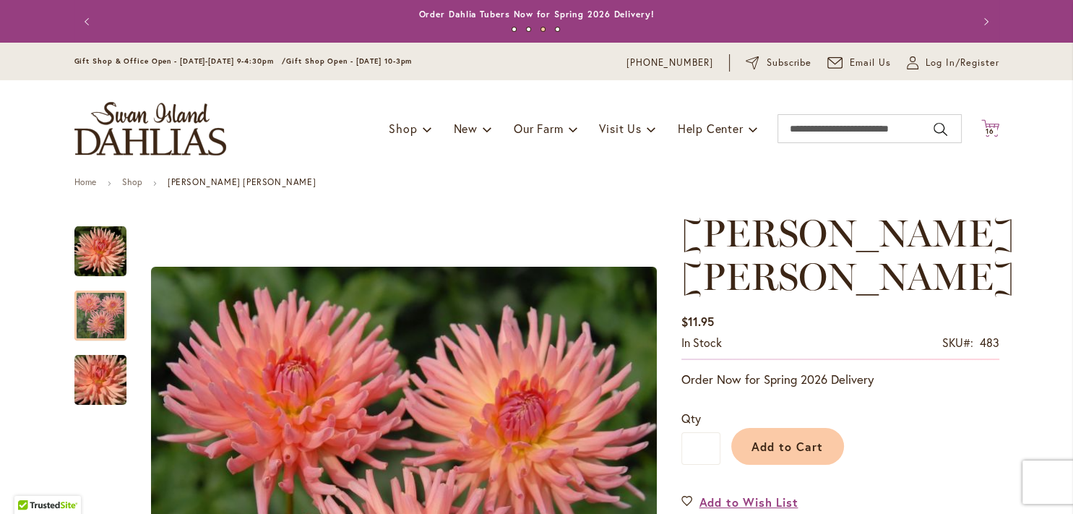
click at [985, 128] on icon "Cart .cls-1 { fill: #231f20; }" at bounding box center [990, 128] width 18 height 18
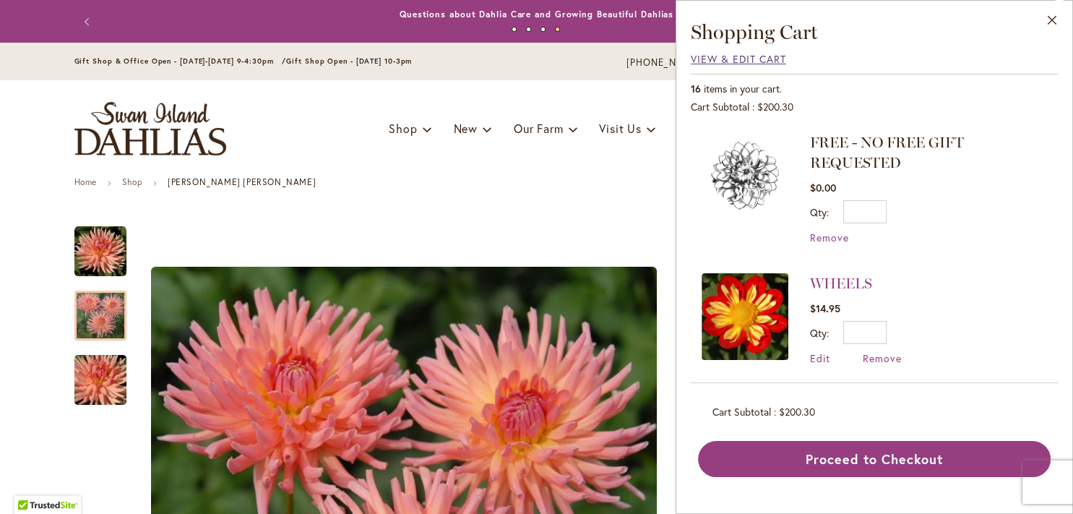
click at [729, 63] on span "View & Edit Cart" at bounding box center [738, 59] width 95 height 14
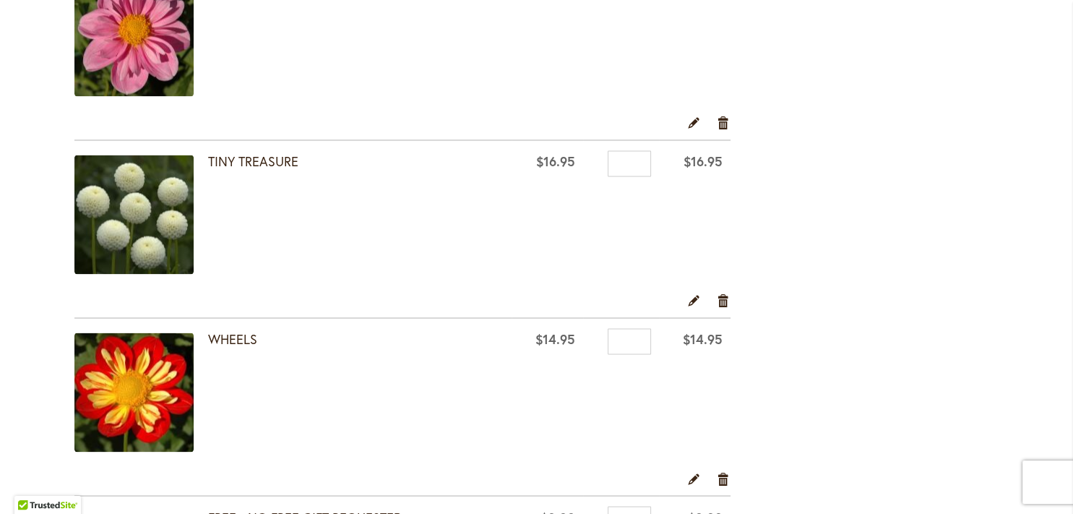
scroll to position [2358, 0]
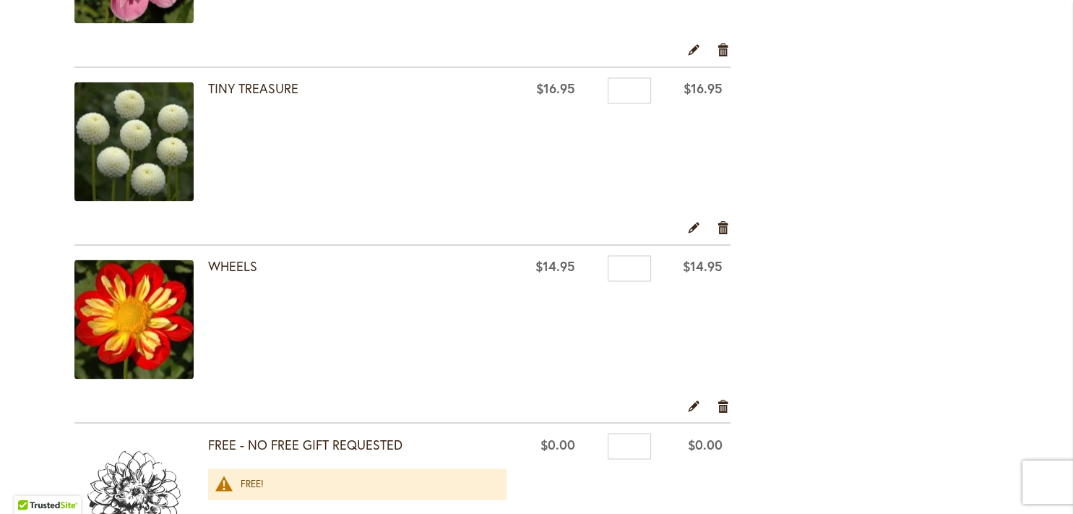
click at [144, 308] on img at bounding box center [133, 318] width 119 height 119
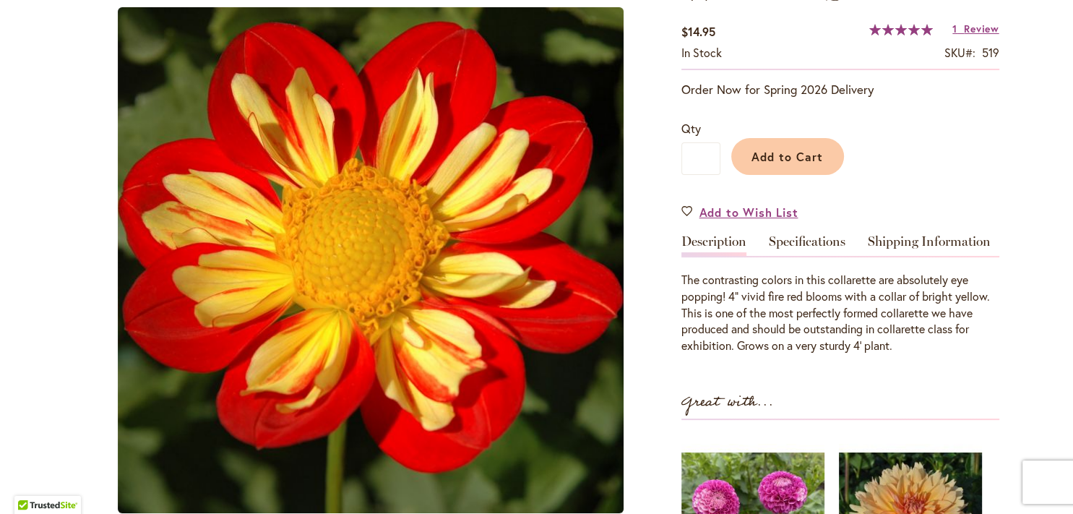
scroll to position [113, 0]
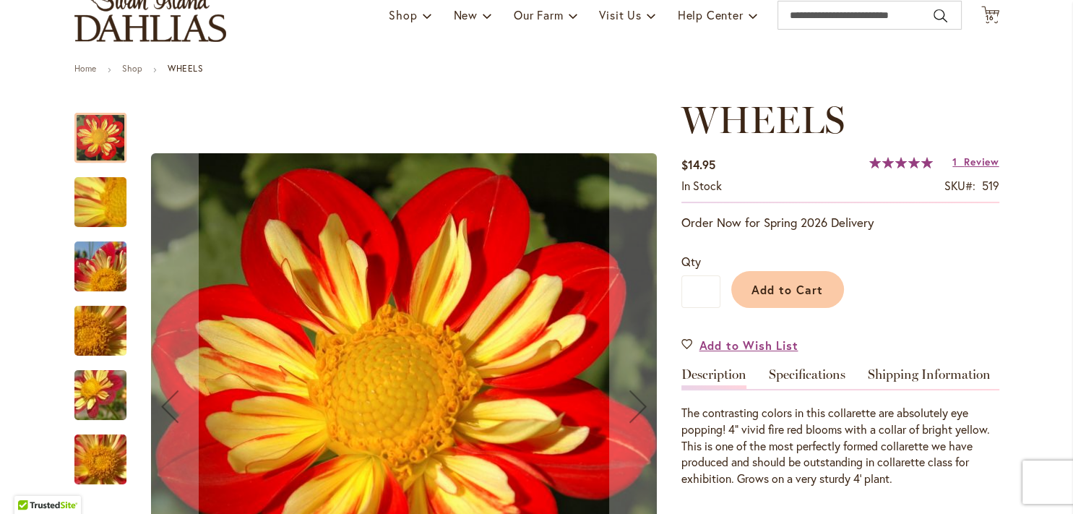
click at [89, 259] on img "WHEELS" at bounding box center [100, 267] width 104 height 78
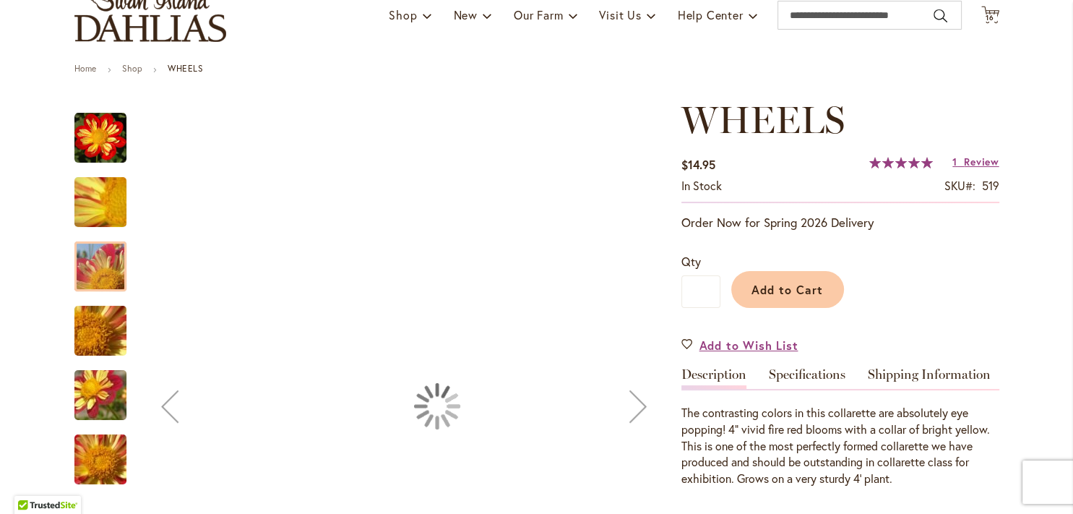
click at [91, 312] on img "WHEELS" at bounding box center [100, 331] width 104 height 78
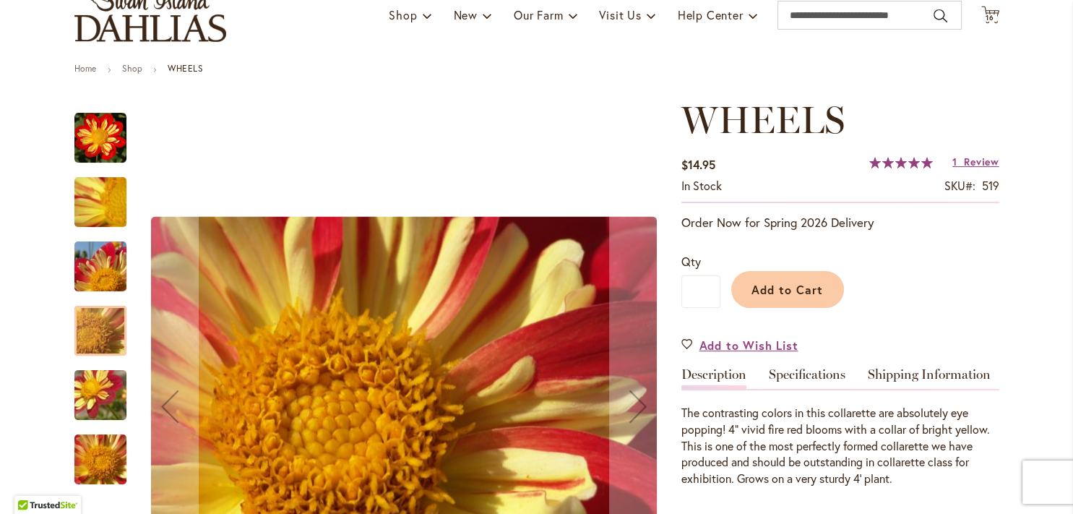
click at [103, 389] on img "WHEELS" at bounding box center [100, 395] width 104 height 78
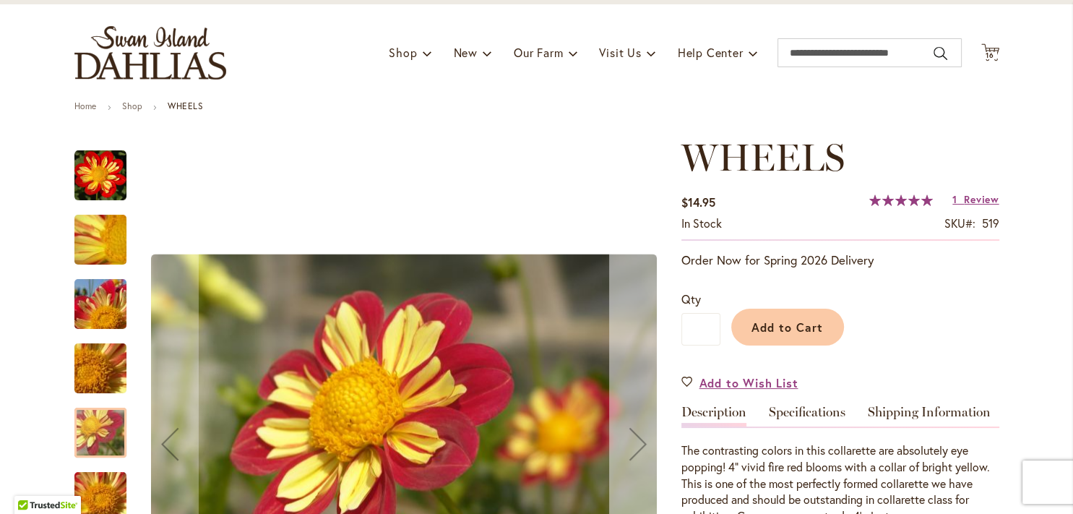
scroll to position [0, 0]
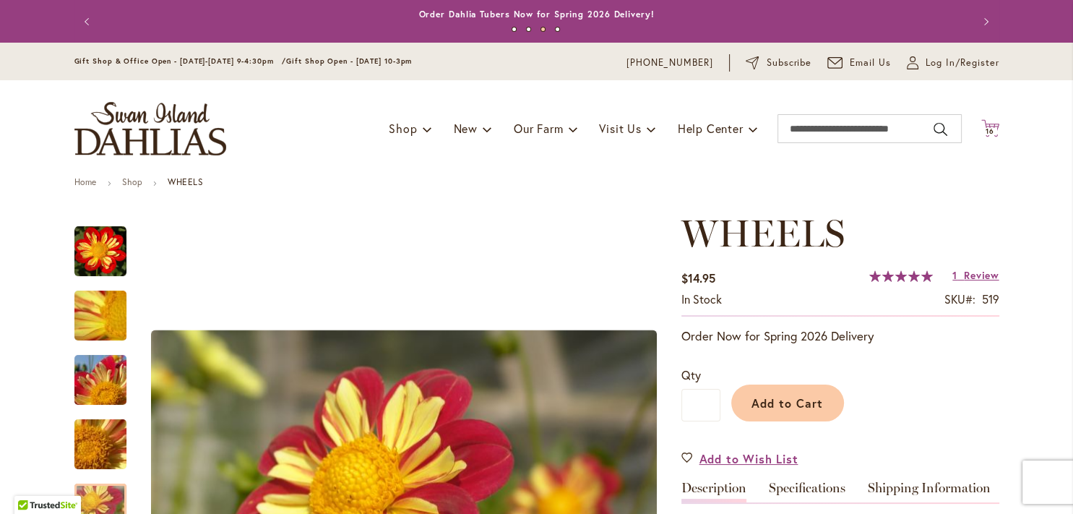
click at [985, 123] on icon "Cart .cls-1 { fill: #231f20; }" at bounding box center [990, 128] width 18 height 18
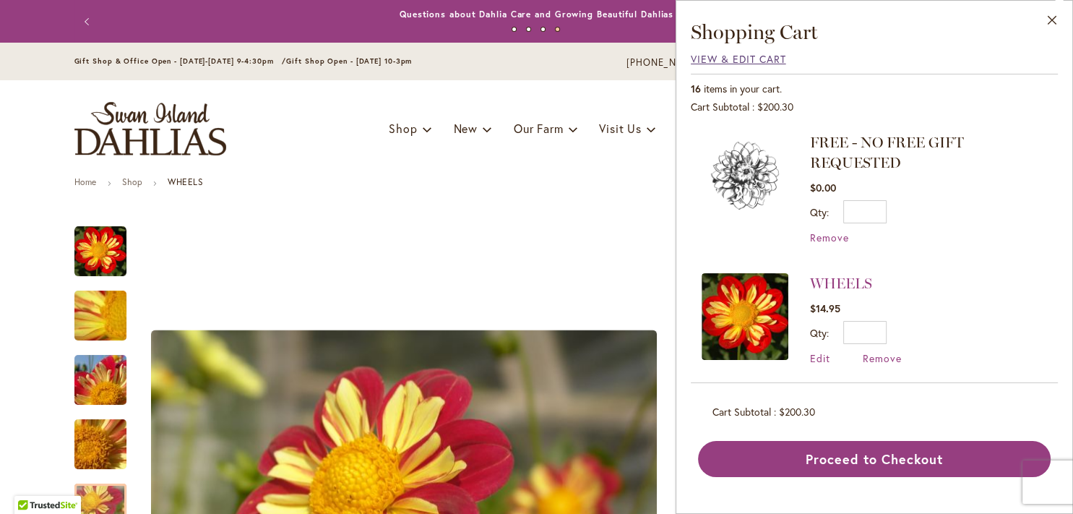
click at [736, 56] on span "View & Edit Cart" at bounding box center [738, 59] width 95 height 14
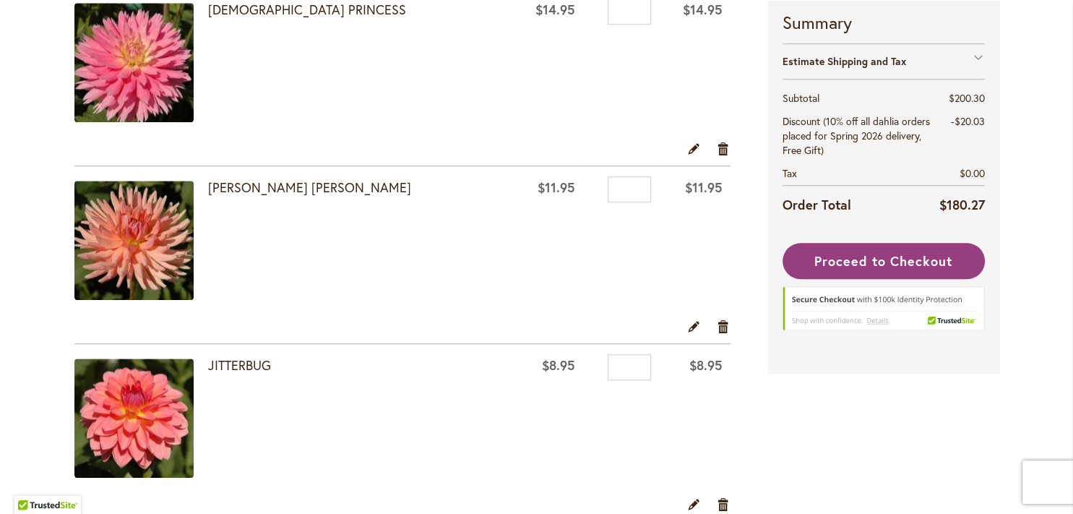
scroll to position [1120, 0]
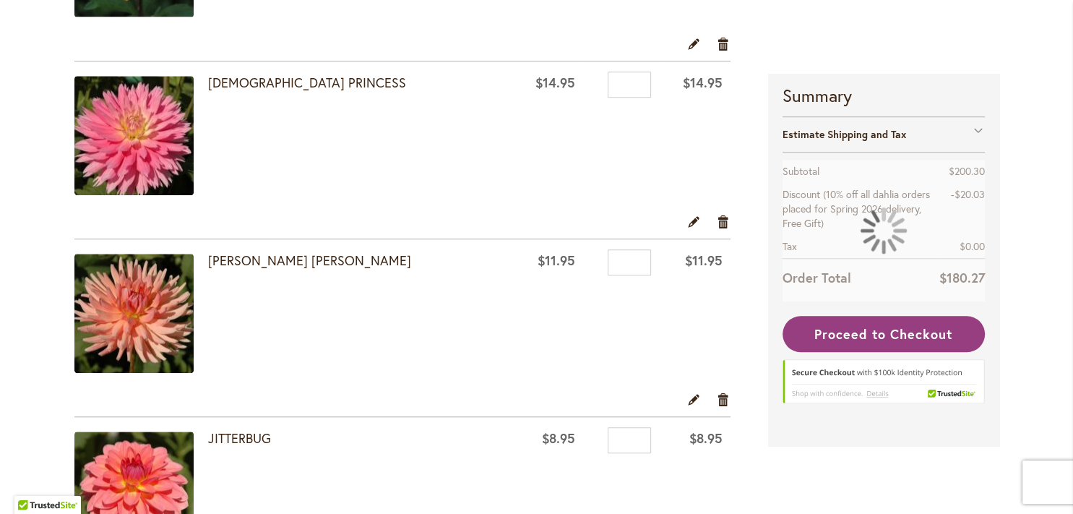
click at [126, 139] on img at bounding box center [133, 135] width 119 height 119
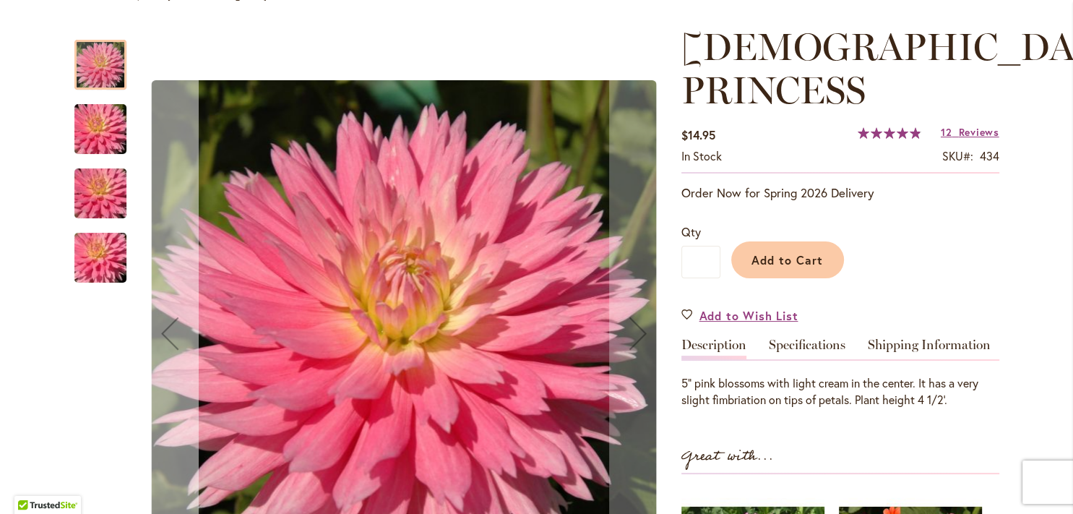
scroll to position [40, 0]
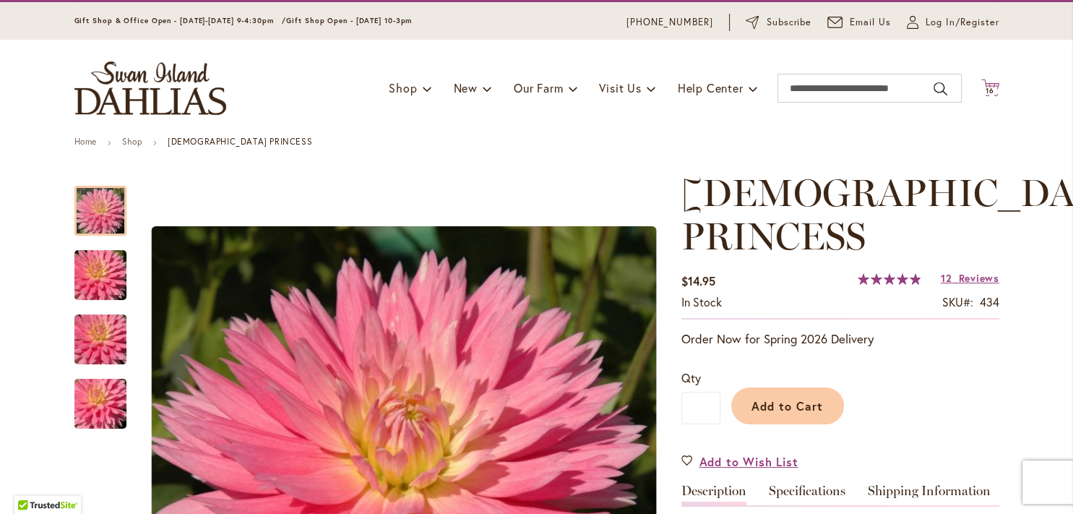
click at [985, 89] on span "16" at bounding box center [989, 90] width 9 height 9
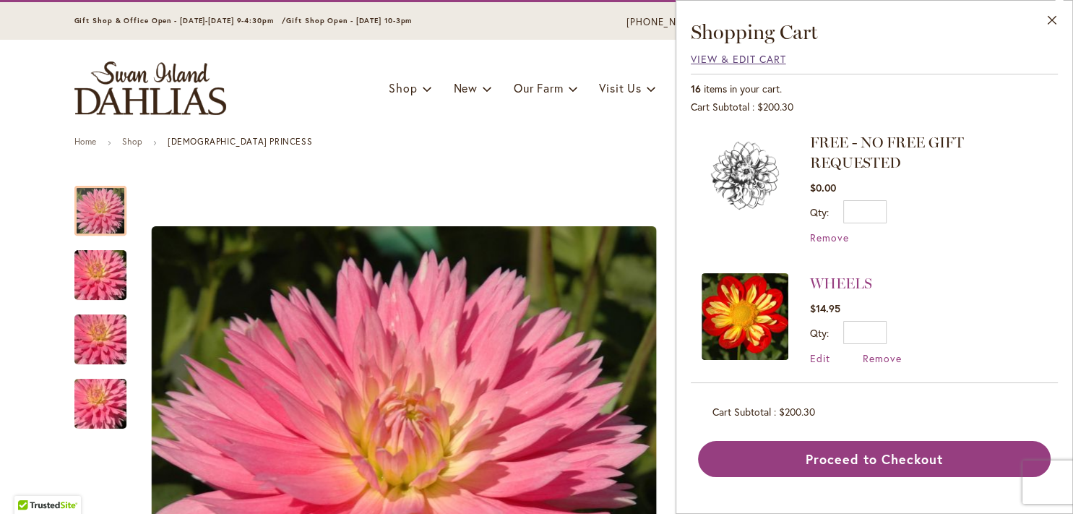
click at [722, 62] on span "View & Edit Cart" at bounding box center [738, 59] width 95 height 14
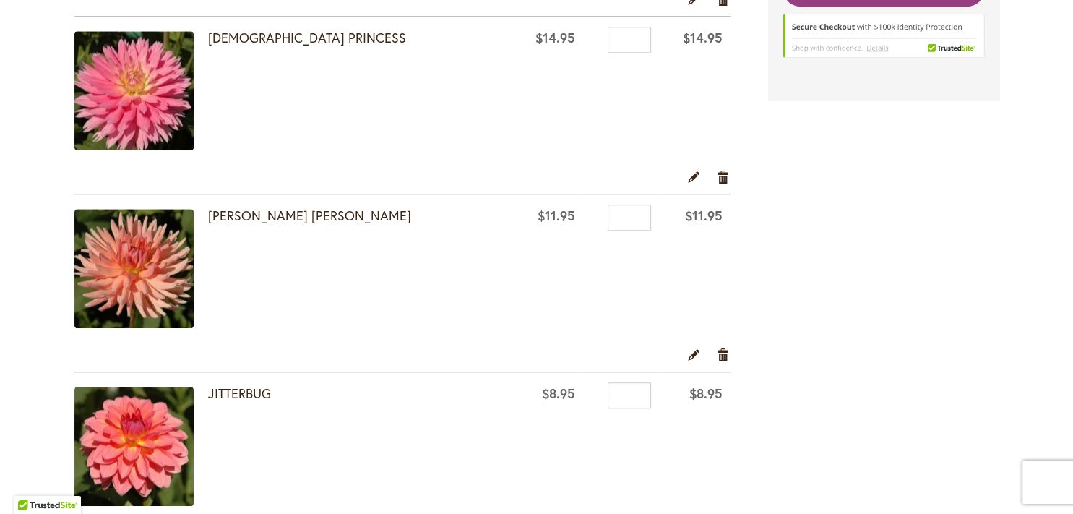
scroll to position [1192, 0]
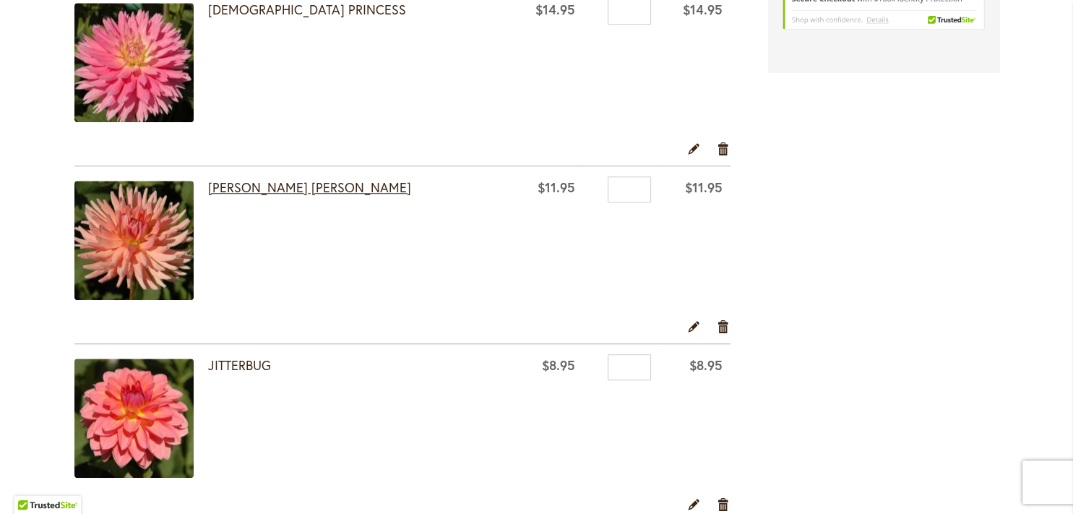
click at [215, 185] on link "[PERSON_NAME] [PERSON_NAME]" at bounding box center [309, 186] width 203 height 17
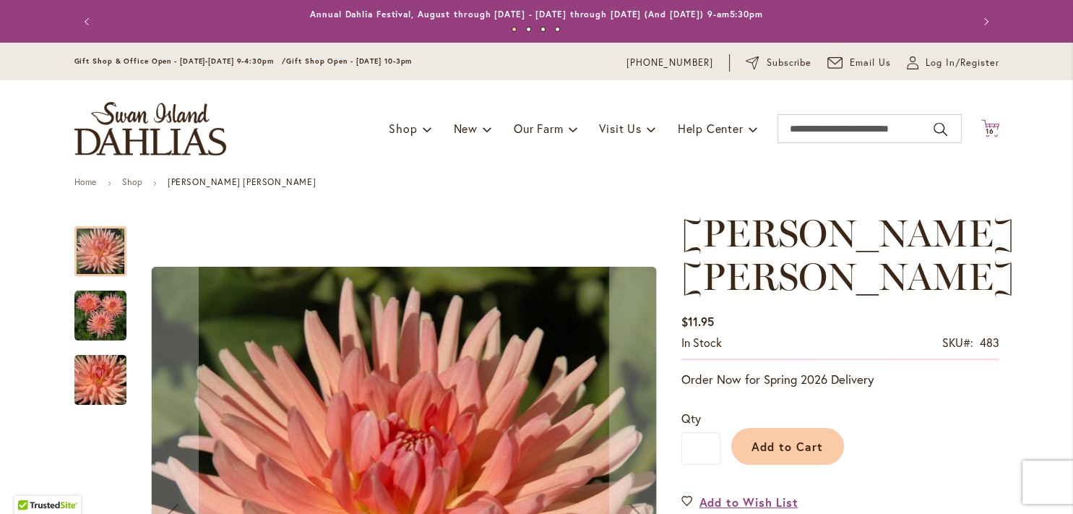
click at [981, 124] on icon at bounding box center [990, 127] width 18 height 17
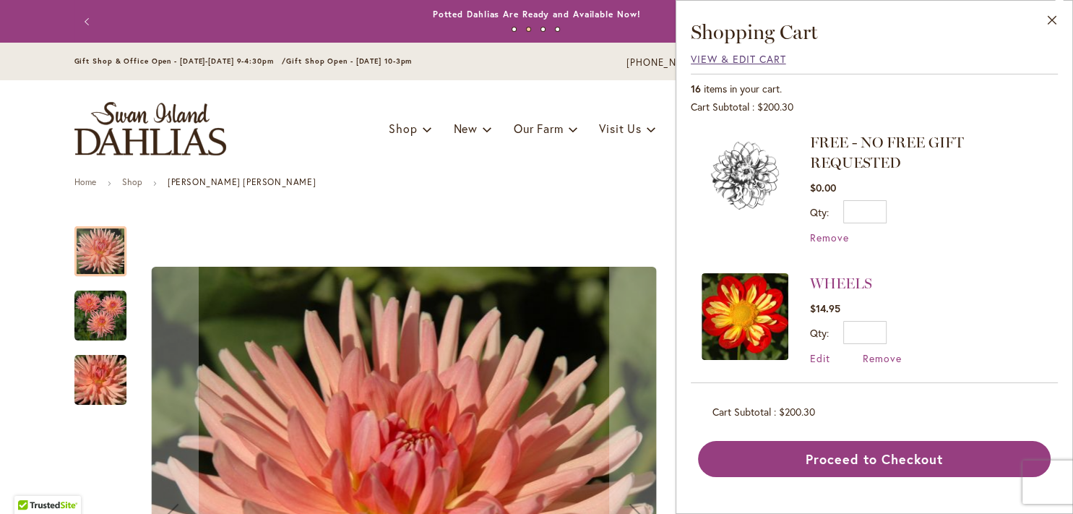
click at [694, 62] on span "View & Edit Cart" at bounding box center [738, 59] width 95 height 14
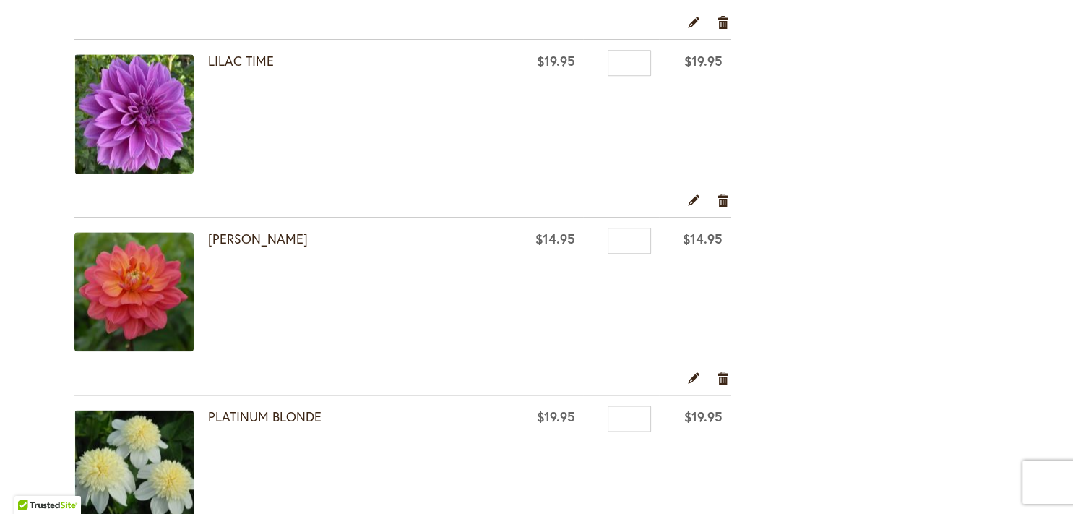
scroll to position [1775, 0]
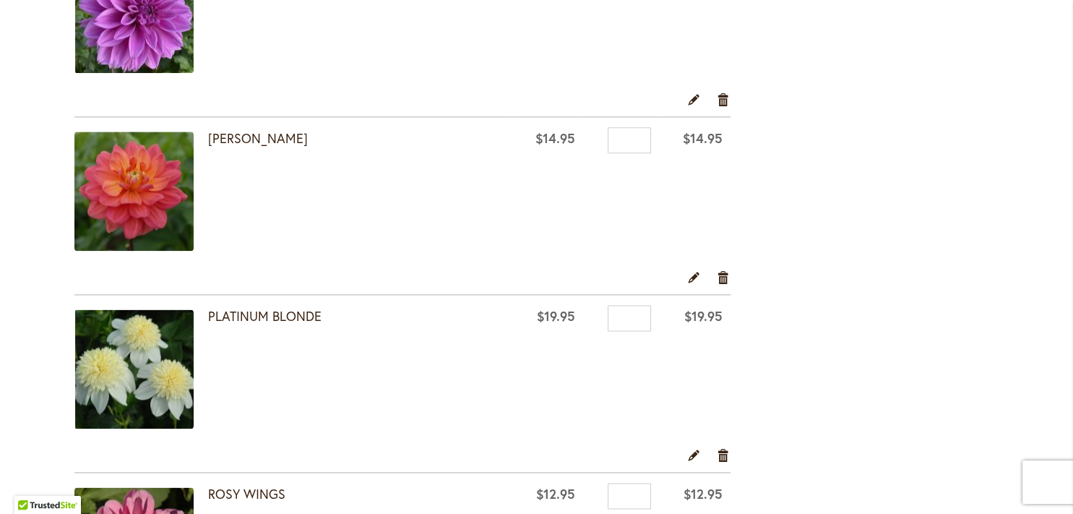
click at [126, 363] on img at bounding box center [133, 368] width 119 height 119
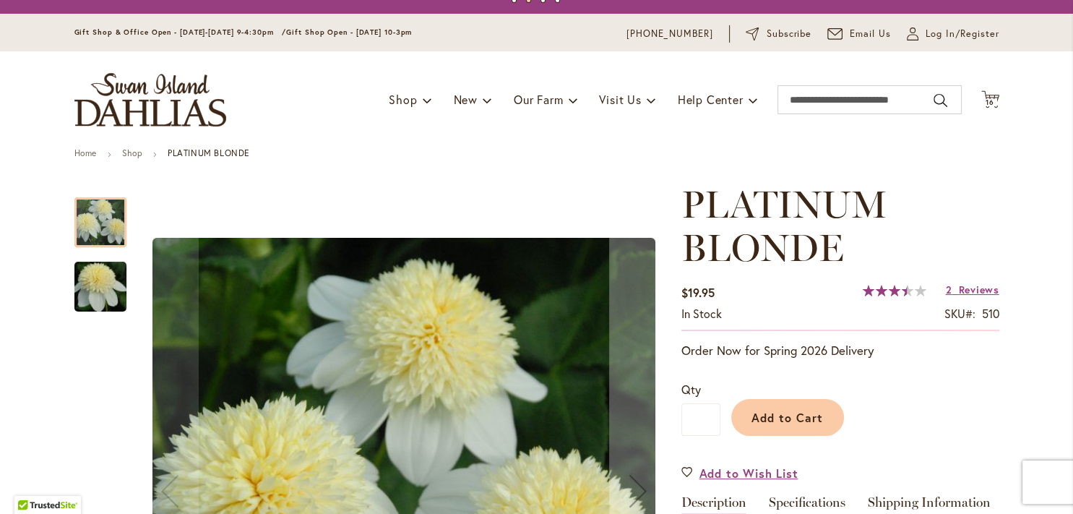
scroll to position [27, 0]
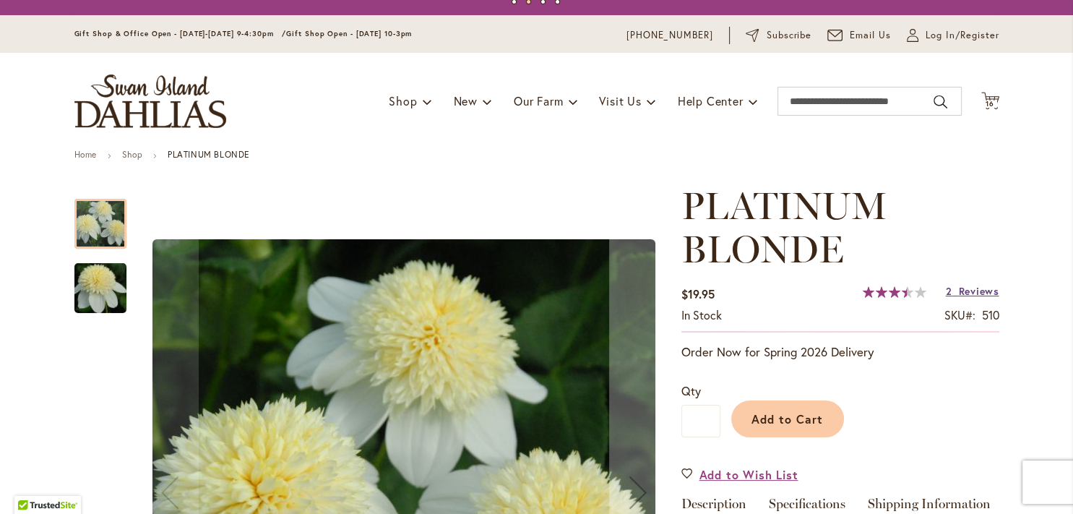
click at [961, 290] on span "Reviews" at bounding box center [978, 291] width 40 height 14
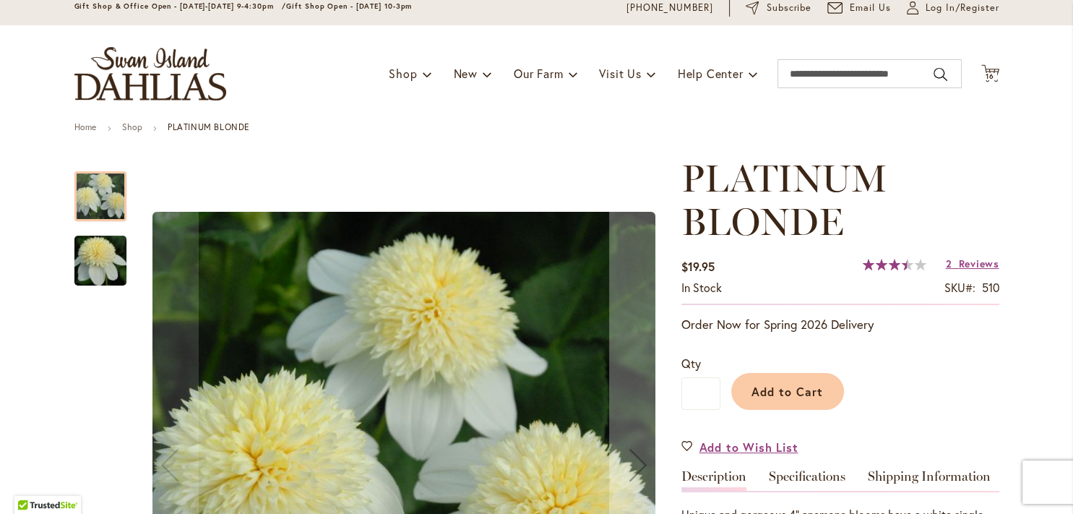
scroll to position [0, 0]
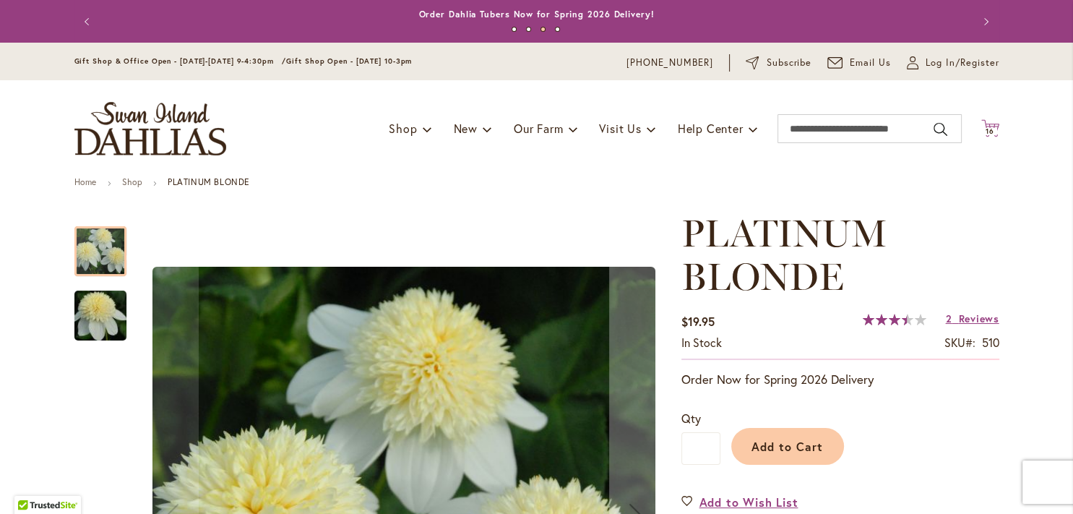
click at [985, 129] on span "16" at bounding box center [989, 130] width 9 height 9
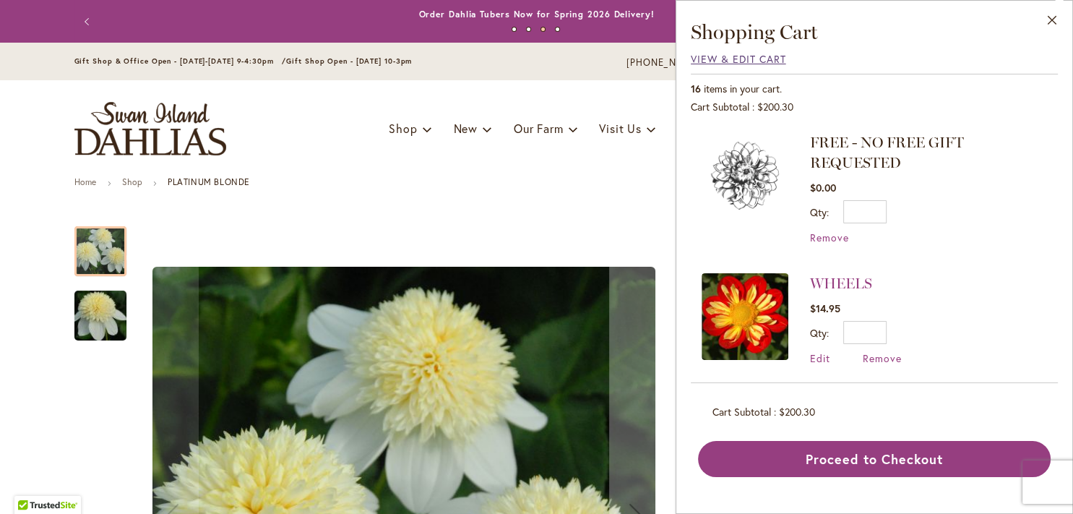
click at [724, 59] on span "View & Edit Cart" at bounding box center [738, 59] width 95 height 14
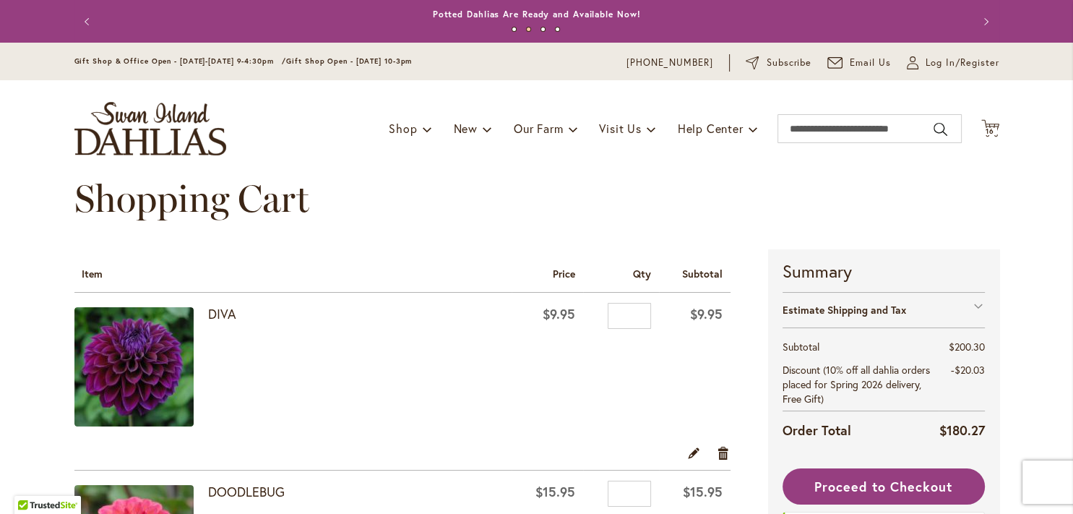
scroll to position [291, 0]
